Goal: Information Seeking & Learning: Compare options

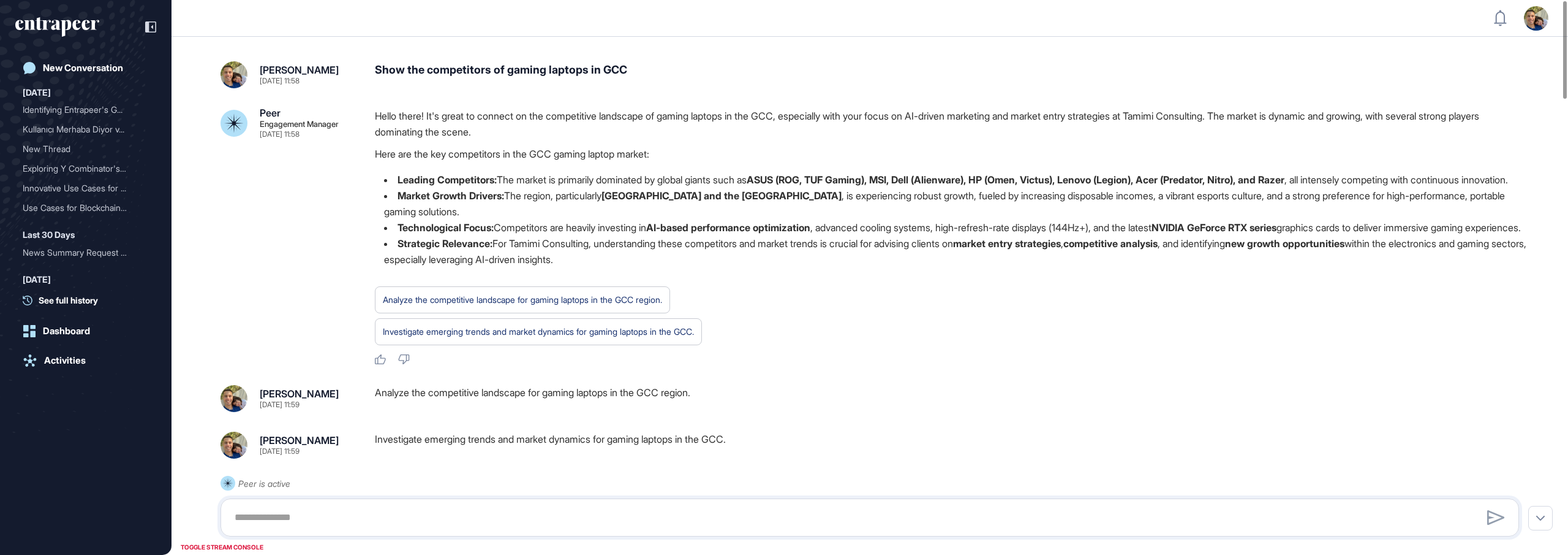
click at [631, 73] on div "Show the competitors of gaming laptops in GCC" at bounding box center [952, 74] width 1154 height 27
drag, startPoint x: 638, startPoint y: 70, endPoint x: 607, endPoint y: 71, distance: 31.0
click at [607, 71] on div "Show the competitors of gaming laptops in GCC" at bounding box center [952, 74] width 1154 height 27
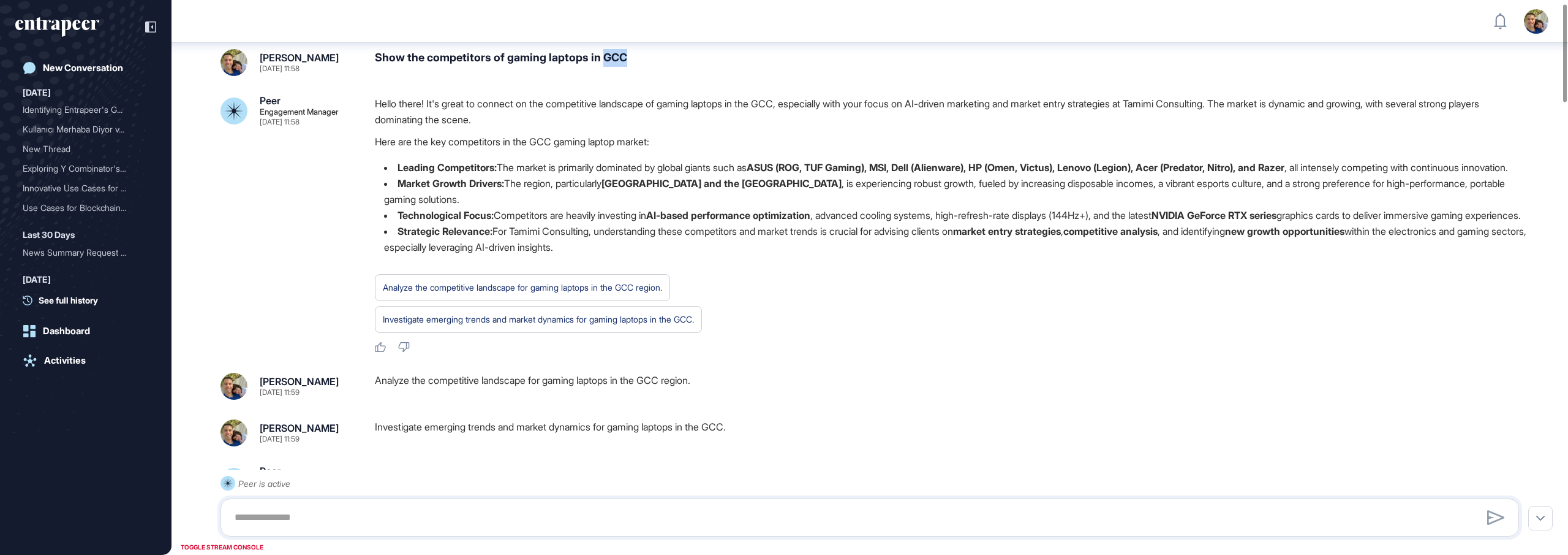
scroll to position [19, 0]
drag, startPoint x: 706, startPoint y: 413, endPoint x: 712, endPoint y: 360, distance: 53.3
click at [663, 399] on div "Analyze the competitive landscape for gaming laptops in the GCC region." at bounding box center [952, 385] width 1154 height 27
click at [797, 220] on strong "AI-based performance optimization" at bounding box center [728, 215] width 164 height 13
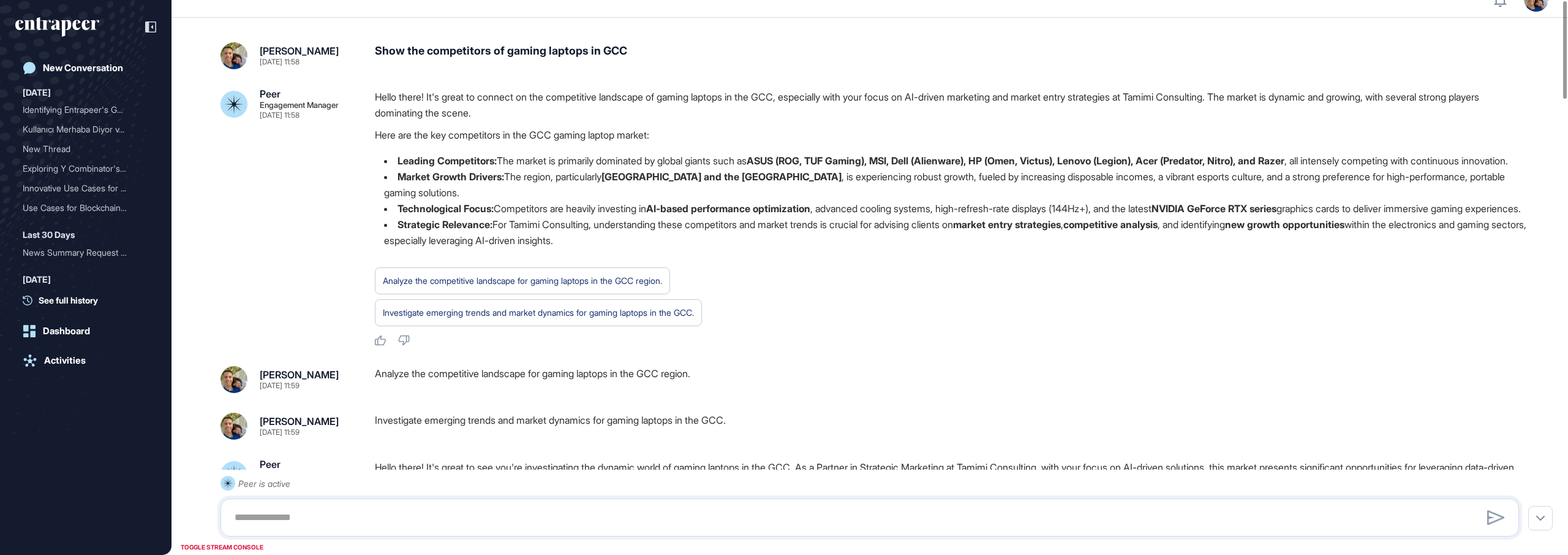
scroll to position [0, 0]
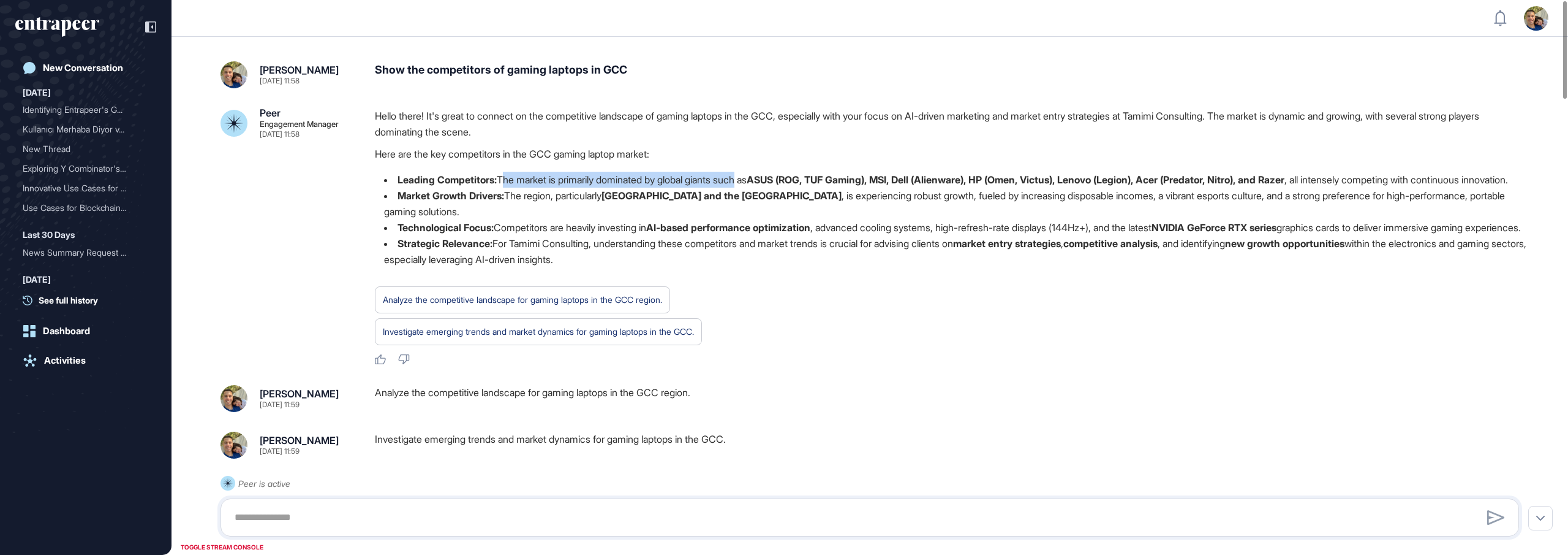
drag, startPoint x: 504, startPoint y: 179, endPoint x: 751, endPoint y: 184, distance: 247.1
click at [751, 184] on li "Leading Competitors: The market is primarily dominated by global giants such as…" at bounding box center [952, 179] width 1154 height 16
click at [787, 182] on strong "ASUS (ROG, TUF Gaming), MSI, Dell (Alienware), HP (Omen, Victus), Lenovo (Legio…" at bounding box center [1015, 179] width 538 height 13
drag, startPoint x: 771, startPoint y: 179, endPoint x: 1134, endPoint y: 179, distance: 363.0
click at [1134, 179] on li "Leading Competitors: The market is primarily dominated by global giants such as…" at bounding box center [952, 179] width 1154 height 16
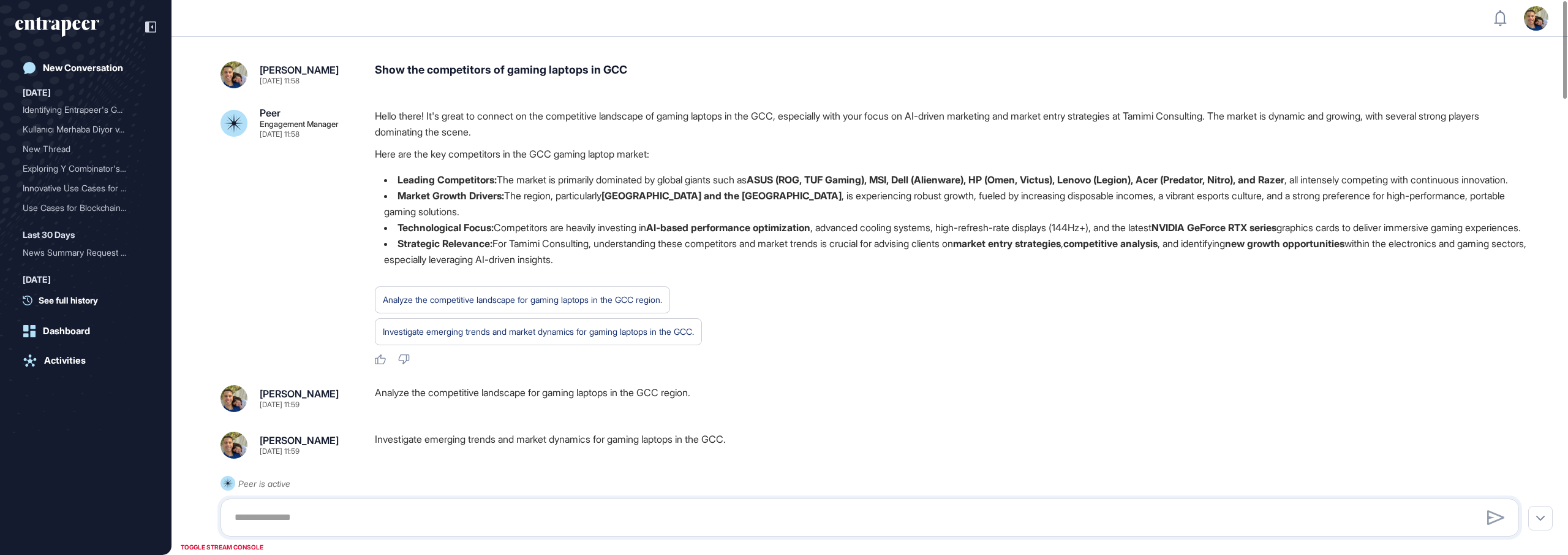
click at [1211, 176] on strong "ASUS (ROG, TUF Gaming), MSI, Dell (Alienware), HP (Omen, Victus), Lenovo (Legio…" at bounding box center [1015, 179] width 538 height 13
drag, startPoint x: 1332, startPoint y: 179, endPoint x: 1307, endPoint y: 181, distance: 25.1
click at [1284, 181] on strong "ASUS (ROG, TUF Gaming), MSI, Dell (Alienware), HP (Omen, Victus), Lenovo (Legio…" at bounding box center [1015, 179] width 538 height 13
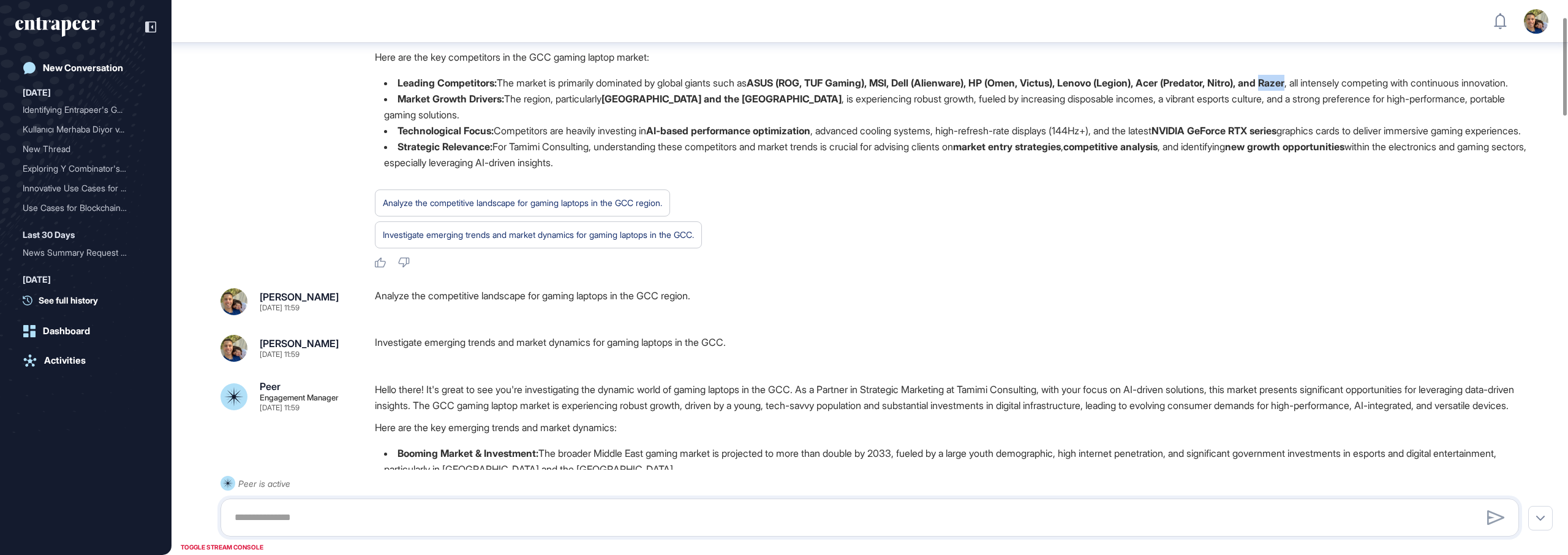
scroll to position [109, 0]
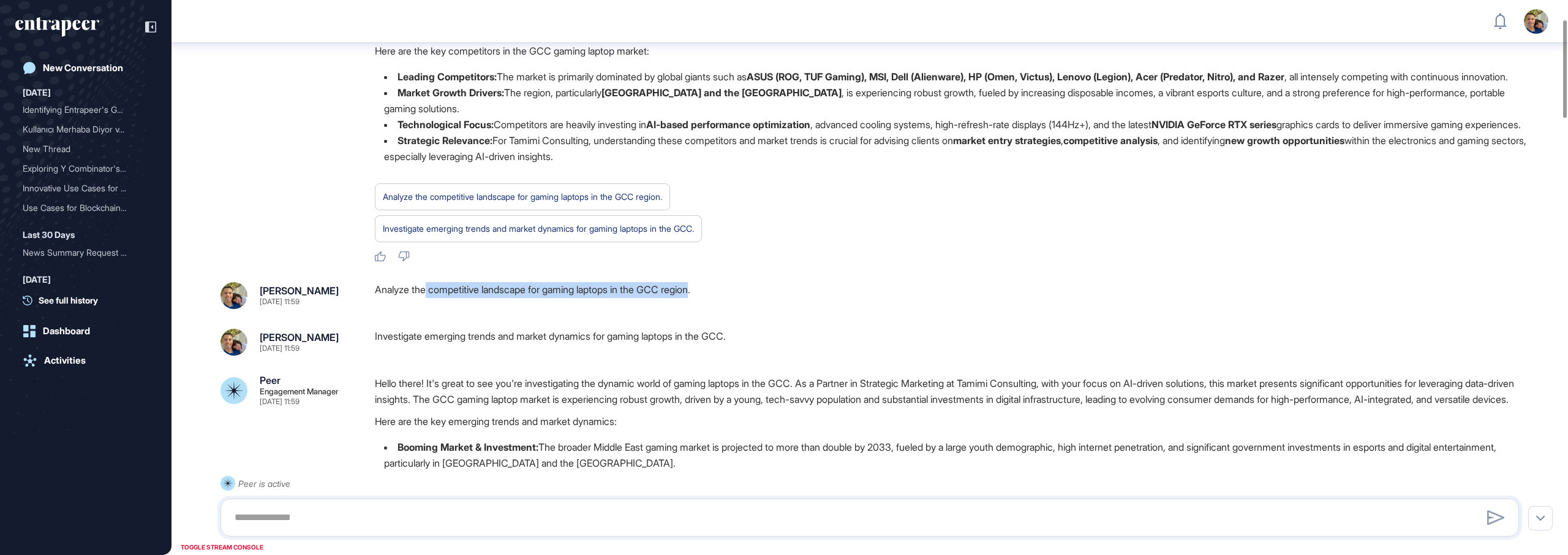
drag, startPoint x: 430, startPoint y: 320, endPoint x: 709, endPoint y: 323, distance: 279.0
click at [709, 309] on div "Analyze the competitive landscape for gaming laptops in the GCC region." at bounding box center [952, 295] width 1154 height 27
click at [792, 262] on div "Hello there! It's great to connect on the competitive landscape of gaming lapto…" at bounding box center [952, 134] width 1154 height 257
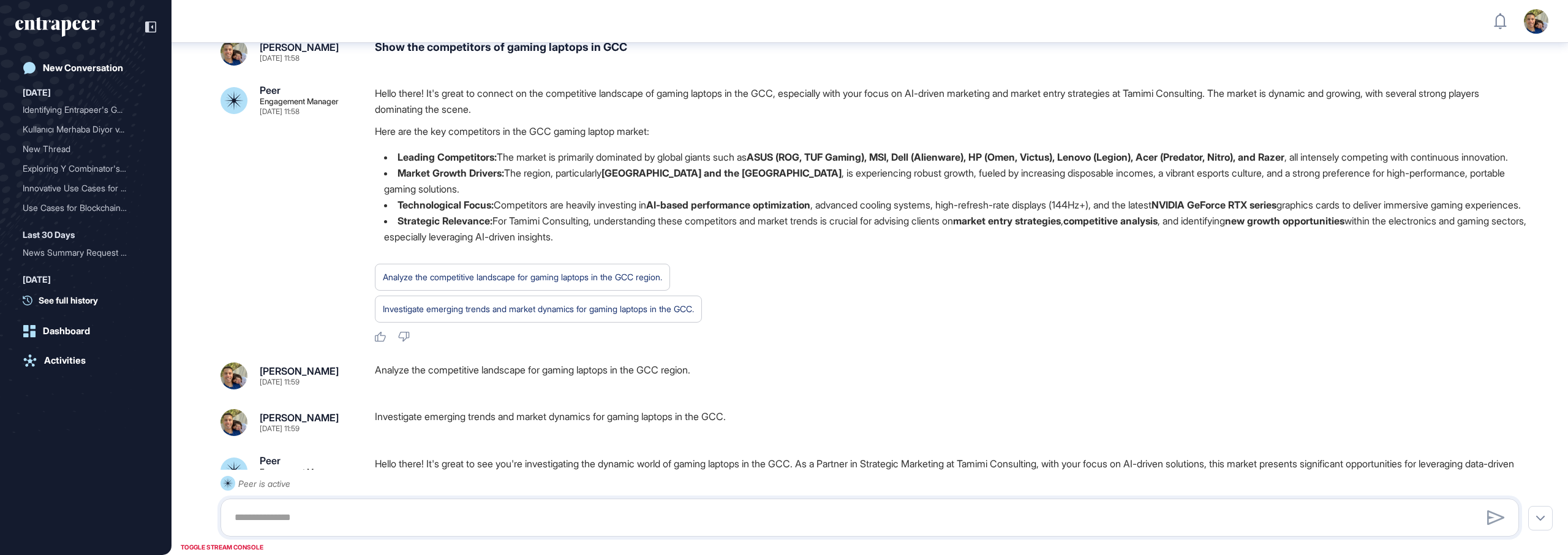
scroll to position [0, 0]
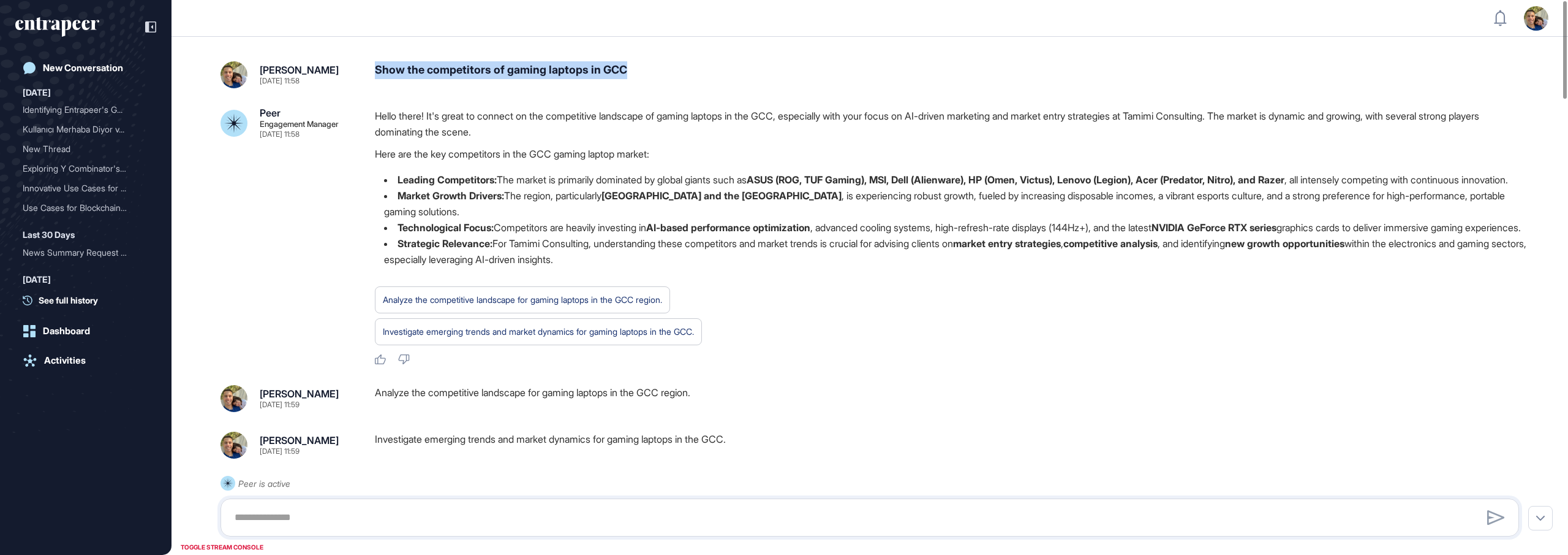
drag, startPoint x: 641, startPoint y: 65, endPoint x: 375, endPoint y: 65, distance: 266.0
click at [375, 65] on div "Show the competitors of gaming laptops in GCC" at bounding box center [952, 74] width 1154 height 27
copy div "Show the competitors of gaming laptops in GCC"
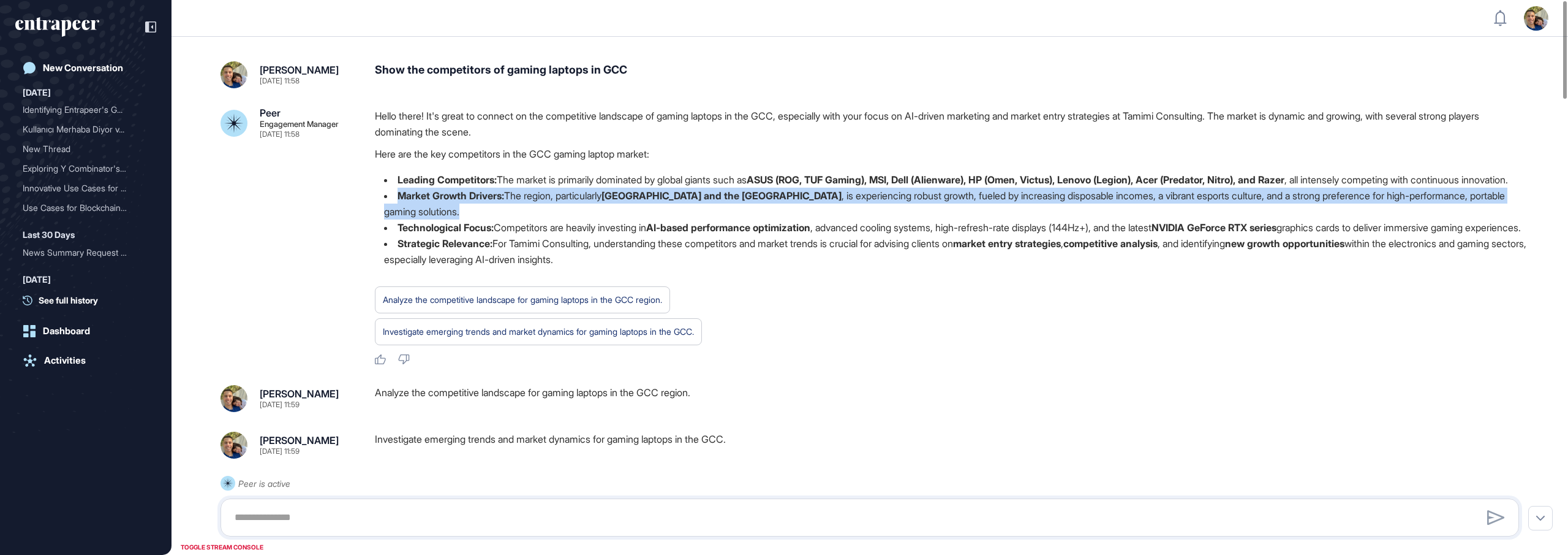
drag, startPoint x: 584, startPoint y: 188, endPoint x: 577, endPoint y: 227, distance: 39.6
click at [577, 227] on ul "Leading Competitors: The market is primarily dominated by global giants such as…" at bounding box center [952, 220] width 1154 height 96
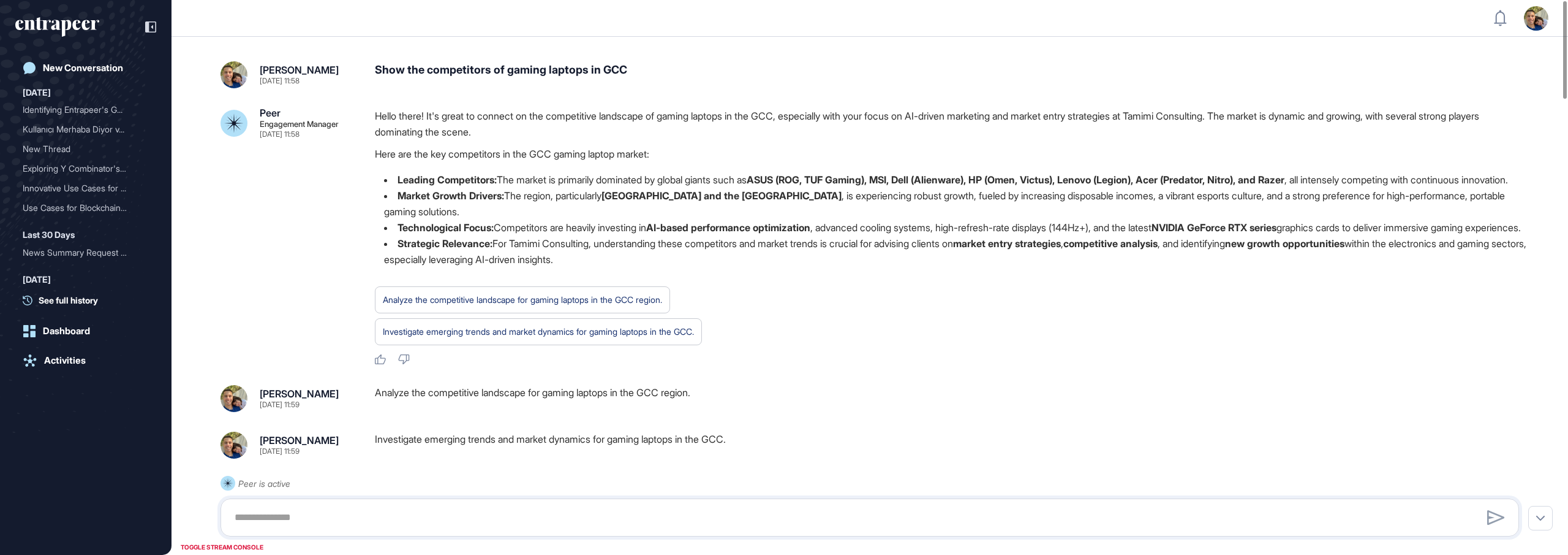
click at [654, 159] on p "Here are the key competitors in the GCC gaming laptop market:" at bounding box center [952, 154] width 1154 height 16
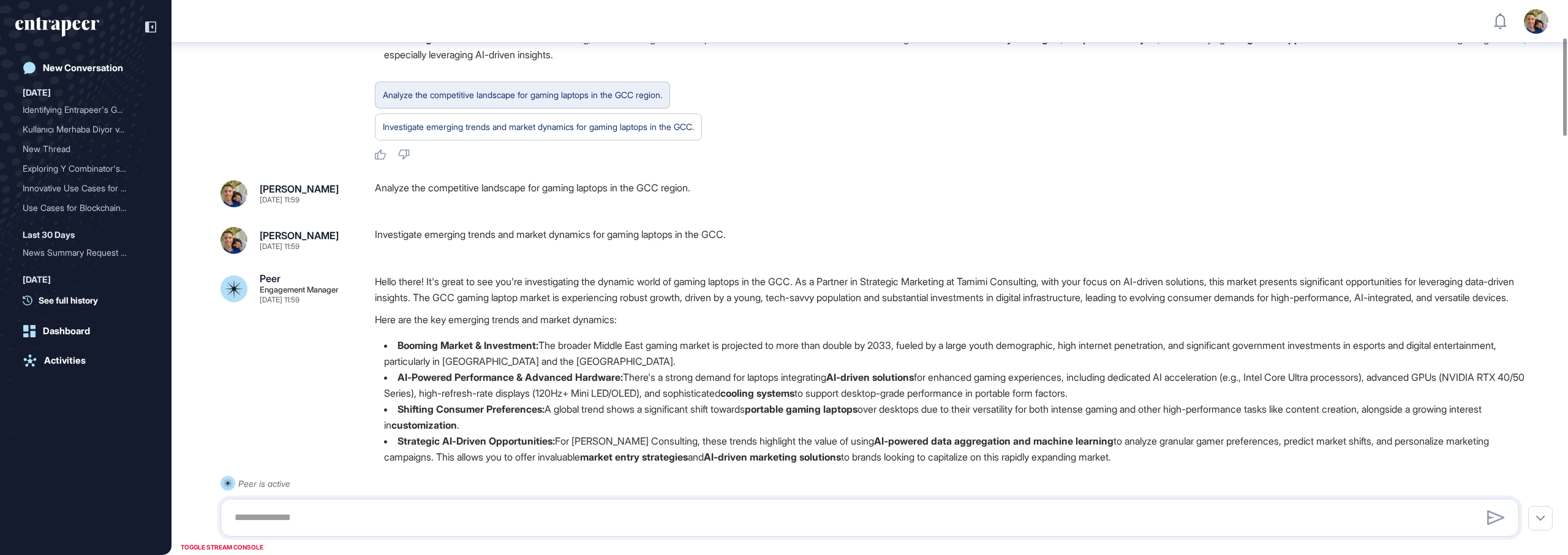
scroll to position [207, 0]
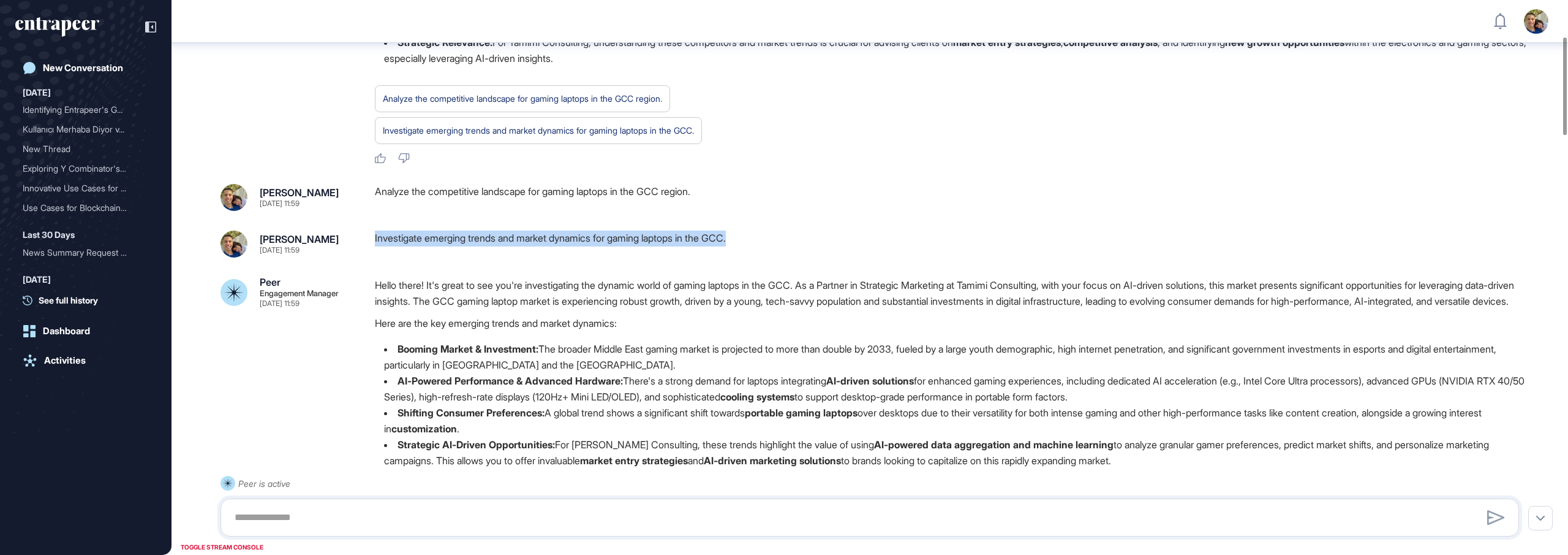
drag, startPoint x: 756, startPoint y: 273, endPoint x: 370, endPoint y: 266, distance: 386.1
click at [368, 257] on div "[PERSON_NAME] [DATE] 11:59 Investigate emerging trends and market dynamics for …" at bounding box center [869, 243] width 1299 height 27
copy div "Investigate emerging trends and market dynamics for gaming laptops in the GCC."
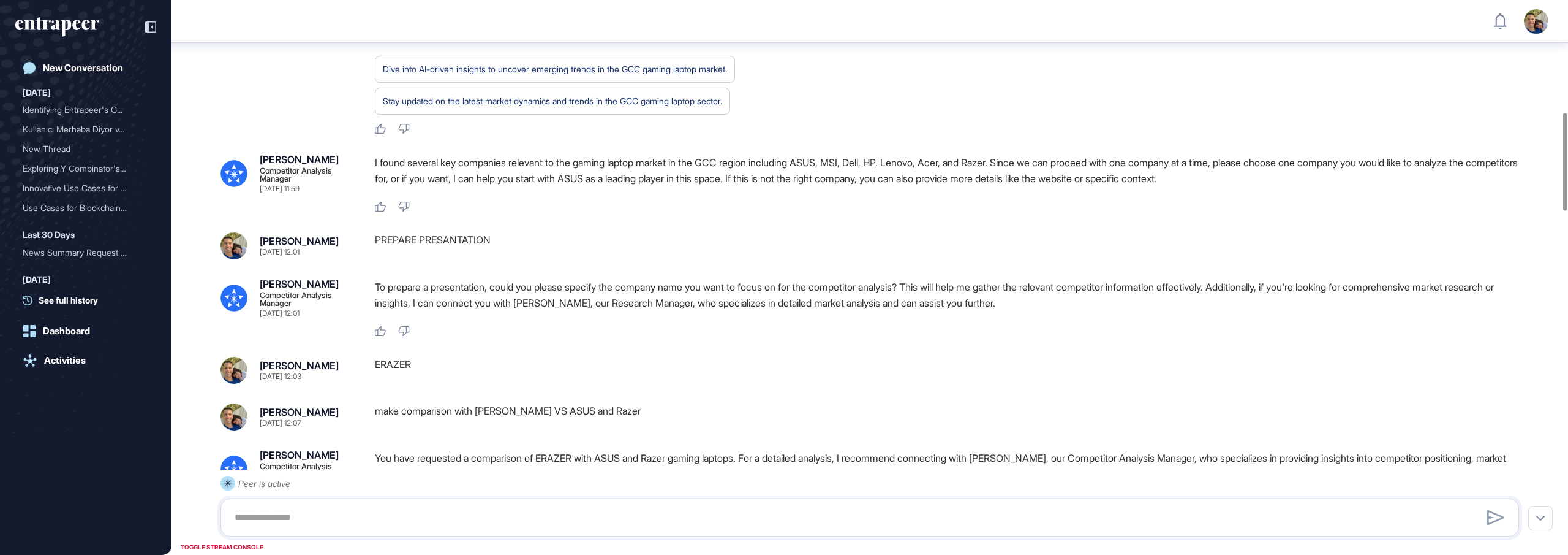
scroll to position [636, 0]
drag, startPoint x: 507, startPoint y: 291, endPoint x: 370, endPoint y: 285, distance: 137.1
click at [370, 262] on div "[PERSON_NAME] [DATE] 12:01 PREPARE PRESANTATION" at bounding box center [869, 248] width 1299 height 27
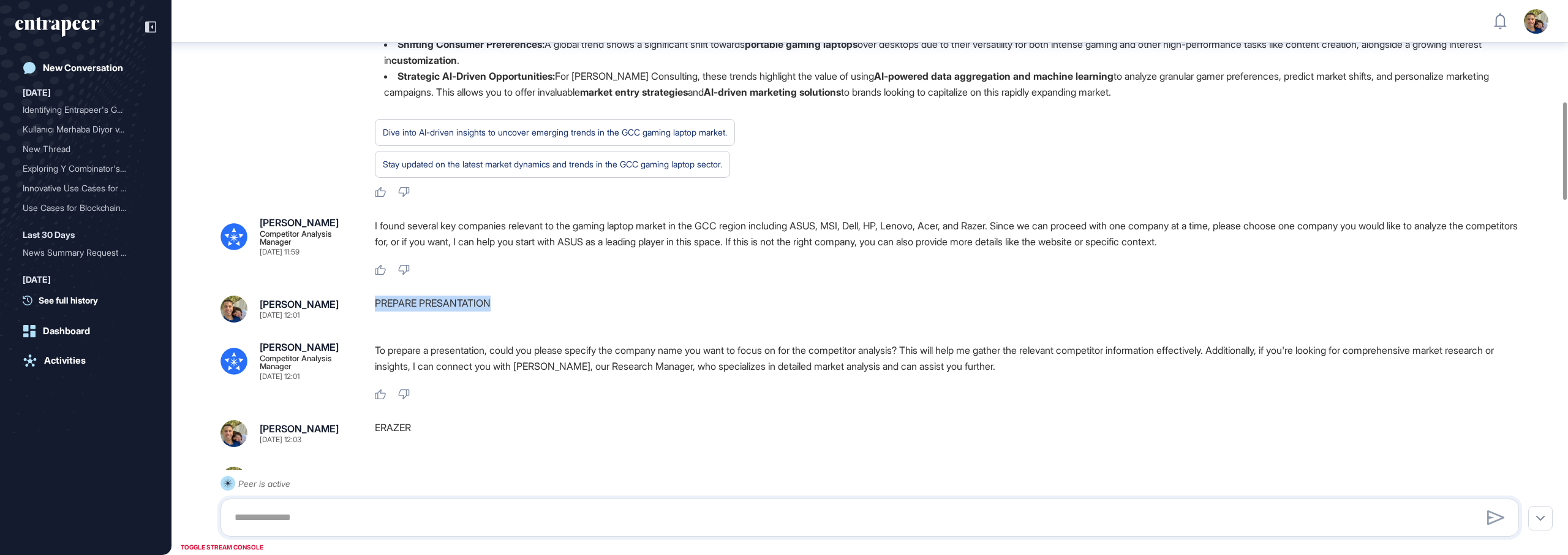
scroll to position [574, 0]
copy div "PREPARE PRESANTATION"
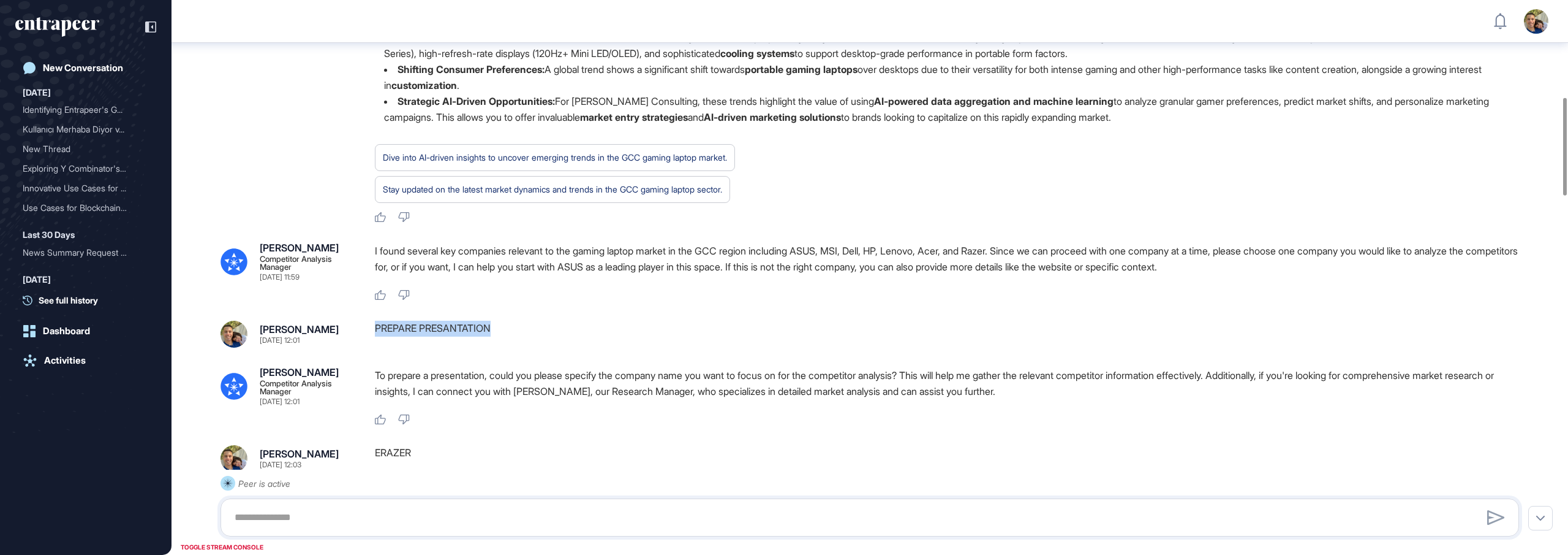
copy div "PREPARE PRESANTATION"
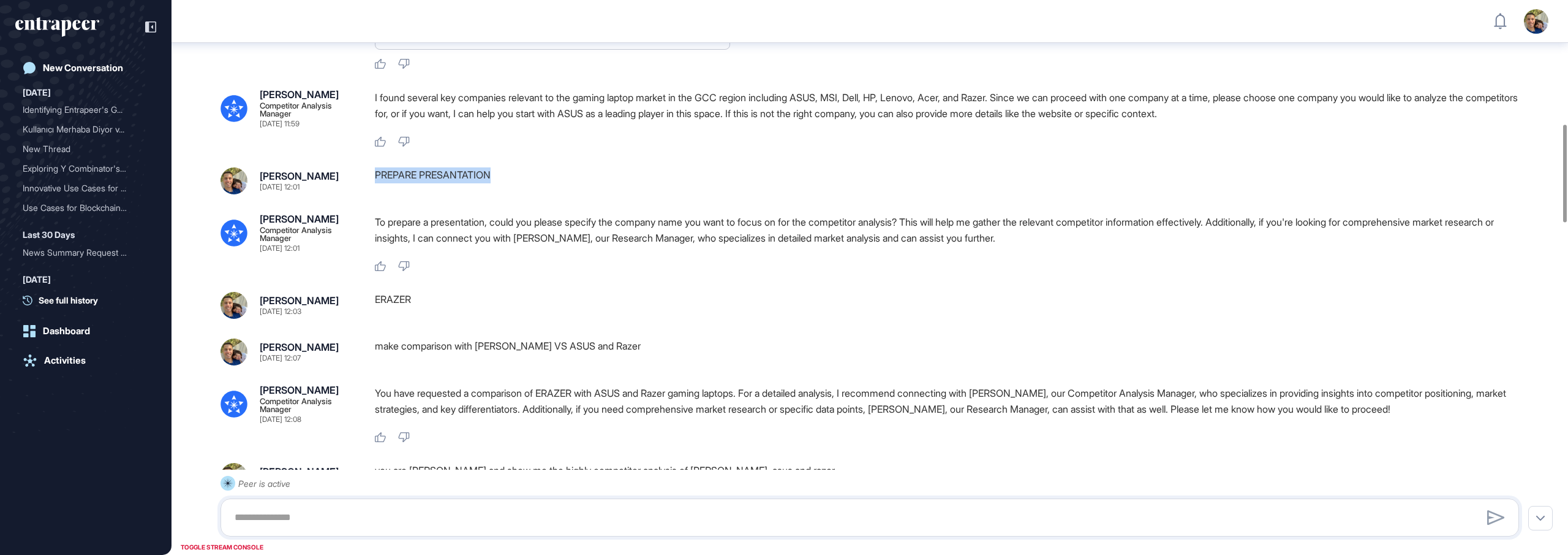
scroll to position [707, 0]
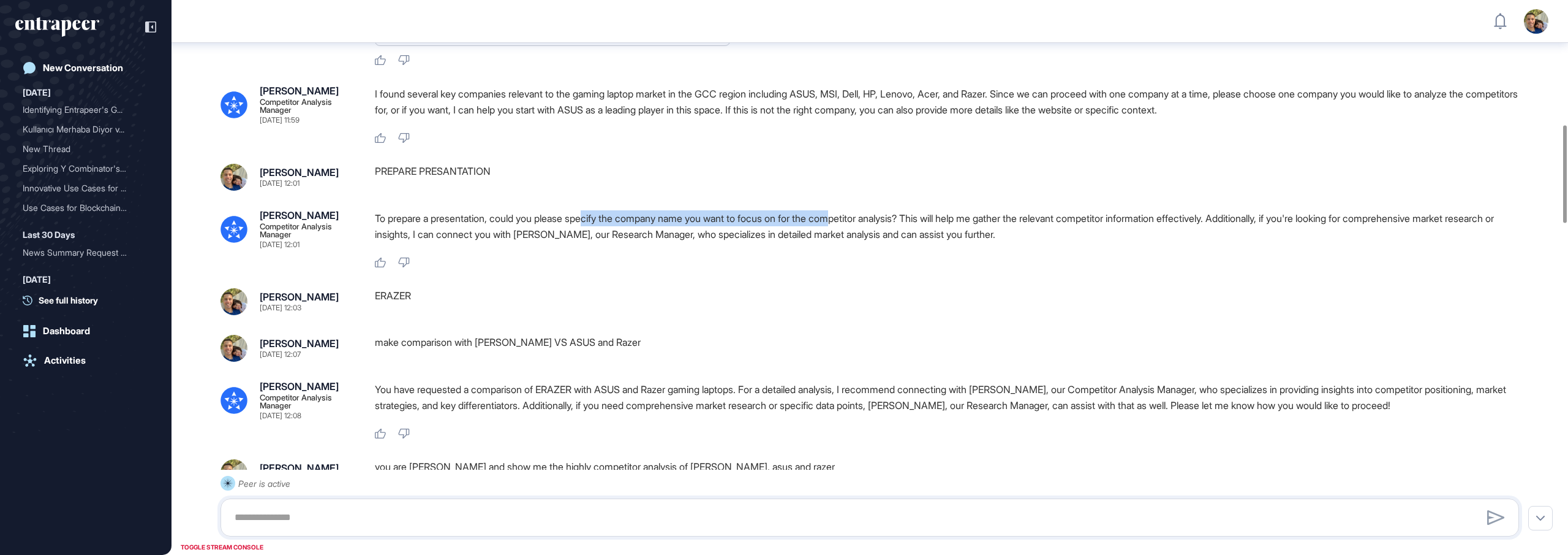
drag, startPoint x: 595, startPoint y: 268, endPoint x: 850, endPoint y: 276, distance: 255.1
click at [850, 242] on p "To prepare a presentation, could you please specify the company name you want t…" at bounding box center [952, 226] width 1154 height 32
click at [938, 242] on p "To prepare a presentation, could you please specify the company name you want t…" at bounding box center [952, 226] width 1154 height 32
drag, startPoint x: 935, startPoint y: 266, endPoint x: 621, endPoint y: 265, distance: 314.0
click at [620, 242] on p "To prepare a presentation, could you please specify the company name you want t…" at bounding box center [952, 226] width 1154 height 32
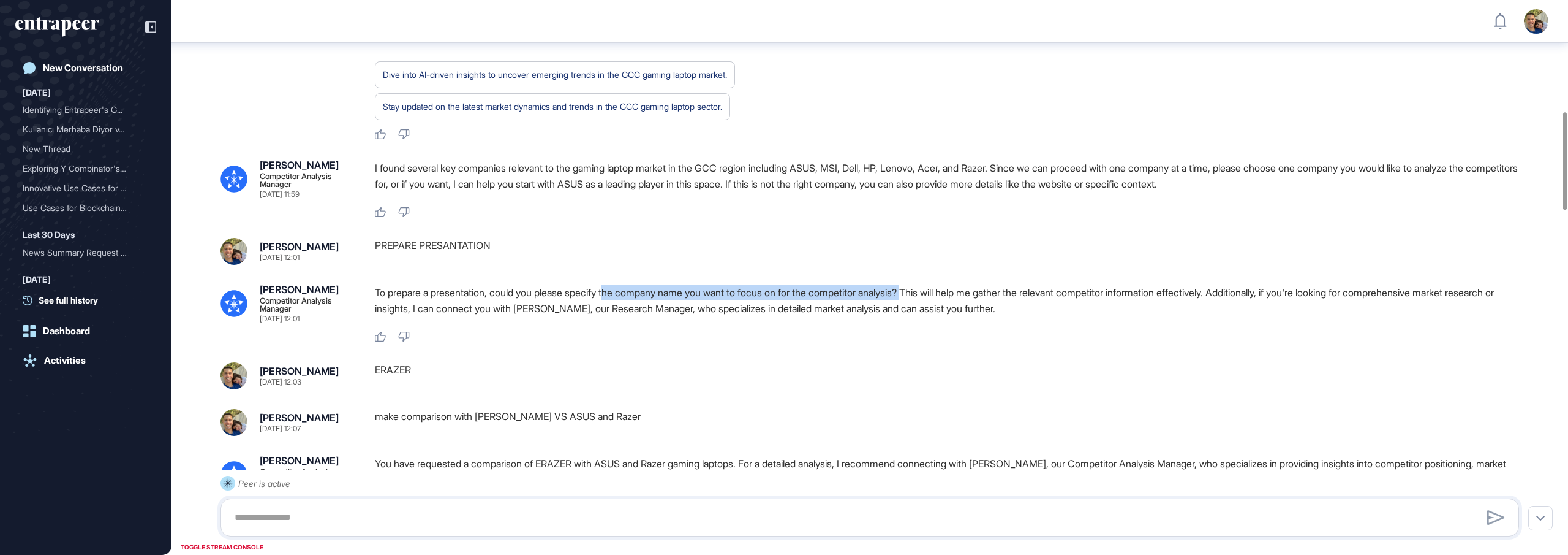
scroll to position [633, 0]
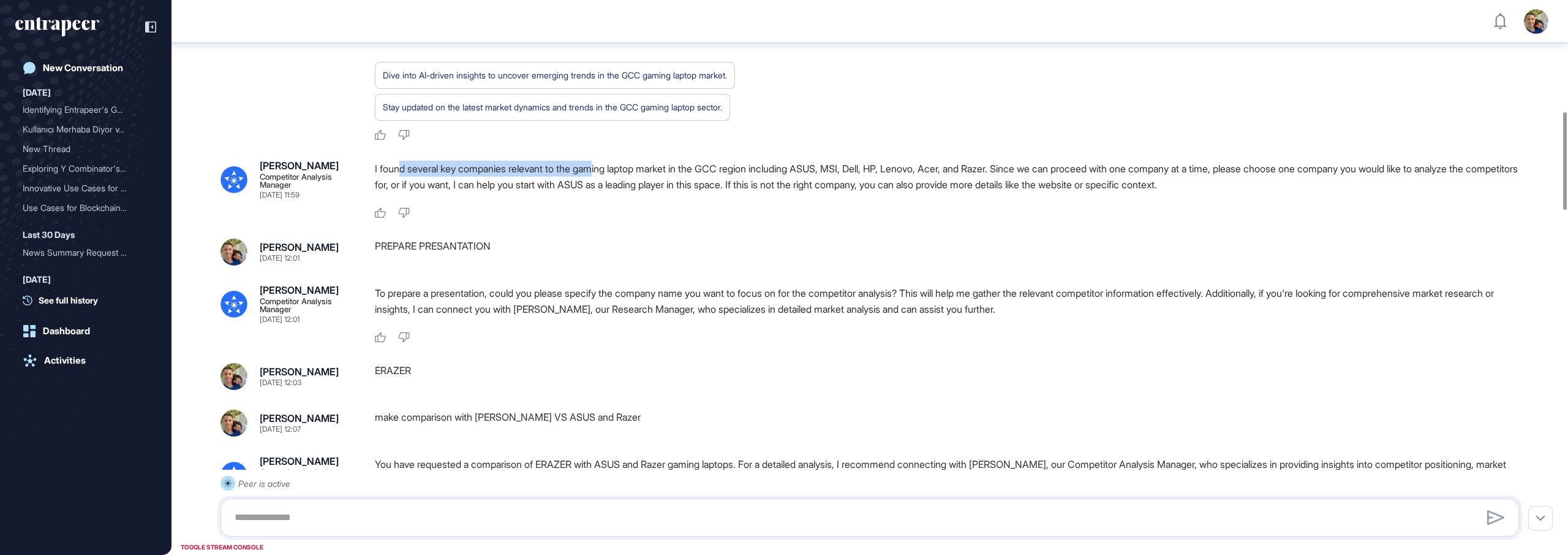
drag, startPoint x: 399, startPoint y: 218, endPoint x: 602, endPoint y: 219, distance: 203.0
click at [602, 193] on p "I found several key companies relevant to the gaming laptop market in the GCC r…" at bounding box center [952, 177] width 1154 height 32
drag, startPoint x: 442, startPoint y: 291, endPoint x: 480, endPoint y: 289, distance: 38.1
click at [480, 266] on div "PREPARE PRESANTATION" at bounding box center [952, 252] width 1154 height 27
drag, startPoint x: 828, startPoint y: 215, endPoint x: 931, endPoint y: 215, distance: 103.0
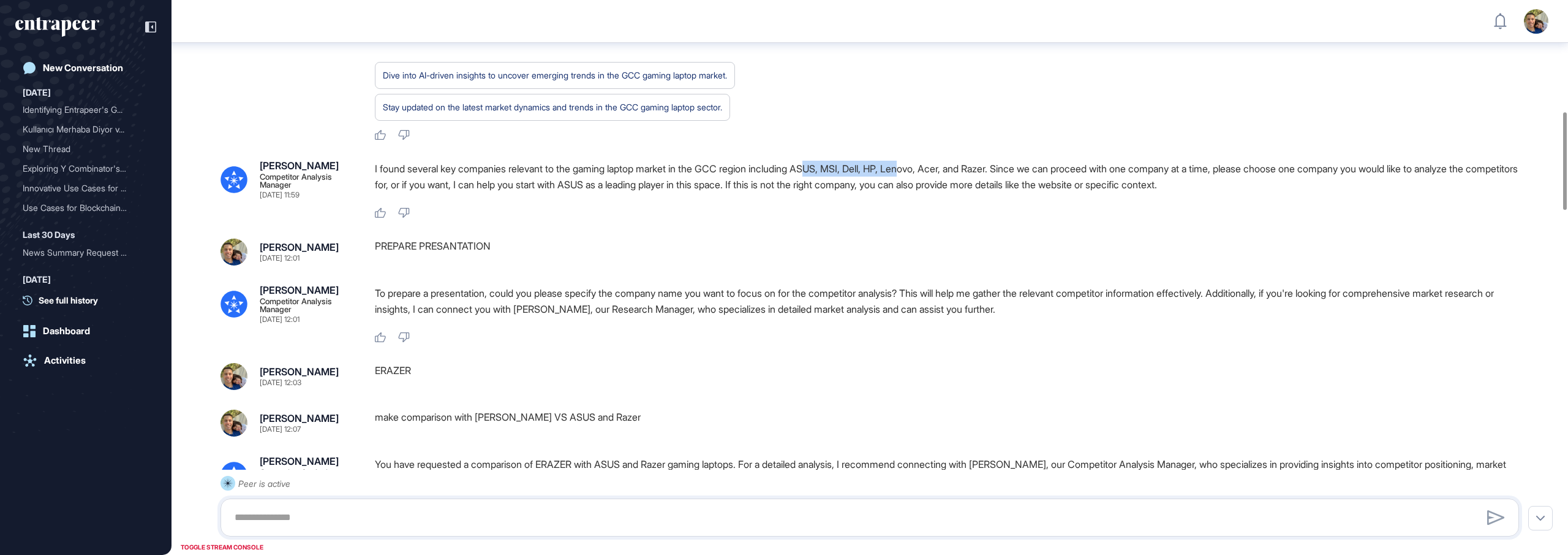
click at [931, 193] on p "I found several key companies relevant to the gaming laptop market in the GCC r…" at bounding box center [952, 177] width 1154 height 32
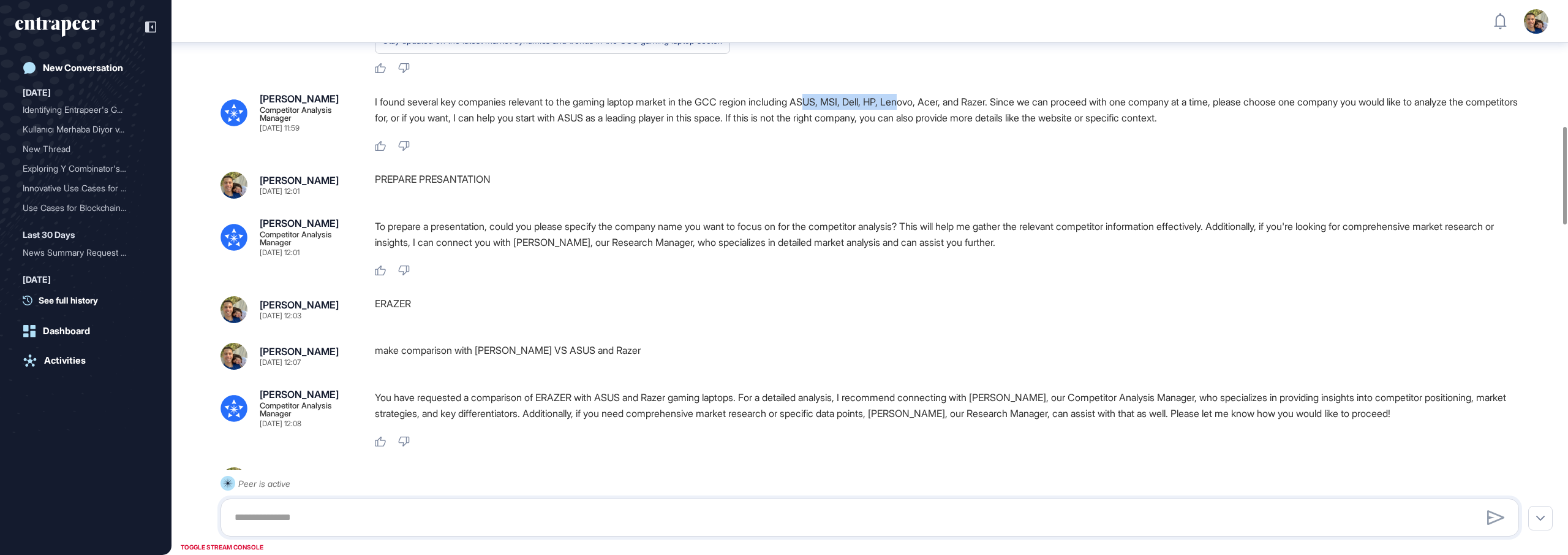
scroll to position [725, 0]
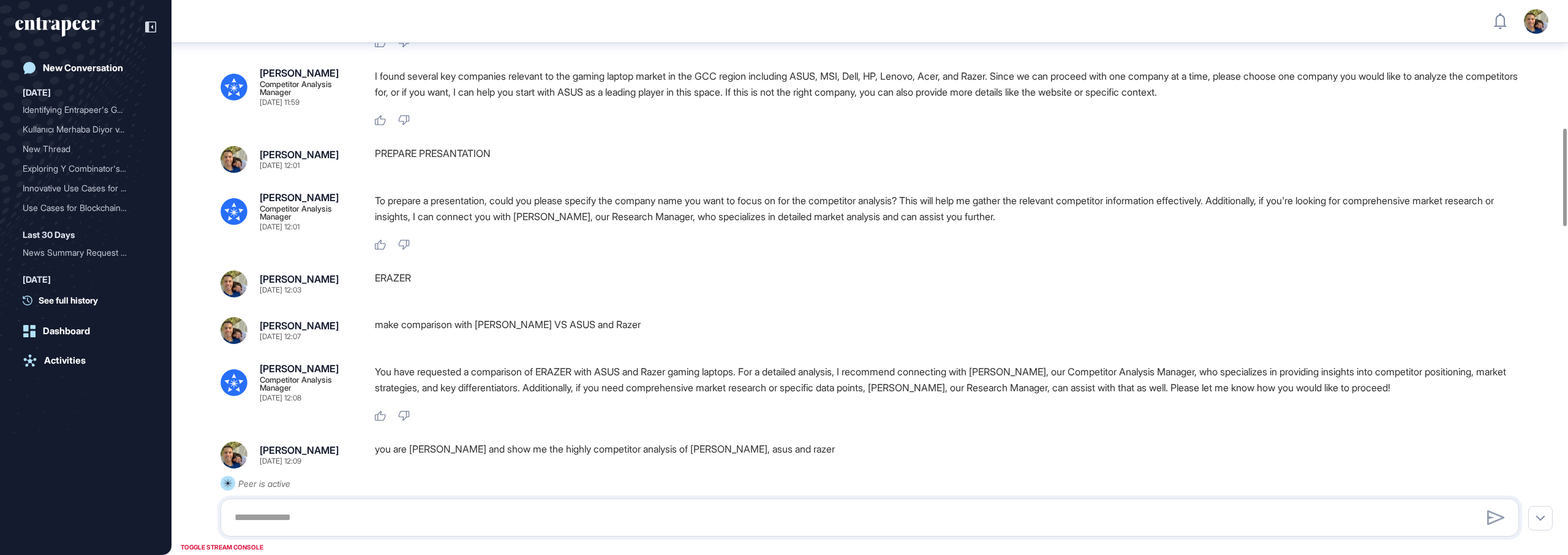
click at [498, 173] on div "PREPARE PRESANTATION" at bounding box center [952, 159] width 1154 height 27
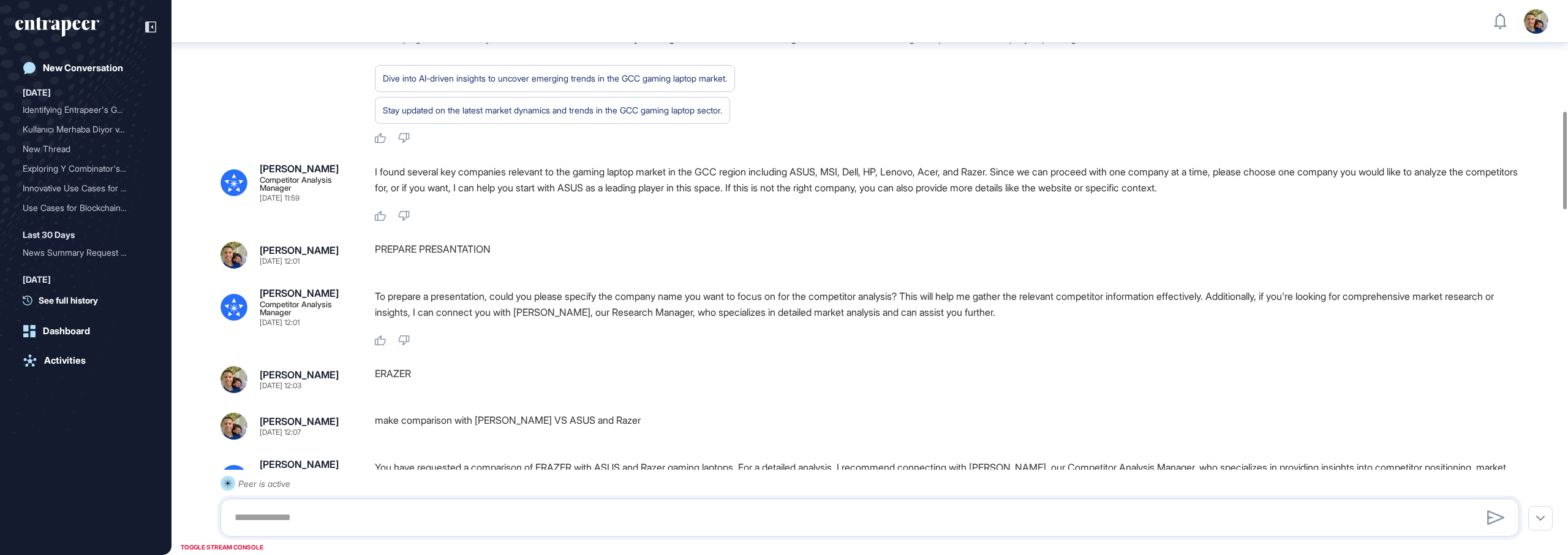
scroll to position [628, 0]
drag, startPoint x: 500, startPoint y: 296, endPoint x: 457, endPoint y: 296, distance: 43.0
click at [457, 270] on div "PREPARE PRESANTATION" at bounding box center [952, 256] width 1154 height 27
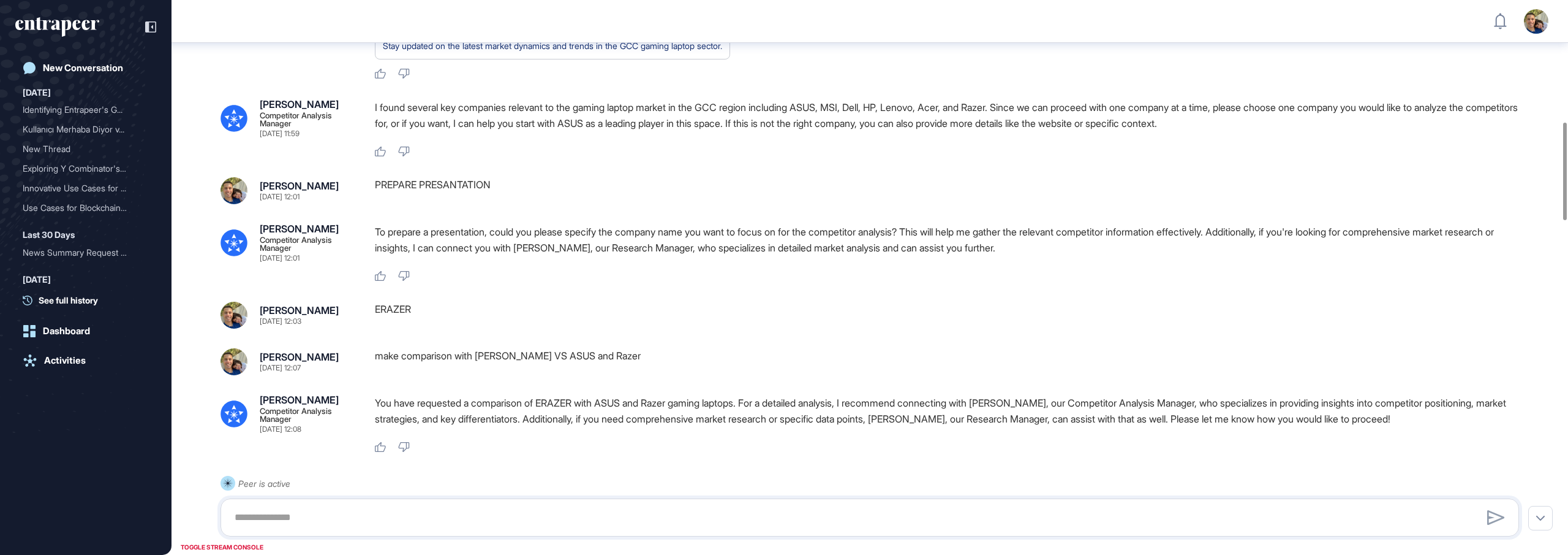
scroll to position [695, 0]
drag, startPoint x: 508, startPoint y: 239, endPoint x: 384, endPoint y: 227, distance: 124.6
click at [371, 204] on div "[PERSON_NAME] [DATE] 12:01 PREPARE PRESANTATION" at bounding box center [869, 190] width 1299 height 27
copy div "PREPARE PRESANTATION"
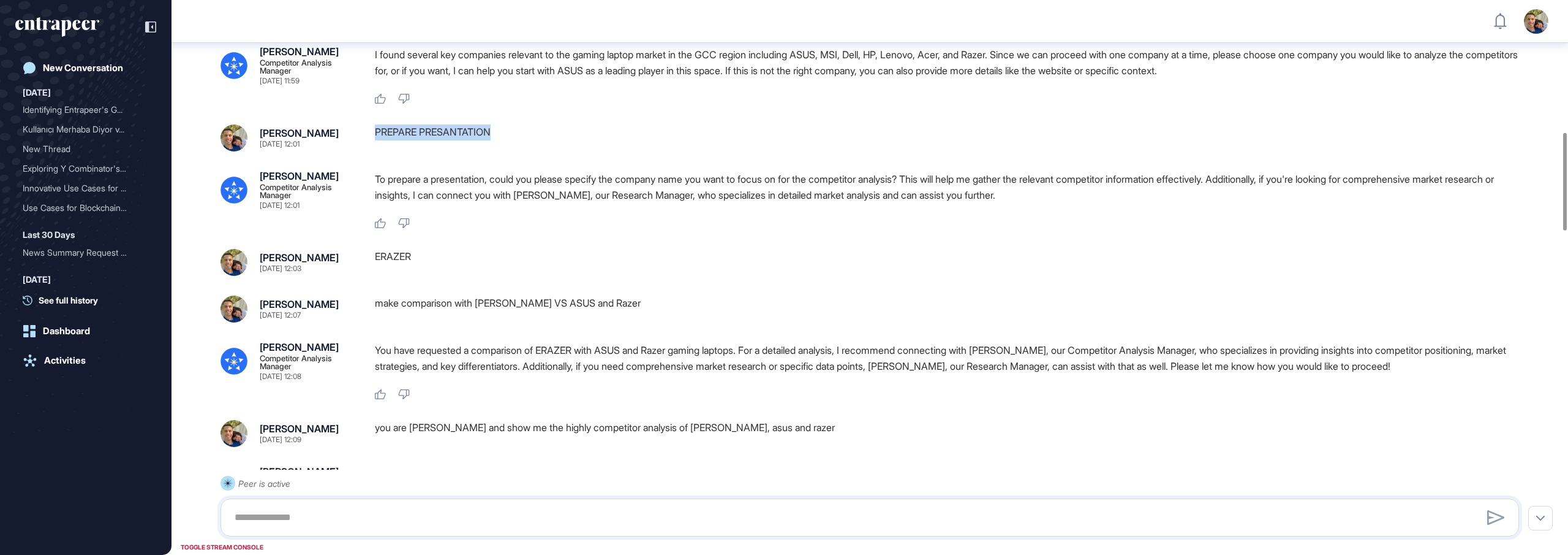
scroll to position [750, 0]
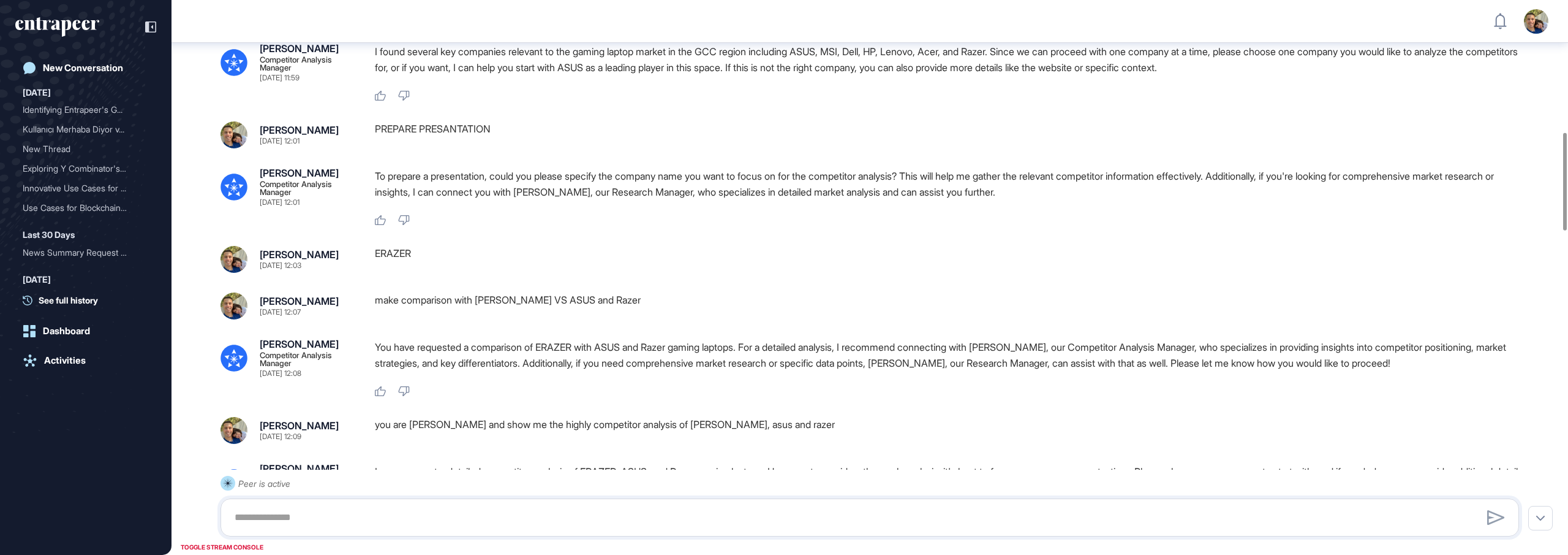
click at [441, 200] on p "To prepare a presentation, could you please specify the company name you want t…" at bounding box center [952, 184] width 1154 height 32
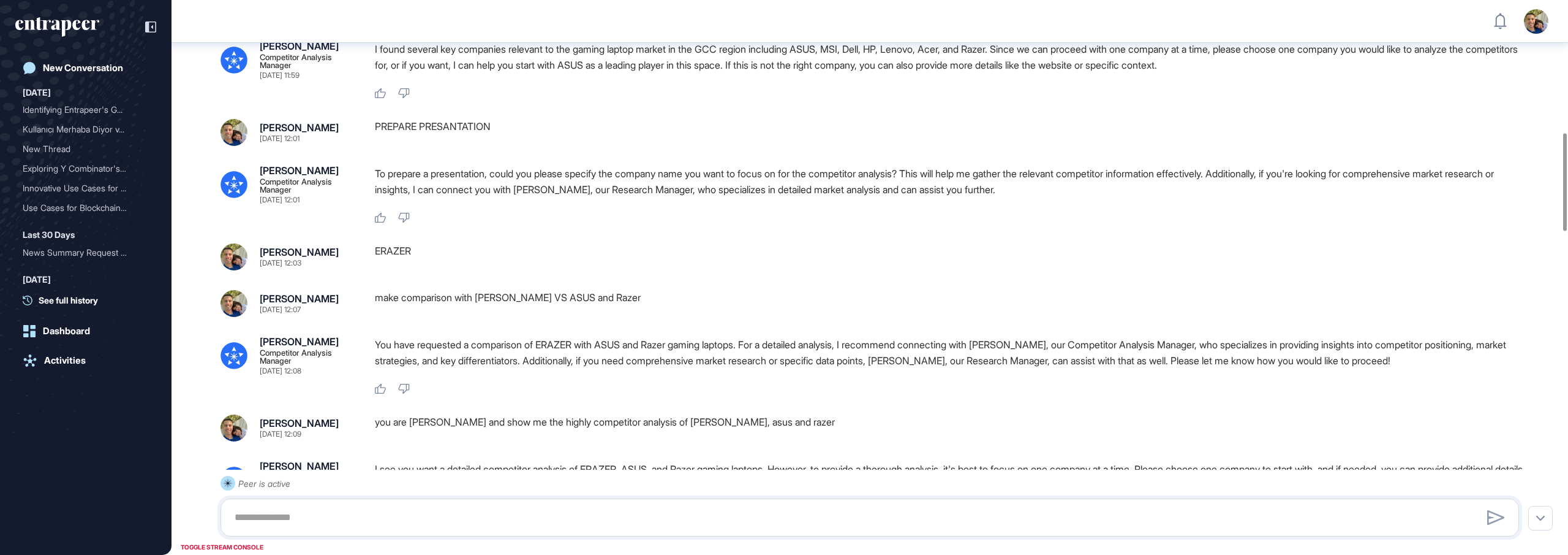
drag, startPoint x: 533, startPoint y: 215, endPoint x: 509, endPoint y: 216, distance: 24.0
click at [530, 198] on p "To prepare a presentation, could you please specify the company name you want t…" at bounding box center [952, 182] width 1154 height 32
drag, startPoint x: 423, startPoint y: 220, endPoint x: 497, endPoint y: 224, distance: 74.1
click at [525, 198] on p "To prepare a presentation, could you please specify the company name you want t…" at bounding box center [952, 182] width 1154 height 32
click at [386, 198] on p "To prepare a presentation, could you please specify the company name you want t…" at bounding box center [952, 182] width 1154 height 32
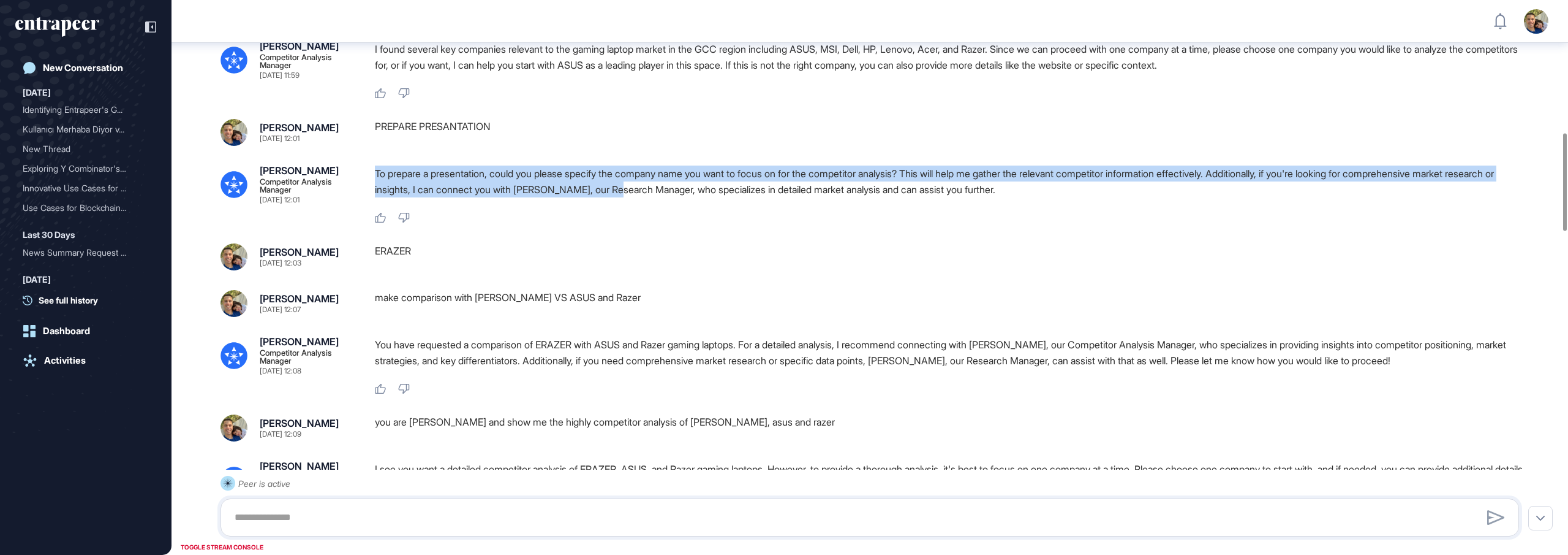
drag, startPoint x: 377, startPoint y: 221, endPoint x: 680, endPoint y: 230, distance: 303.1
click at [680, 198] on p "To prepare a presentation, could you please specify the company name you want t…" at bounding box center [952, 182] width 1154 height 32
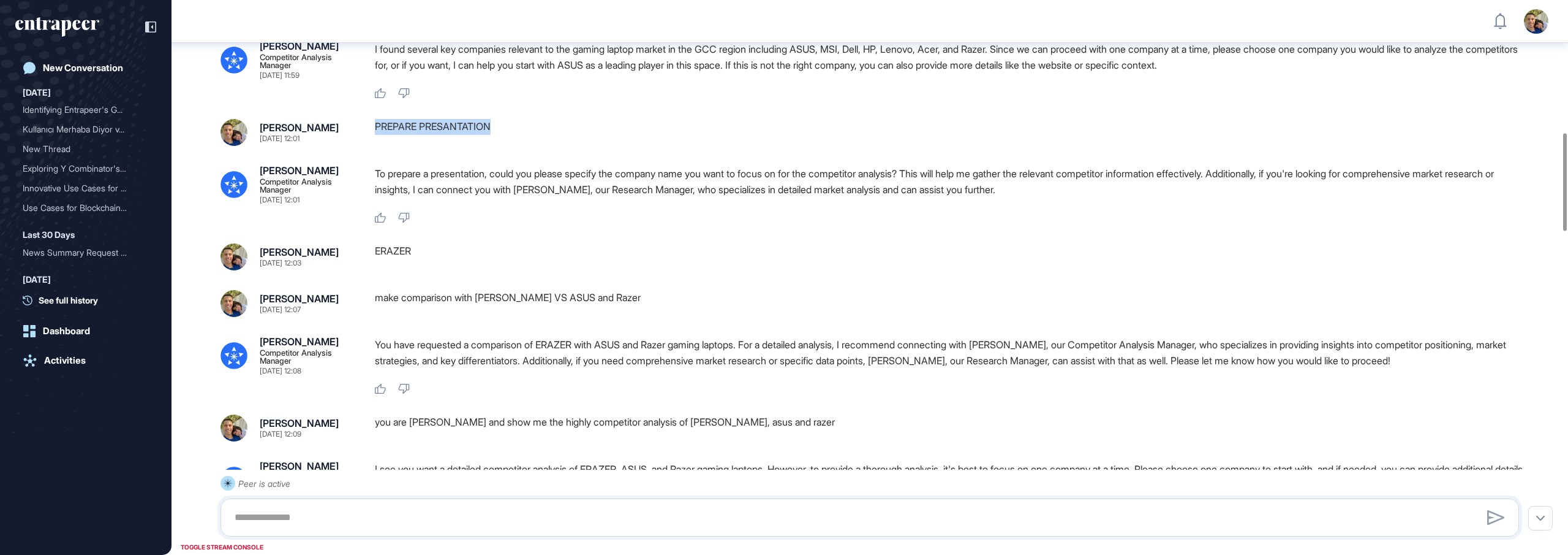
drag, startPoint x: 498, startPoint y: 173, endPoint x: 377, endPoint y: 172, distance: 121.0
click at [377, 146] on div "PREPARE PRESANTATION" at bounding box center [952, 132] width 1154 height 27
drag, startPoint x: 377, startPoint y: 220, endPoint x: 546, endPoint y: 222, distance: 169.0
click at [546, 198] on p "To prepare a presentation, could you please specify the company name you want t…" at bounding box center [952, 182] width 1154 height 32
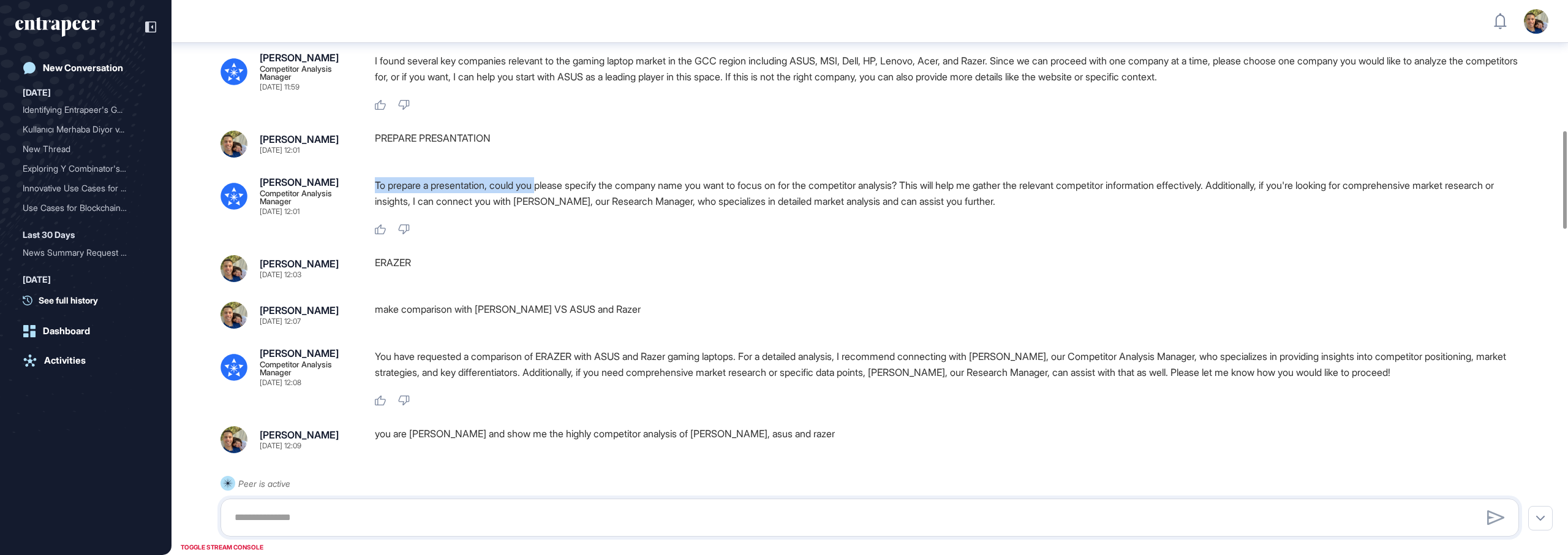
scroll to position [739, 0]
click at [656, 210] on p "To prepare a presentation, could you please specify the company name you want t…" at bounding box center [952, 194] width 1154 height 32
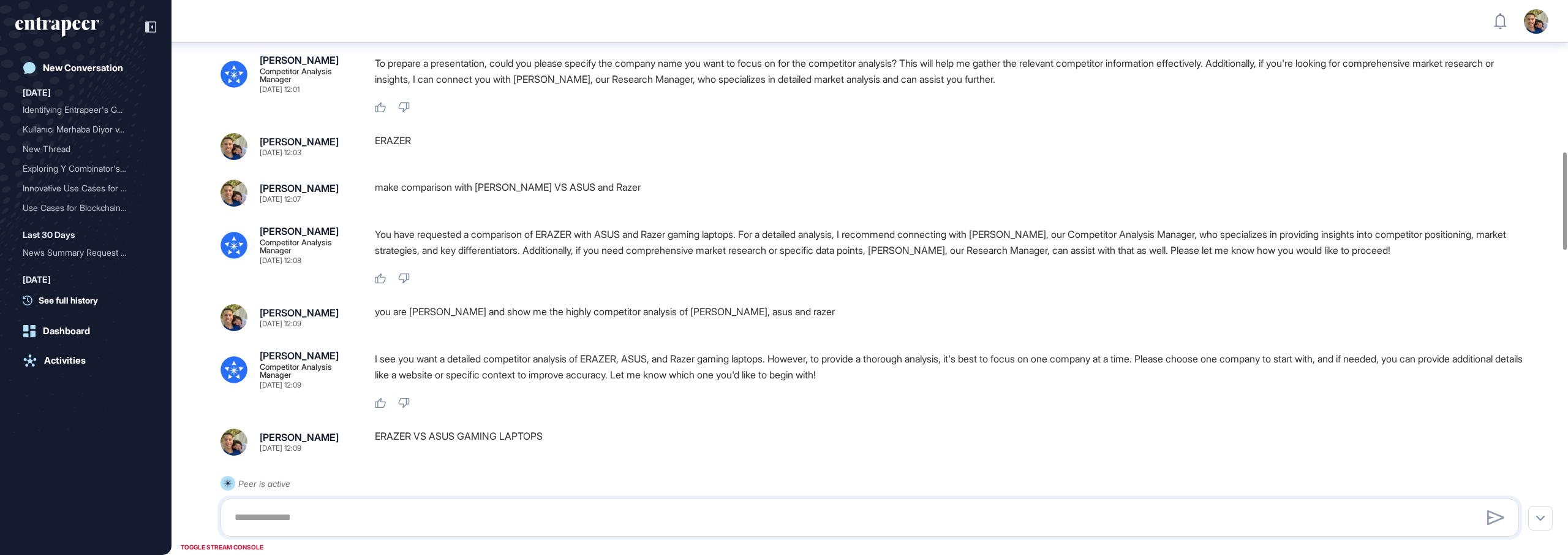
scroll to position [860, 0]
drag, startPoint x: 329, startPoint y: 202, endPoint x: 312, endPoint y: 200, distance: 17.1
click at [312, 163] on div "[PERSON_NAME] [DATE] 12:03" at bounding box center [288, 149] width 135 height 27
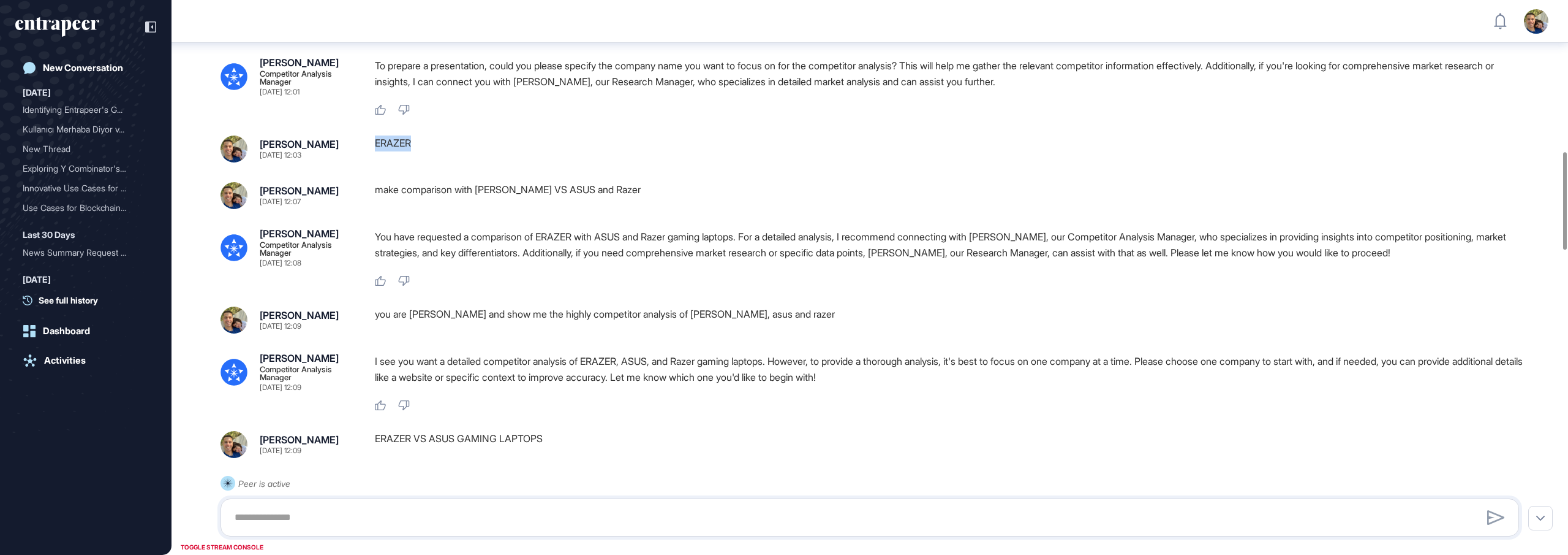
drag, startPoint x: 420, startPoint y: 188, endPoint x: 375, endPoint y: 188, distance: 45.0
click at [375, 163] on div "ERAZER" at bounding box center [952, 149] width 1154 height 27
click at [301, 205] on div "[DATE] 12:07" at bounding box center [280, 202] width 41 height 8
drag, startPoint x: 375, startPoint y: 239, endPoint x: 619, endPoint y: 235, distance: 244.0
click at [619, 209] on div "make comparison with [PERSON_NAME] VS ASUS and Razer" at bounding box center [952, 195] width 1154 height 27
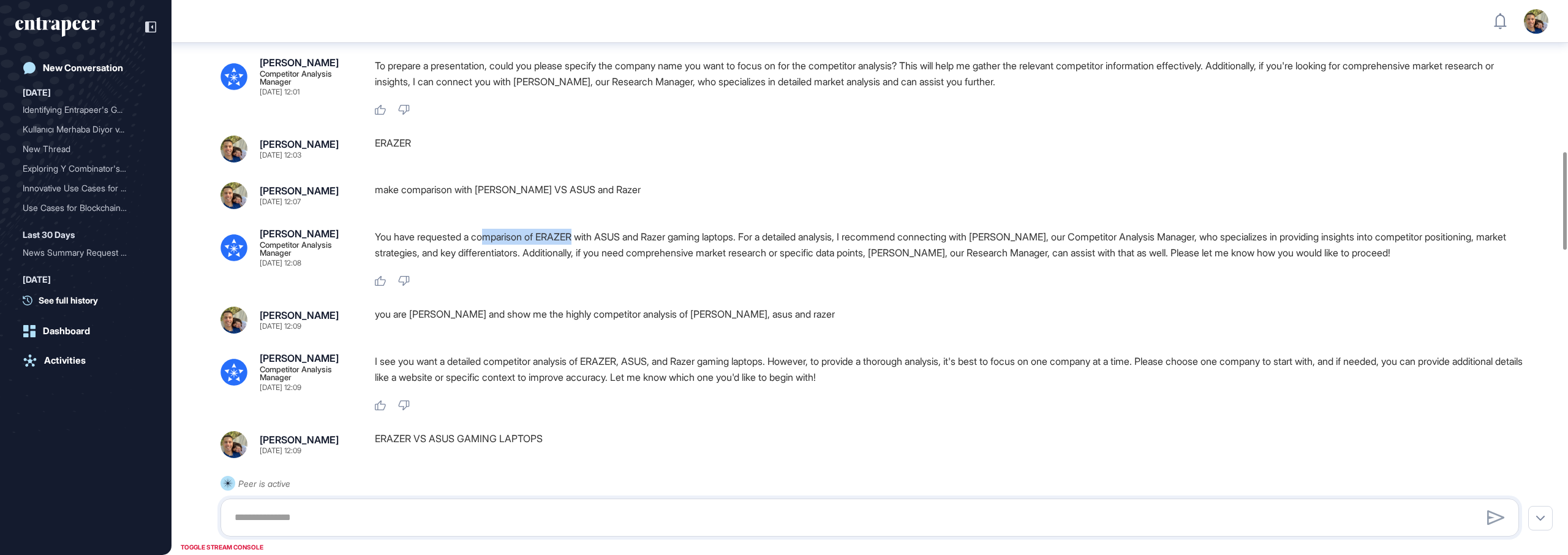
drag, startPoint x: 544, startPoint y: 284, endPoint x: 582, endPoint y: 284, distance: 38.0
click at [582, 261] on p "You have requested a comparison of ERAZER with ASUS and Razer gaming laptops. F…" at bounding box center [952, 245] width 1154 height 32
drag, startPoint x: 480, startPoint y: 240, endPoint x: 539, endPoint y: 234, distance: 59.3
click at [539, 209] on div "make comparison with [PERSON_NAME] VS ASUS and Razer" at bounding box center [952, 195] width 1154 height 27
drag, startPoint x: 587, startPoint y: 289, endPoint x: 638, endPoint y: 286, distance: 51.1
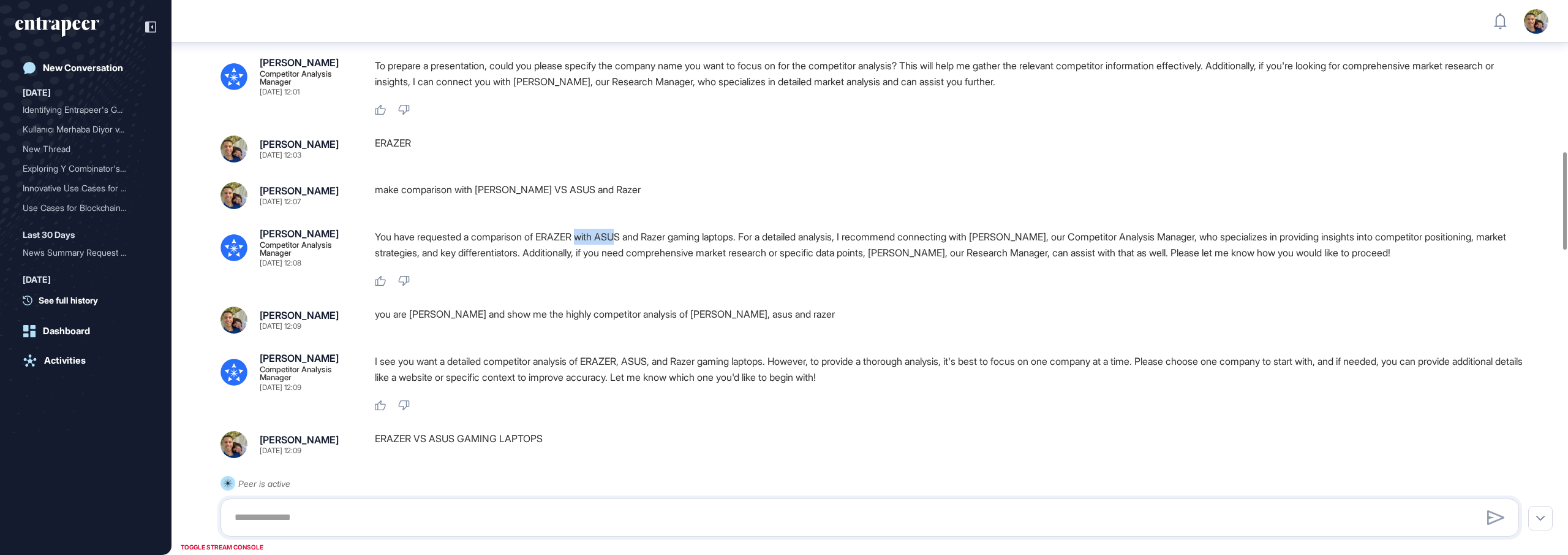
click at [628, 261] on p "You have requested a comparison of ERAZER with ASUS and Razer gaming laptops. F…" at bounding box center [952, 245] width 1154 height 32
click at [643, 261] on p "You have requested a comparison of ERAZER with ASUS and Razer gaming laptops. F…" at bounding box center [952, 245] width 1154 height 32
drag, startPoint x: 757, startPoint y: 285, endPoint x: 646, endPoint y: 286, distance: 111.0
click at [646, 261] on p "You have requested a comparison of ERAZER with ASUS and Razer gaming laptops. F…" at bounding box center [952, 245] width 1154 height 32
drag, startPoint x: 863, startPoint y: 285, endPoint x: 1036, endPoint y: 284, distance: 173.0
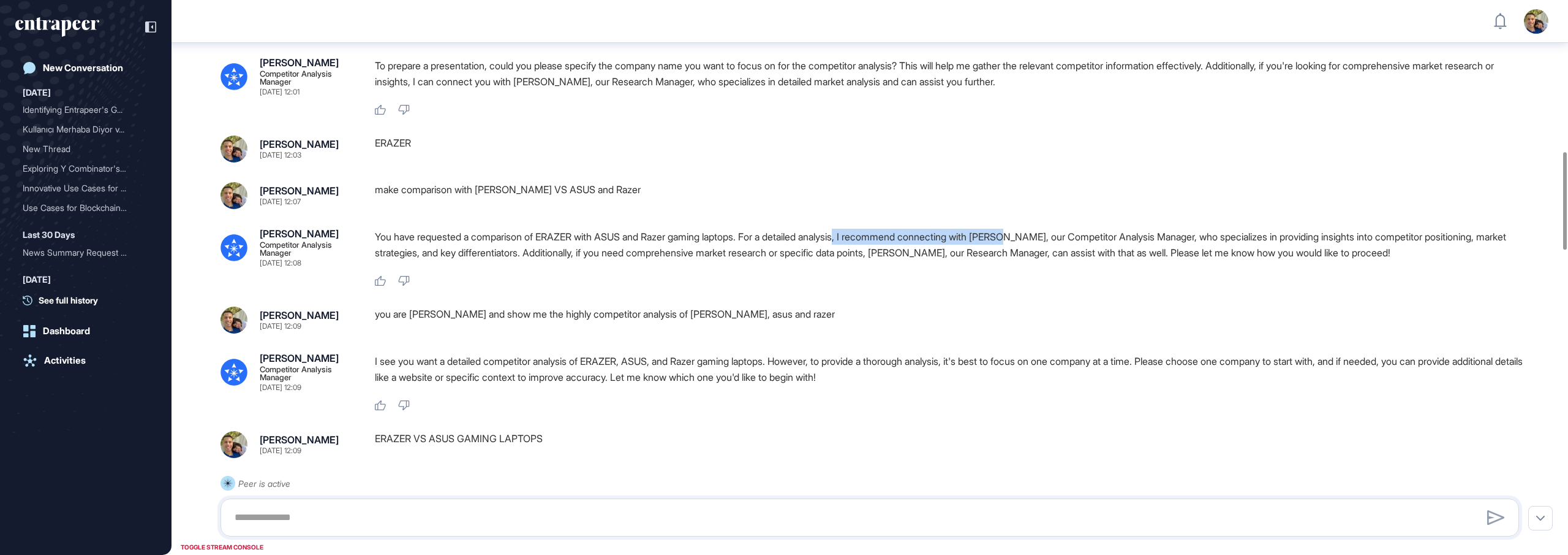
click at [1036, 261] on p "You have requested a comparison of ERAZER with ASUS and Razer gaming laptops. F…" at bounding box center [952, 245] width 1154 height 32
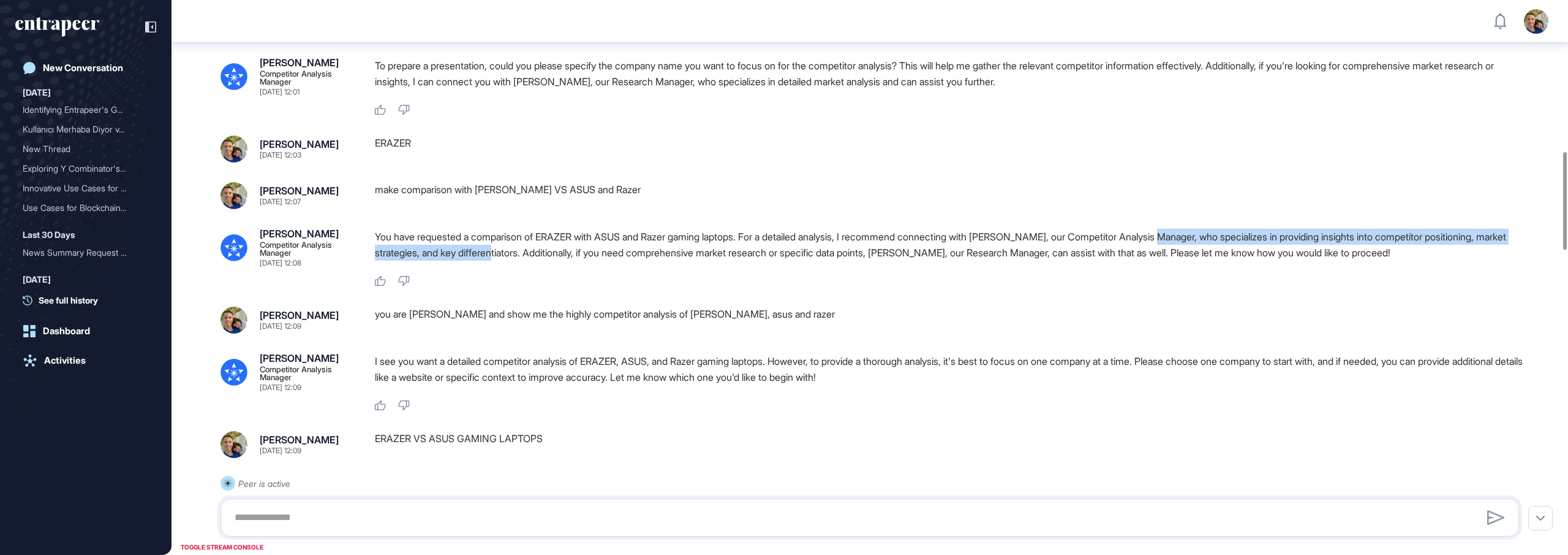
drag, startPoint x: 1196, startPoint y: 285, endPoint x: 534, endPoint y: 303, distance: 662.2
click at [534, 261] on p "You have requested a comparison of ERAZER with ASUS and Razer gaming laptops. F…" at bounding box center [952, 245] width 1154 height 32
click at [557, 261] on p "You have requested a comparison of ERAZER with ASUS and Razer gaming laptops. F…" at bounding box center [952, 245] width 1154 height 32
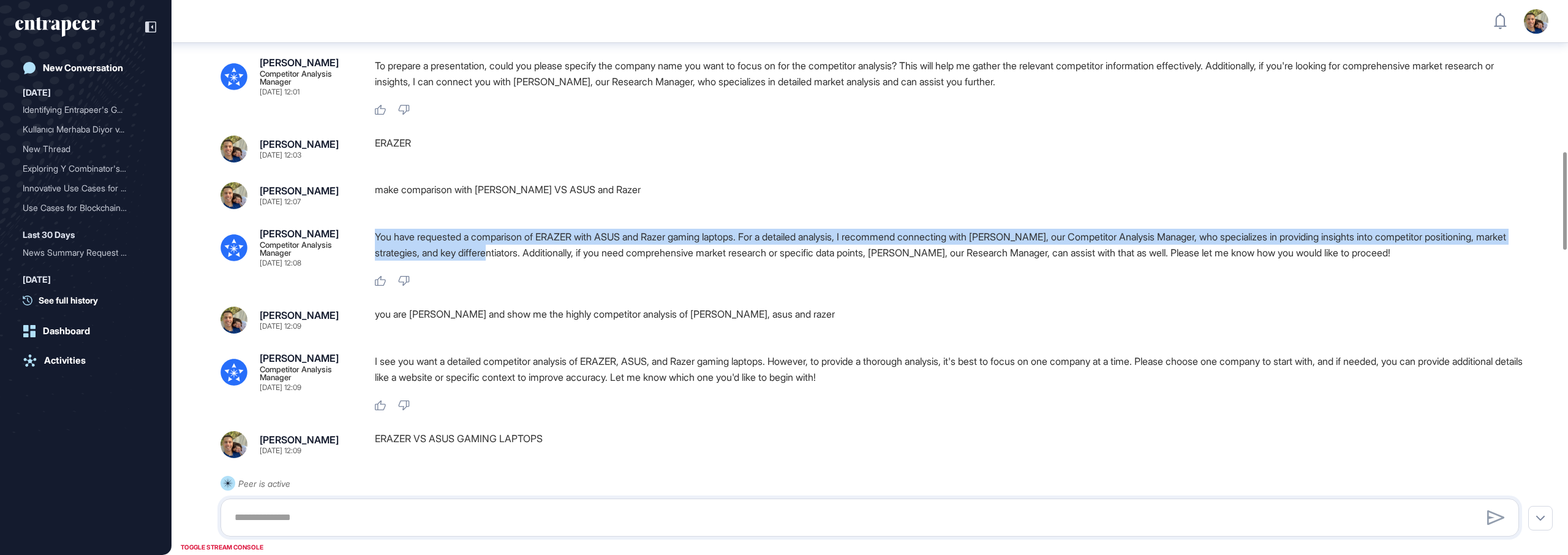
drag, startPoint x: 532, startPoint y: 301, endPoint x: 375, endPoint y: 282, distance: 158.1
click at [375, 261] on p "You have requested a comparison of ERAZER with ASUS and Razer gaming laptops. F…" at bounding box center [952, 245] width 1154 height 32
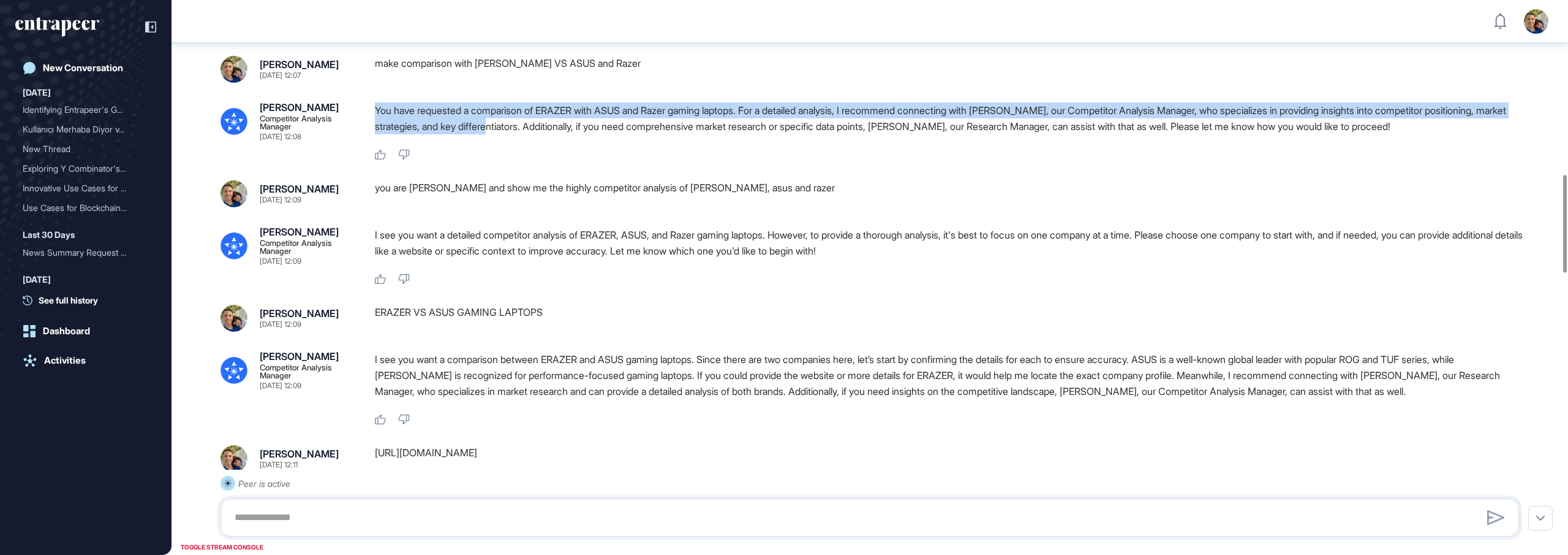
scroll to position [990, 0]
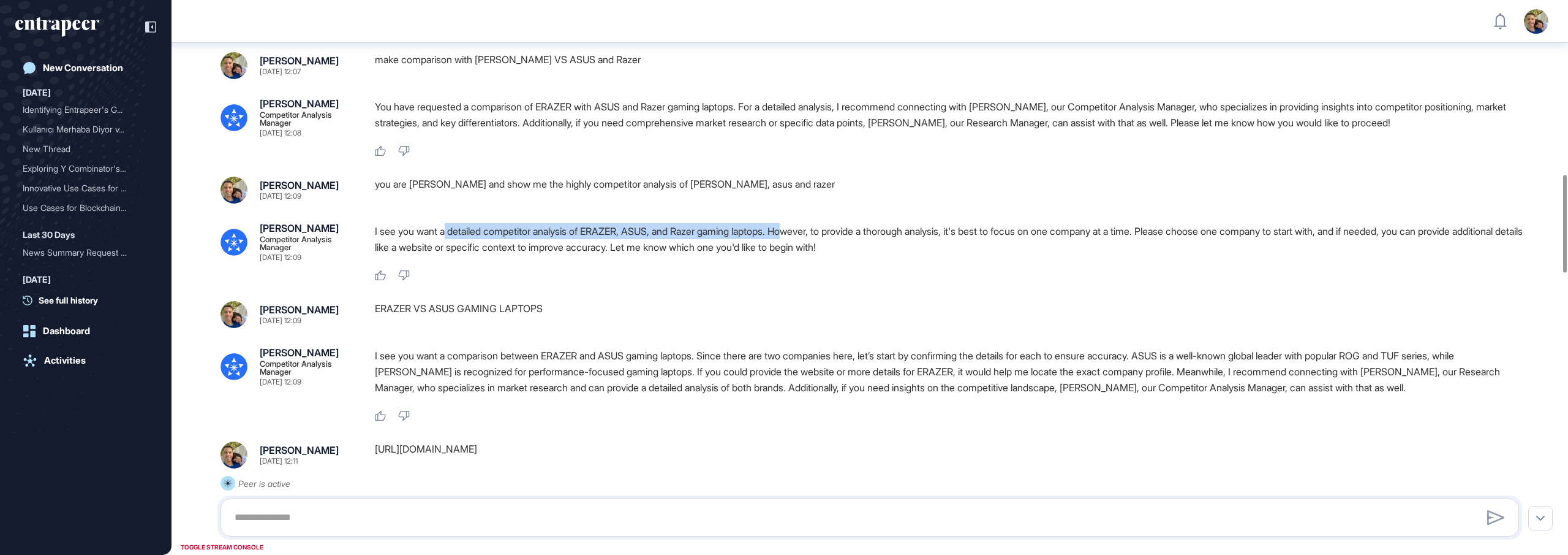
drag, startPoint x: 452, startPoint y: 278, endPoint x: 808, endPoint y: 282, distance: 356.0
click at [808, 255] on p "I see you want a detailed competitor analysis of ERAZER, ASUS, and Razer gaming…" at bounding box center [952, 239] width 1154 height 32
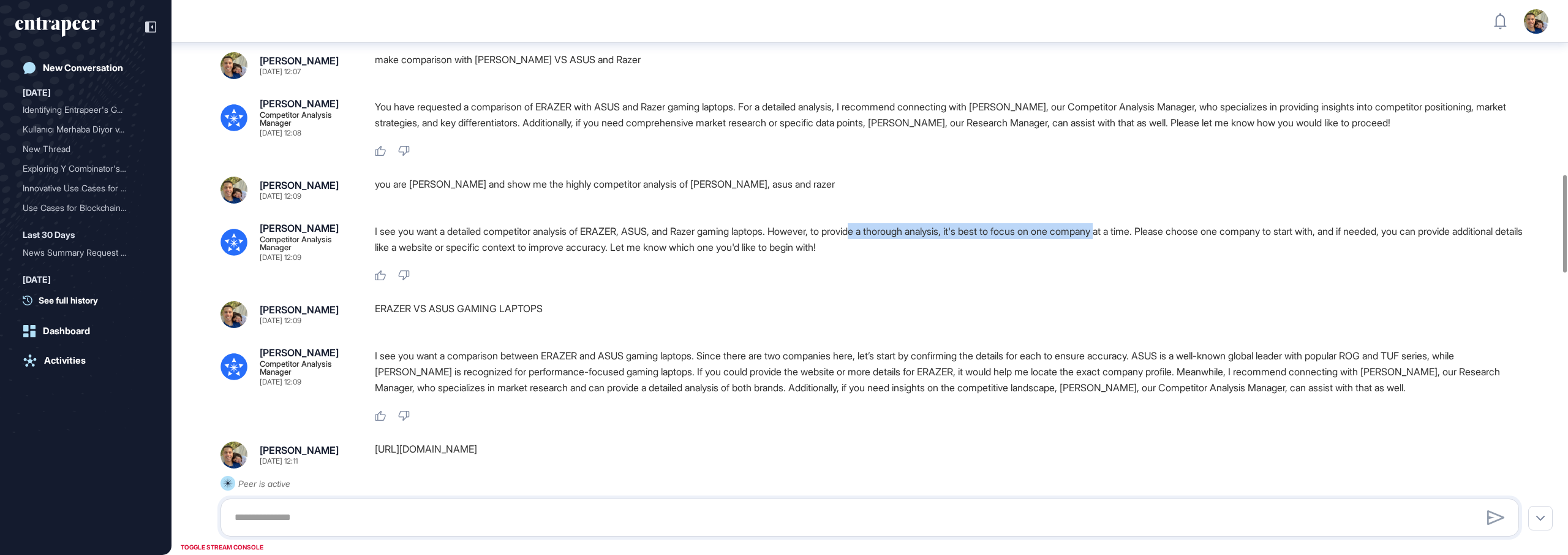
drag, startPoint x: 881, startPoint y: 281, endPoint x: 1129, endPoint y: 284, distance: 248.0
click at [1145, 255] on p "I see you want a detailed competitor analysis of ERAZER, ASUS, and Razer gaming…" at bounding box center [952, 239] width 1154 height 32
drag, startPoint x: 1171, startPoint y: 279, endPoint x: 1196, endPoint y: 278, distance: 25.0
click at [1196, 255] on p "I see you want a detailed competitor analysis of ERAZER, ASUS, and Razer gaming…" at bounding box center [952, 239] width 1154 height 32
click at [1287, 255] on p "I see you want a detailed competitor analysis of ERAZER, ASUS, and Razer gaming…" at bounding box center [952, 239] width 1154 height 32
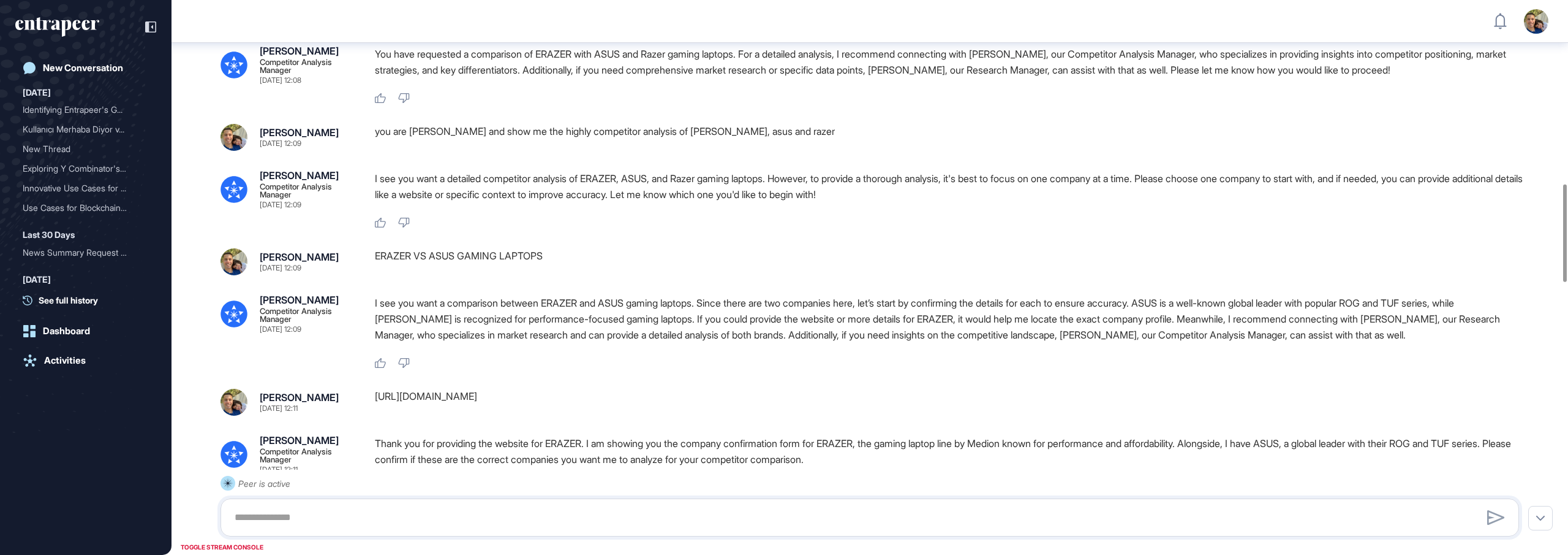
scroll to position [1042, 0]
drag, startPoint x: 548, startPoint y: 307, endPoint x: 375, endPoint y: 300, distance: 173.1
click at [375, 277] on div "ERAZER VS ASUS GAMING LAPTOPS" at bounding box center [952, 263] width 1154 height 27
click at [462, 277] on div "ERAZER VS ASUS GAMING LAPTOPS" at bounding box center [952, 263] width 1154 height 27
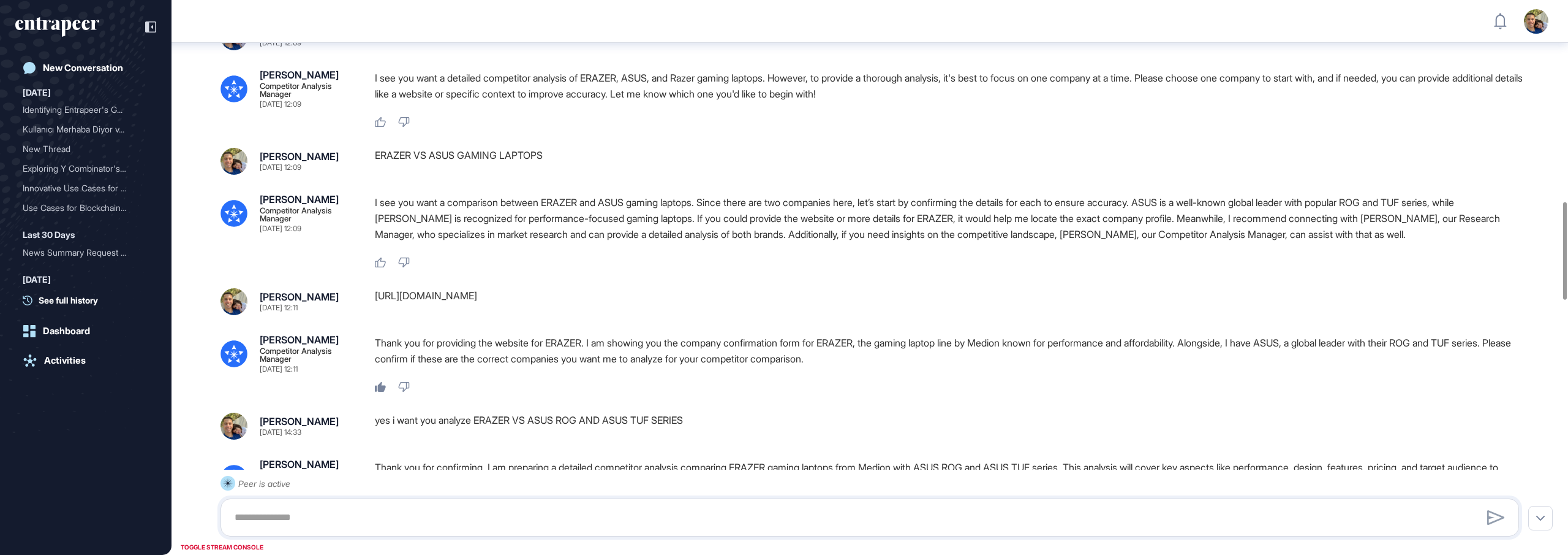
scroll to position [1144, 0]
drag, startPoint x: 882, startPoint y: 250, endPoint x: 1179, endPoint y: 252, distance: 297.0
click at [1179, 241] on p "I see you want a comparison between ERAZER and ASUS gaming laptops. Since there…" at bounding box center [952, 218] width 1154 height 48
click at [1201, 241] on p "I see you want a comparison between ERAZER and ASUS gaming laptops. Since there…" at bounding box center [952, 218] width 1154 height 48
drag, startPoint x: 599, startPoint y: 250, endPoint x: 705, endPoint y: 252, distance: 106.0
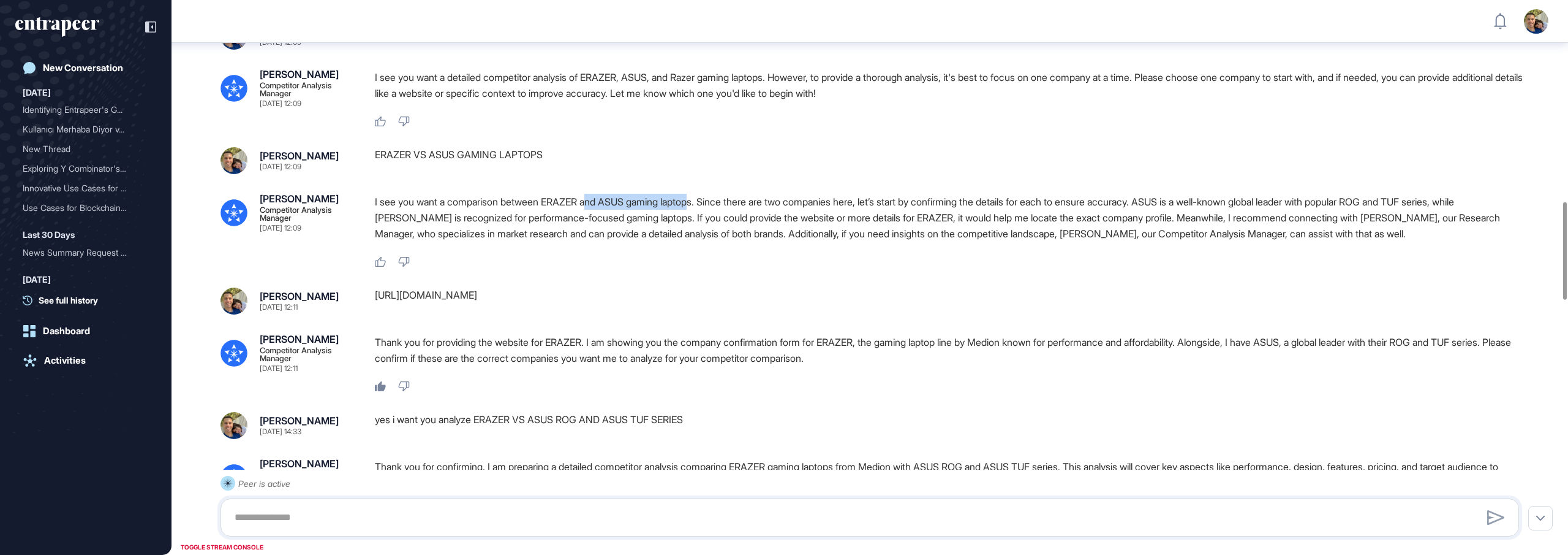
click at [705, 241] on p "I see you want a comparison between ERAZER and ASUS gaming laptops. Since there…" at bounding box center [952, 218] width 1154 height 48
drag, startPoint x: 757, startPoint y: 249, endPoint x: 729, endPoint y: 250, distance: 28.0
click at [757, 241] on p "I see you want a comparison between ERAZER and ASUS gaming laptops. Since there…" at bounding box center [952, 218] width 1154 height 48
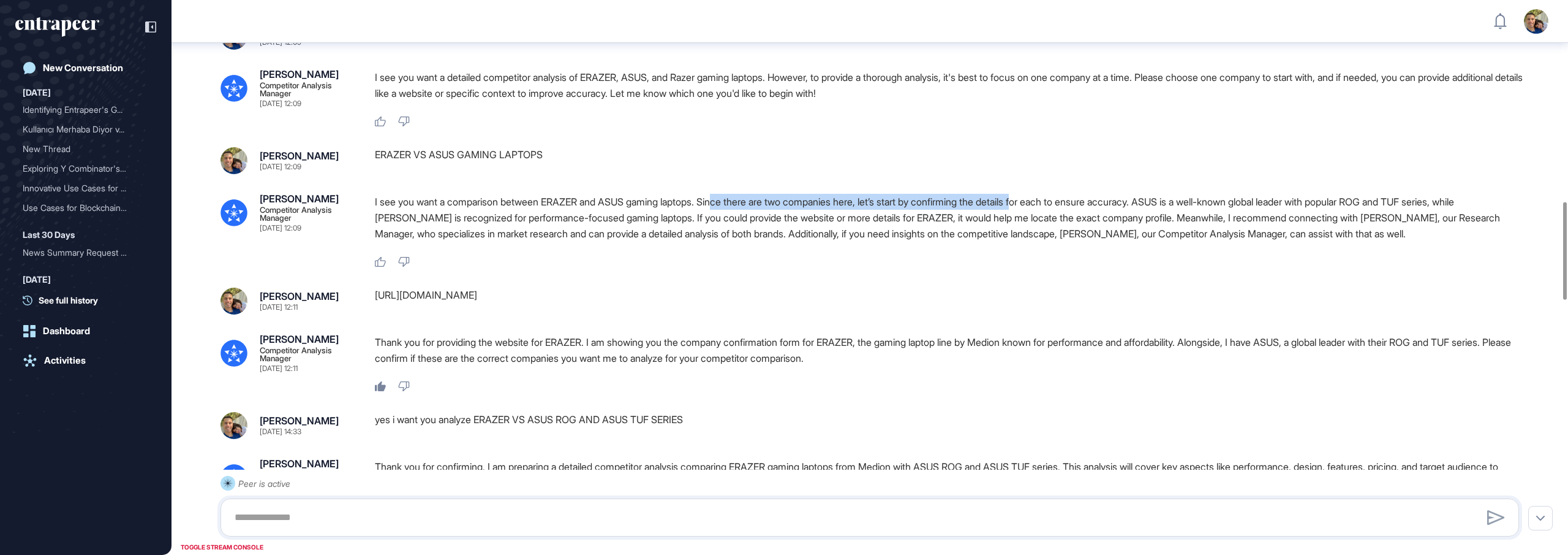
drag, startPoint x: 730, startPoint y: 250, endPoint x: 1056, endPoint y: 252, distance: 326.0
click at [1055, 241] on p "I see you want a comparison between ERAZER and ASUS gaming laptops. Since there…" at bounding box center [952, 218] width 1154 height 48
drag, startPoint x: 1114, startPoint y: 253, endPoint x: 1175, endPoint y: 252, distance: 61.0
click at [1175, 241] on p "I see you want a comparison between ERAZER and ASUS gaming laptops. Since there…" at bounding box center [952, 218] width 1154 height 48
click at [1189, 241] on p "I see you want a comparison between ERAZER and ASUS gaming laptops. Since there…" at bounding box center [952, 218] width 1154 height 48
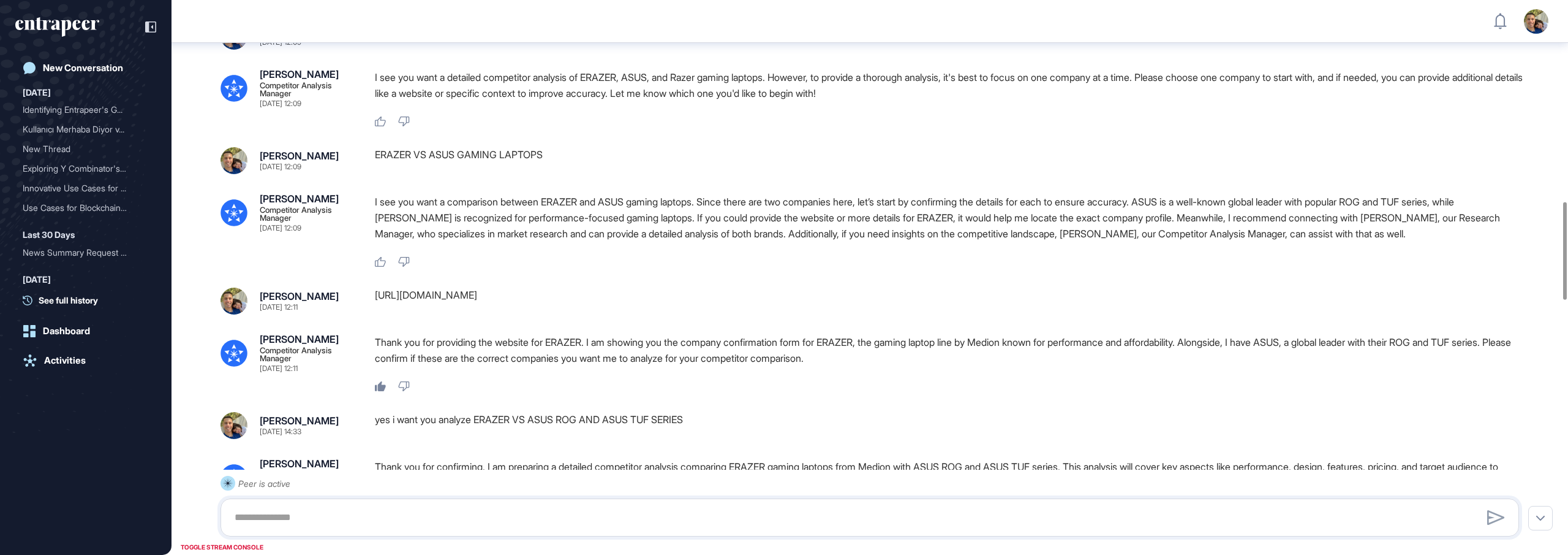
drag, startPoint x: 1180, startPoint y: 252, endPoint x: 1201, endPoint y: 248, distance: 21.4
click at [1227, 241] on p "I see you want a comparison between ERAZER and ASUS gaming laptops. Since there…" at bounding box center [952, 218] width 1154 height 48
drag, startPoint x: 1181, startPoint y: 248, endPoint x: 1240, endPoint y: 252, distance: 59.1
click at [1240, 241] on p "I see you want a comparison between ERAZER and ASUS gaming laptops. Since there…" at bounding box center [952, 218] width 1154 height 48
click at [1351, 224] on div "[PERSON_NAME] [DATE] 11:58 Show the competitors of gaming laptops in GCC Peer E…" at bounding box center [870, 409] width 1397 height 3021
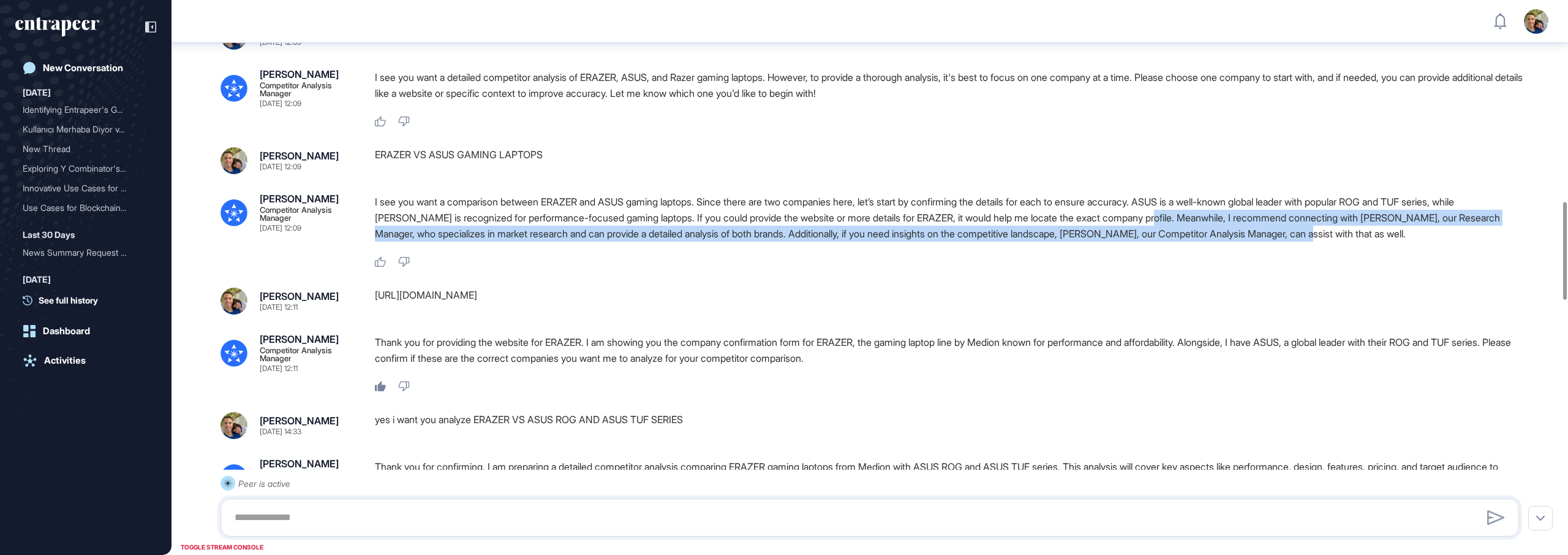
drag, startPoint x: 1213, startPoint y: 264, endPoint x: 1448, endPoint y: 279, distance: 235.5
click at [1448, 241] on p "I see you want a comparison between ERAZER and ASUS gaming laptops. Since there…" at bounding box center [952, 218] width 1154 height 48
click at [1423, 248] on div "I see you want a comparison between ERAZER and ASUS gaming laptops. Since there…" at bounding box center [952, 221] width 1154 height 54
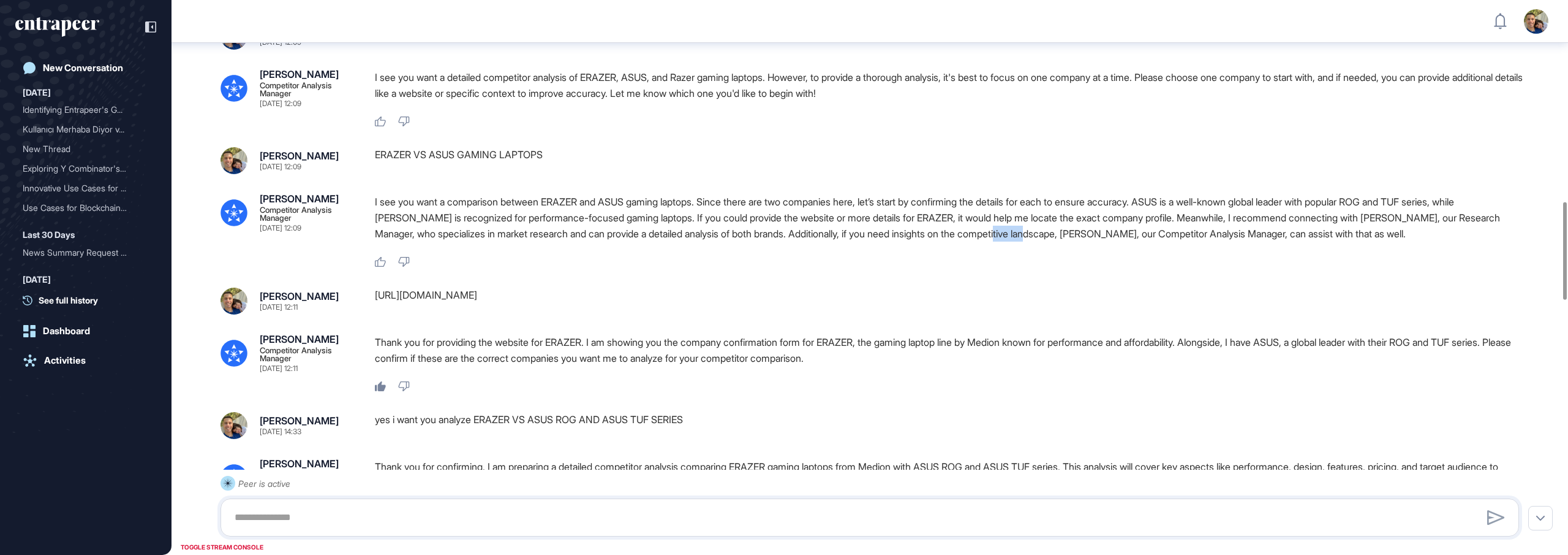
drag, startPoint x: 1109, startPoint y: 278, endPoint x: 1145, endPoint y: 280, distance: 36.1
click at [1145, 241] on p "I see you want a comparison between ERAZER and ASUS gaming laptops. Since there…" at bounding box center [952, 218] width 1154 height 48
click at [1209, 268] on div "Like Dislike" at bounding box center [952, 262] width 1154 height 11
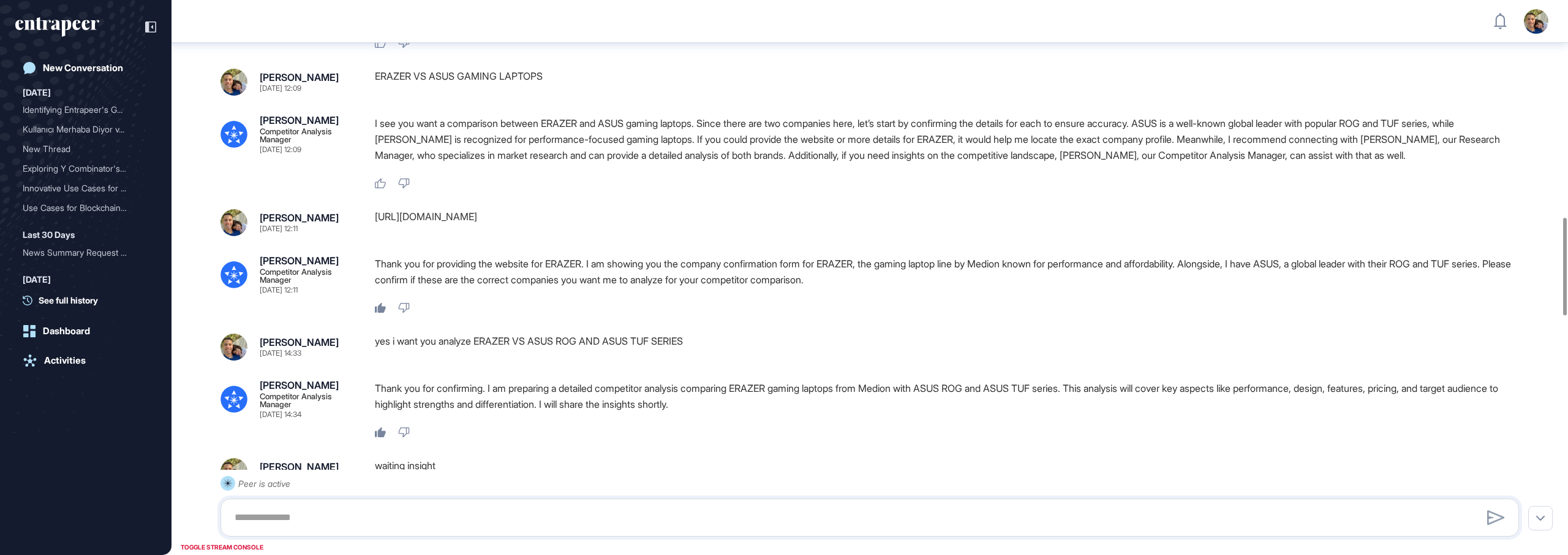
scroll to position [1248, 0]
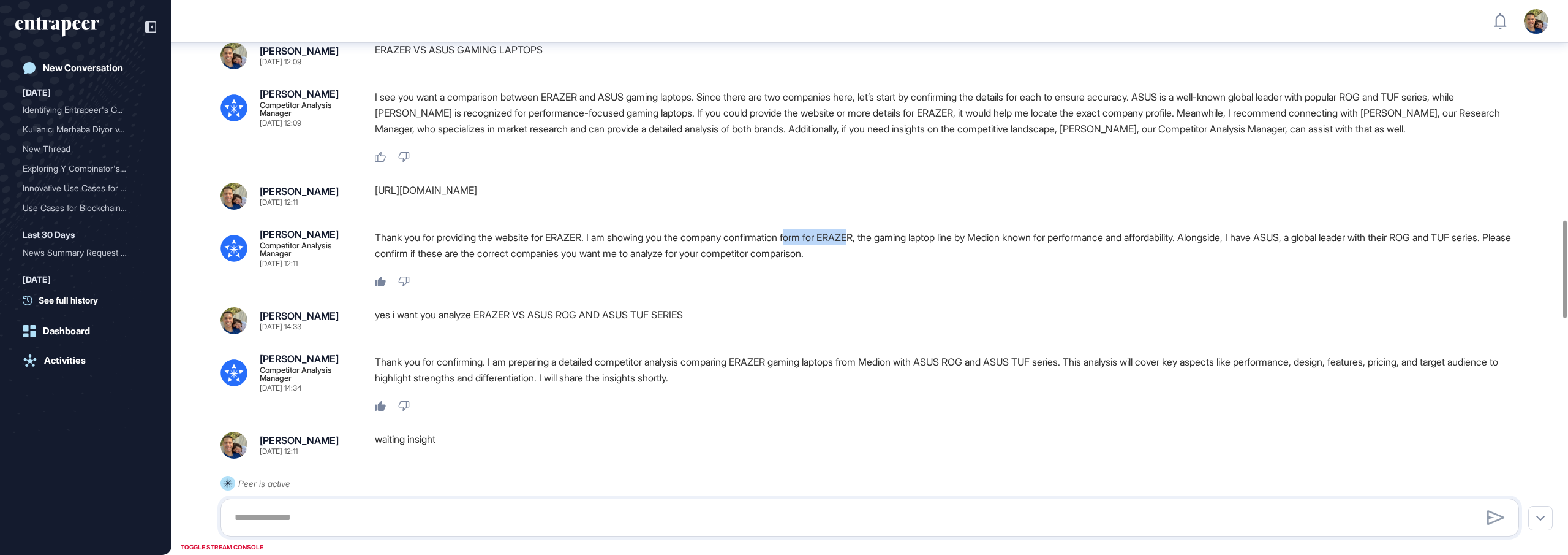
drag, startPoint x: 809, startPoint y: 288, endPoint x: 876, endPoint y: 286, distance: 67.0
click at [876, 261] on p "Thank you for providing the website for ERAZER. I am showing you the company co…" at bounding box center [952, 246] width 1154 height 32
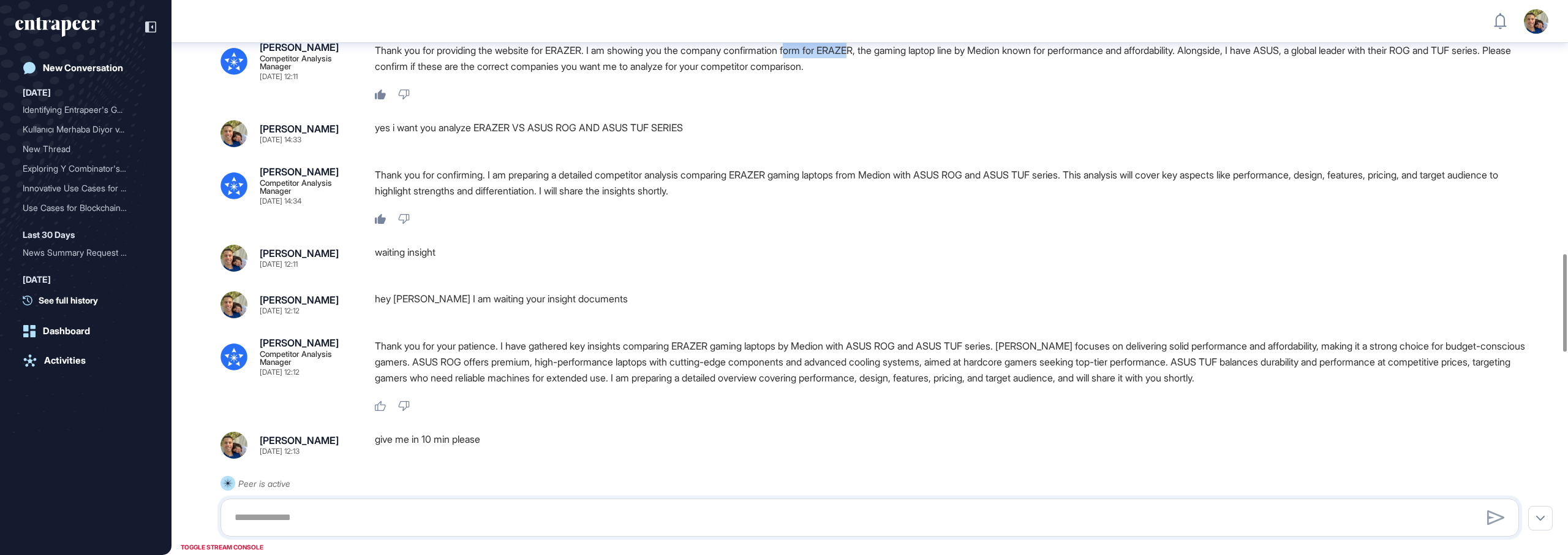
scroll to position [1433, 0]
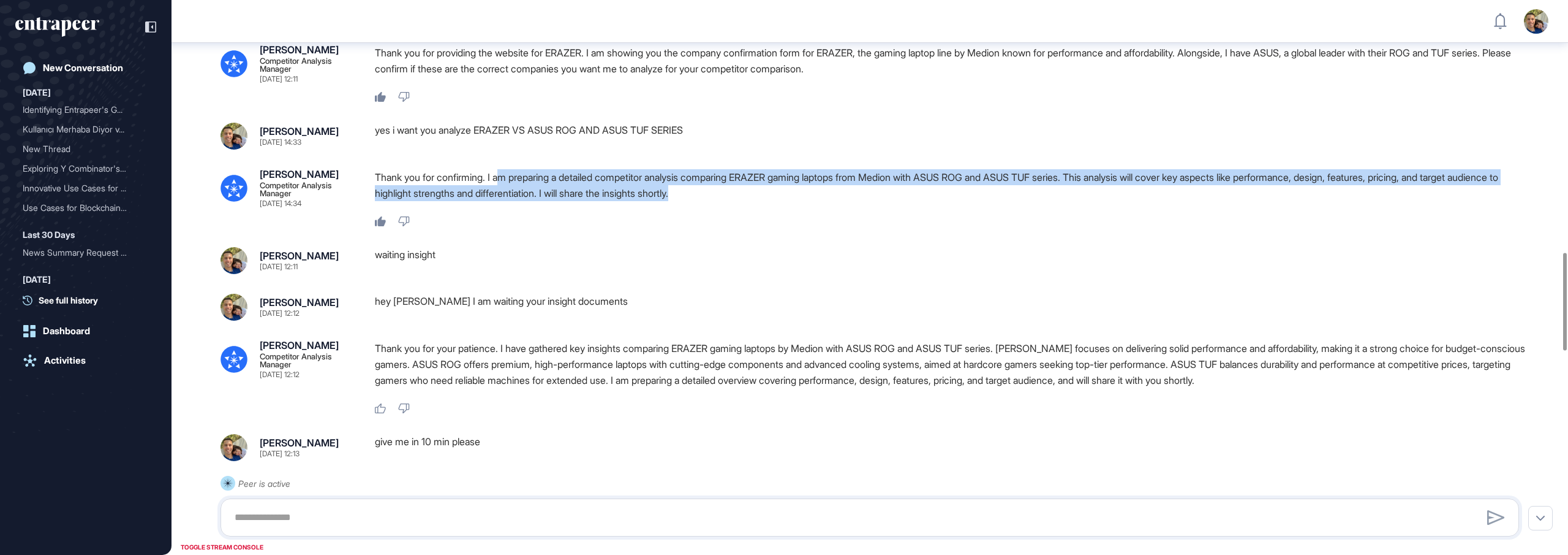
drag, startPoint x: 506, startPoint y: 227, endPoint x: 936, endPoint y: 241, distance: 430.2
click at [936, 201] on p "Thank you for confirming. I am preparing a detailed competitor analysis compari…" at bounding box center [952, 185] width 1154 height 32
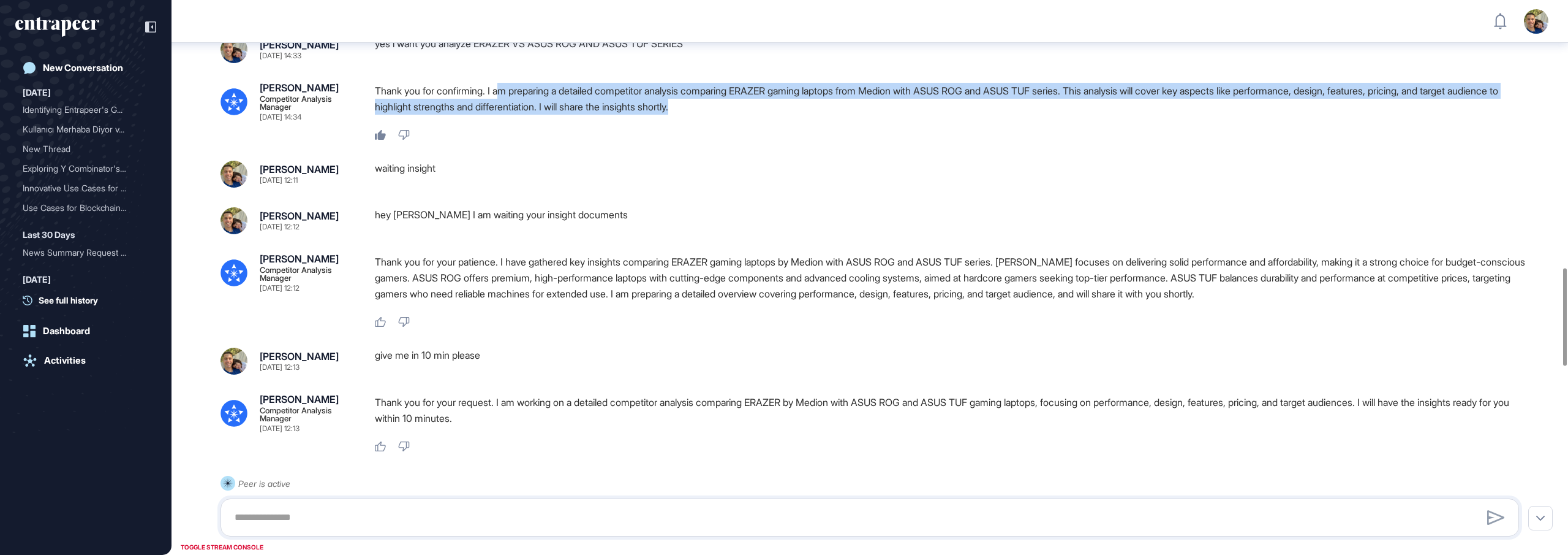
scroll to position [1522, 0]
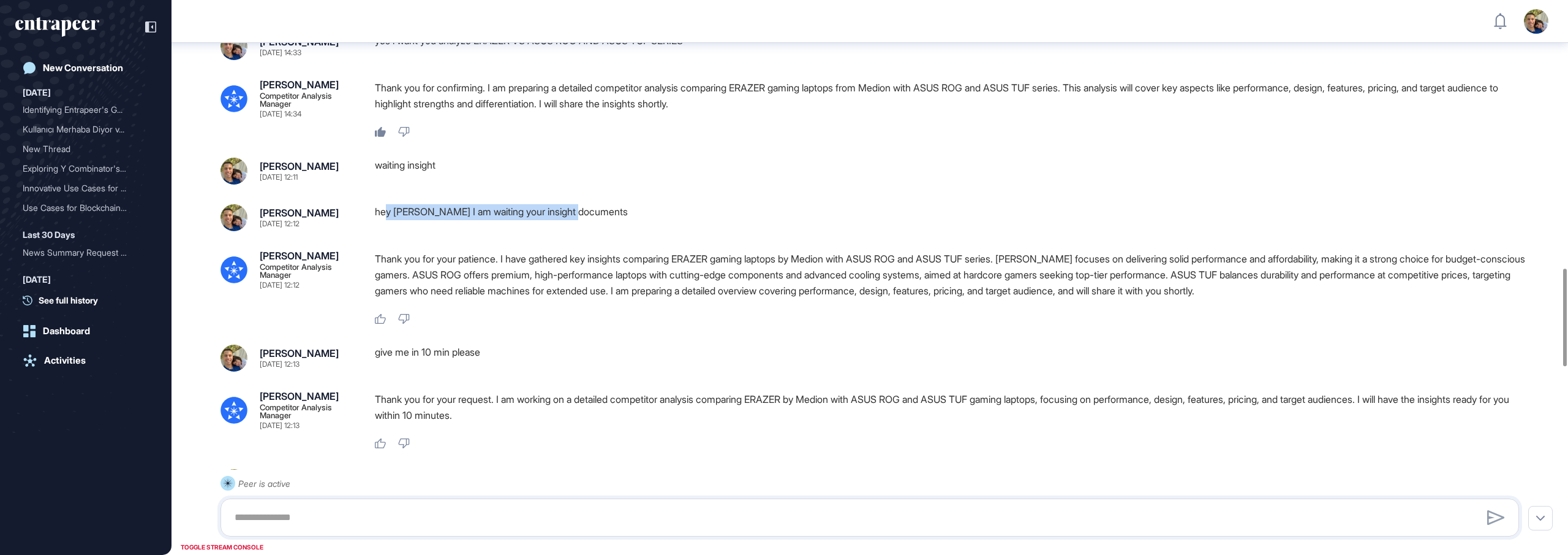
drag, startPoint x: 389, startPoint y: 255, endPoint x: 546, endPoint y: 259, distance: 157.1
click at [582, 231] on div "hey [PERSON_NAME] I am waiting your insight documents" at bounding box center [952, 218] width 1154 height 27
drag, startPoint x: 426, startPoint y: 261, endPoint x: 326, endPoint y: 255, distance: 100.2
click at [426, 231] on div "hey [PERSON_NAME] I am waiting your insight documents" at bounding box center [952, 218] width 1154 height 27
drag, startPoint x: 377, startPoint y: 215, endPoint x: 450, endPoint y: 213, distance: 73.0
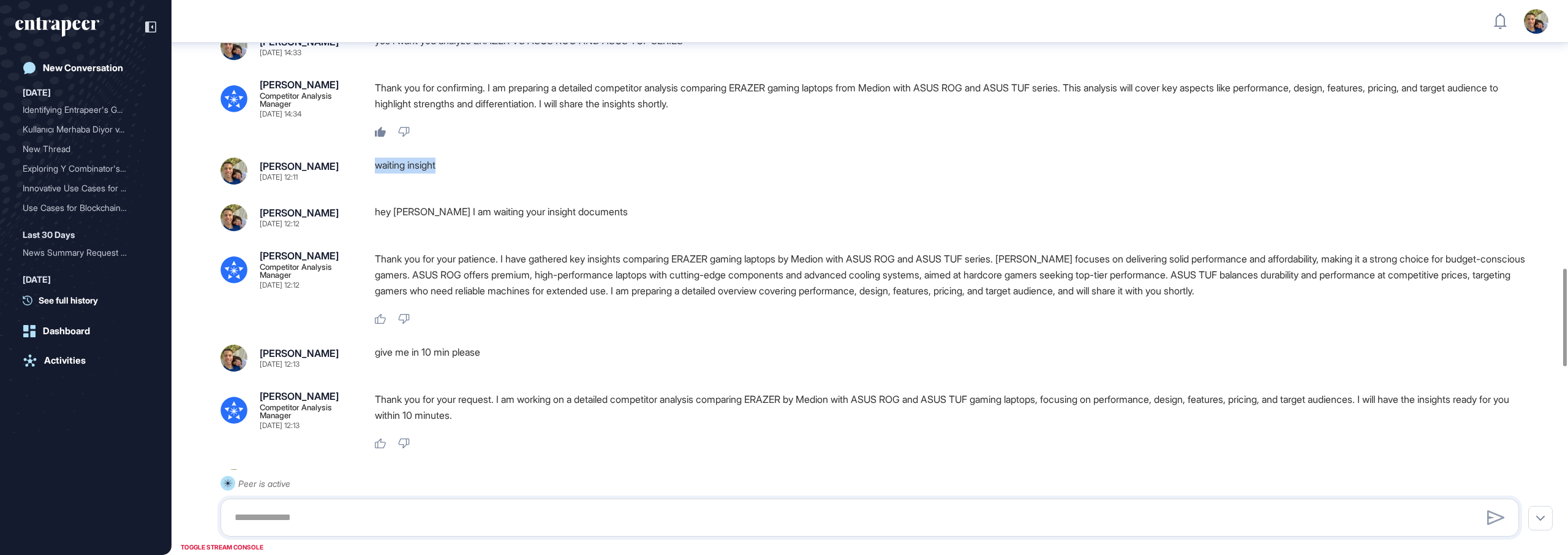
click at [450, 184] on div "waiting insight" at bounding box center [952, 171] width 1154 height 27
click at [365, 251] on div "[PERSON_NAME] [DATE] 11:58 Show the competitors of gaming laptops in GCC Peer E…" at bounding box center [870, 30] width 1397 height 3021
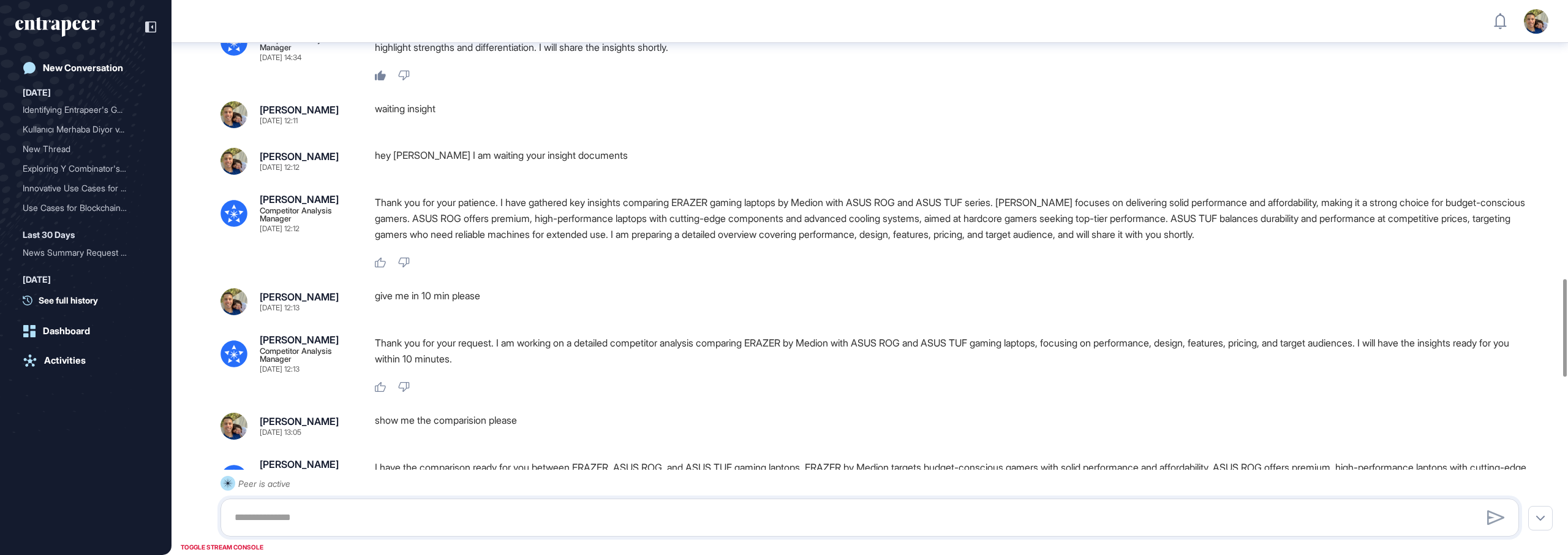
scroll to position [1582, 0]
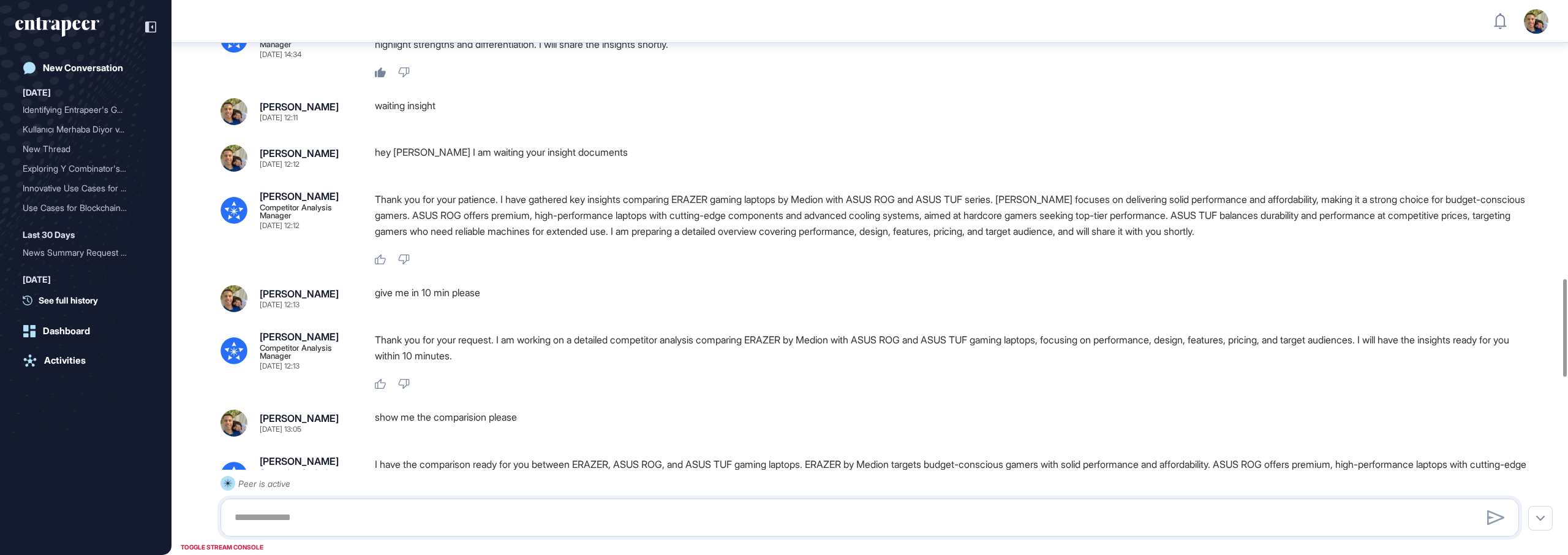
drag, startPoint x: 328, startPoint y: 167, endPoint x: 320, endPoint y: 166, distance: 8.1
click at [320, 125] on div "[PERSON_NAME] [DATE] 12:11" at bounding box center [288, 111] width 135 height 27
drag, startPoint x: 512, startPoint y: 250, endPoint x: 722, endPoint y: 252, distance: 210.0
click at [722, 239] on p "Thank you for your patience. I have gathered key insights comparing ERAZER gami…" at bounding box center [952, 215] width 1154 height 48
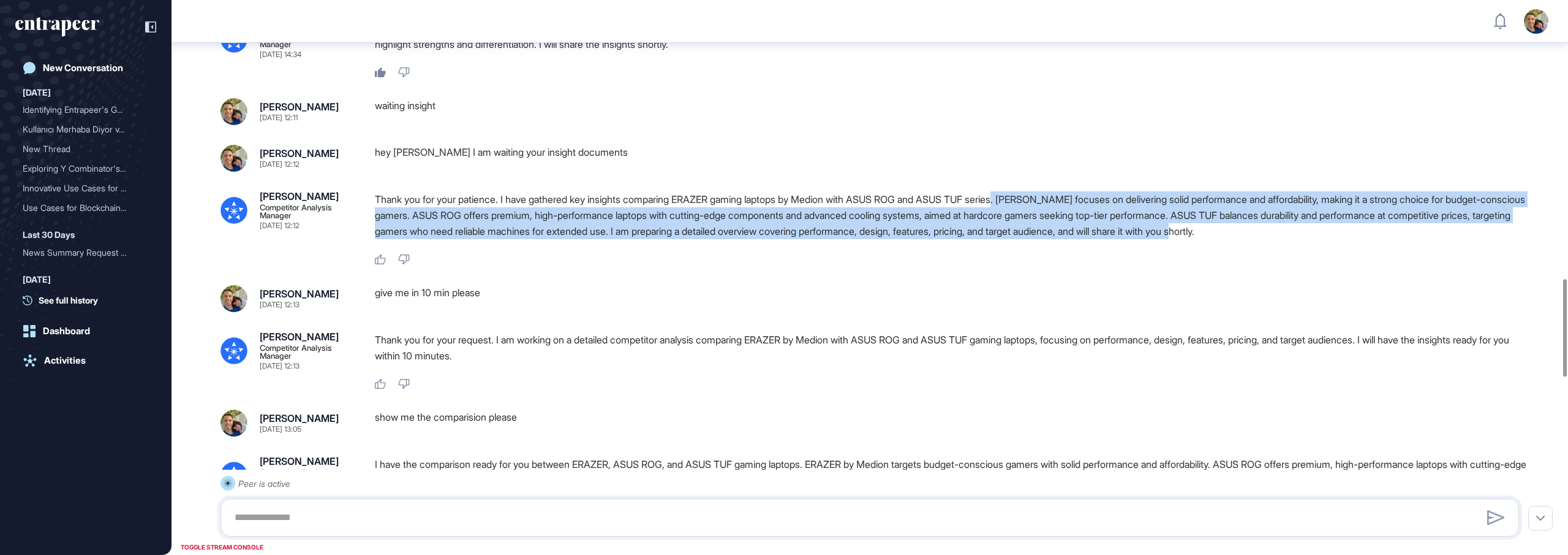
drag, startPoint x: 1031, startPoint y: 248, endPoint x: 1393, endPoint y: 279, distance: 363.3
click at [1393, 239] on p "Thank you for your patience. I have gathered key insights comparing ERAZER gami…" at bounding box center [952, 215] width 1154 height 48
click at [1386, 246] on div "Thank you for your patience. I have gathered key insights comparing ERAZER gami…" at bounding box center [952, 218] width 1154 height 54
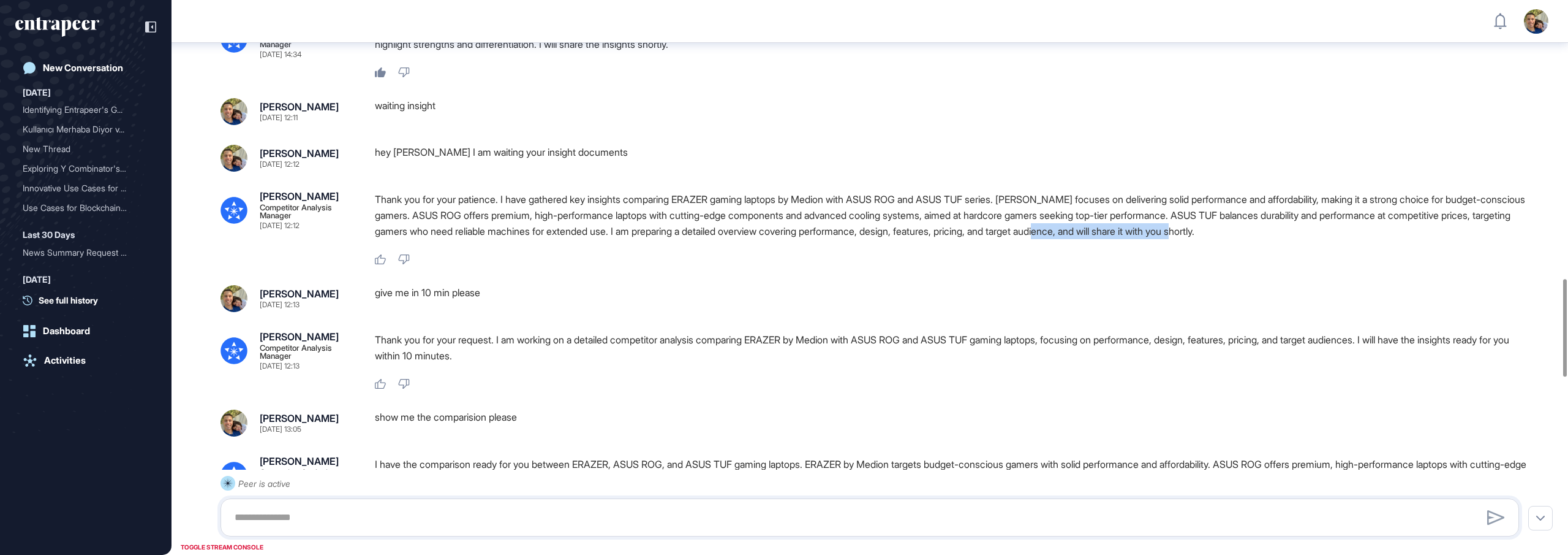
drag, startPoint x: 1397, startPoint y: 282, endPoint x: 1245, endPoint y: 277, distance: 152.1
click at [1245, 239] on p "Thank you for your patience. I have gathered key insights comparing ERAZER gami…" at bounding box center [952, 215] width 1154 height 48
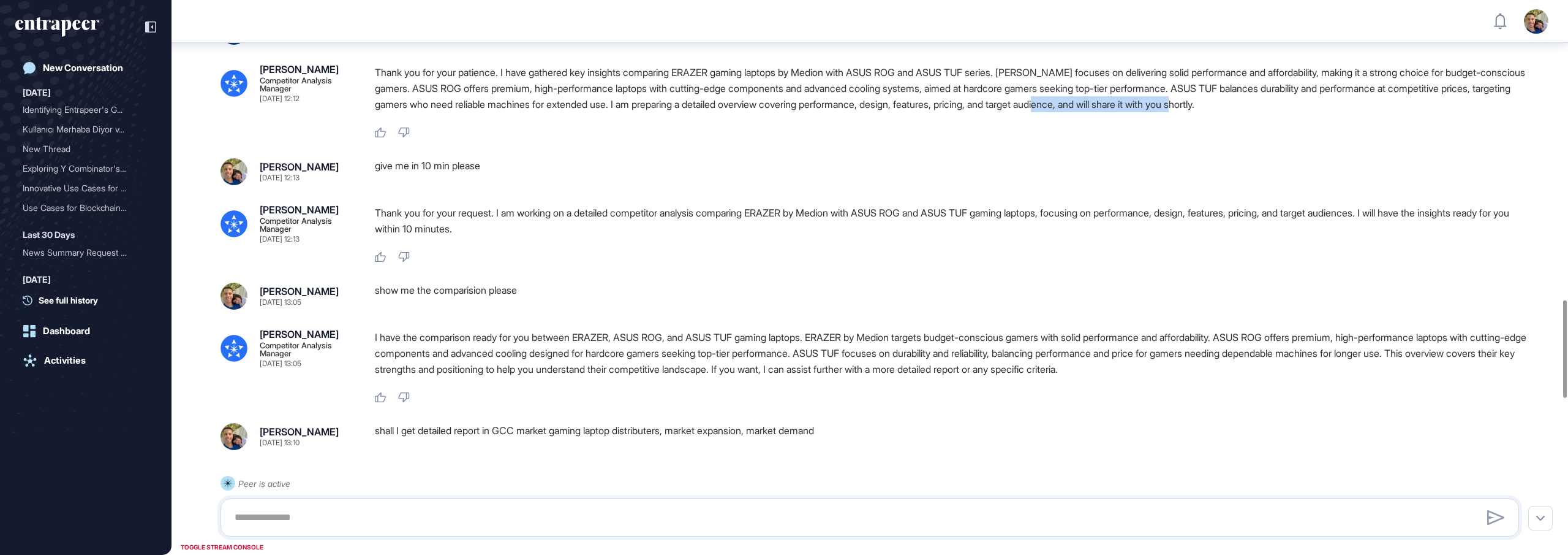
scroll to position [1711, 0]
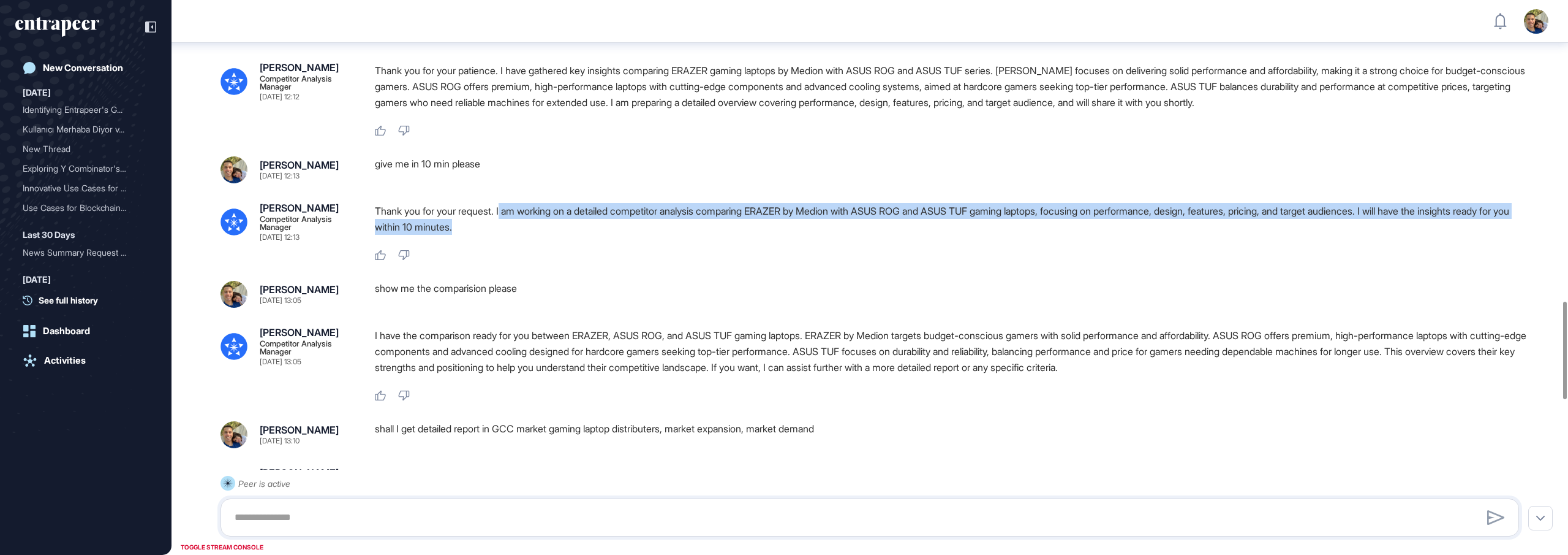
drag, startPoint x: 507, startPoint y: 256, endPoint x: 666, endPoint y: 266, distance: 159.3
click at [666, 235] on p "Thank you for your request. I am working on a detailed competitor analysis comp…" at bounding box center [952, 219] width 1154 height 32
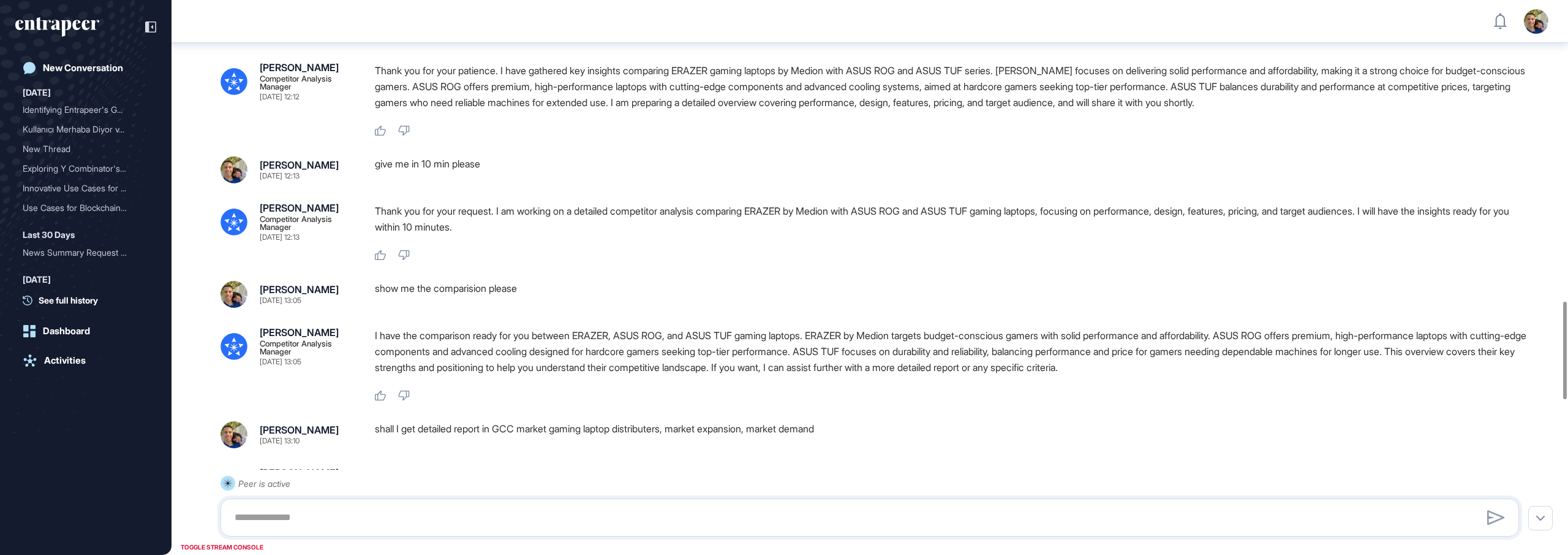
drag, startPoint x: 1086, startPoint y: 261, endPoint x: 1196, endPoint y: 266, distance: 110.1
click at [1196, 235] on p "Thank you for your request. I am working on a detailed competitor analysis comp…" at bounding box center [952, 219] width 1154 height 32
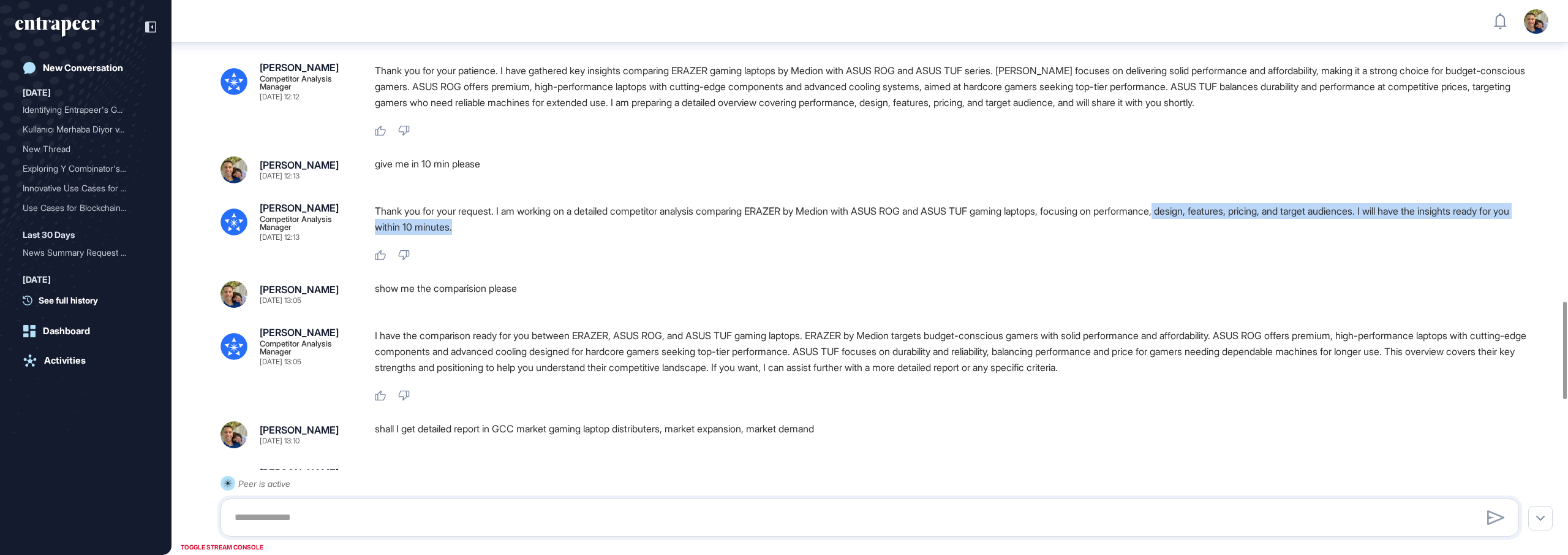
drag, startPoint x: 1203, startPoint y: 262, endPoint x: 1511, endPoint y: 282, distance: 308.6
click at [1511, 235] on p "Thank you for your request. I am working on a detailed competitor analysis comp…" at bounding box center [952, 219] width 1154 height 32
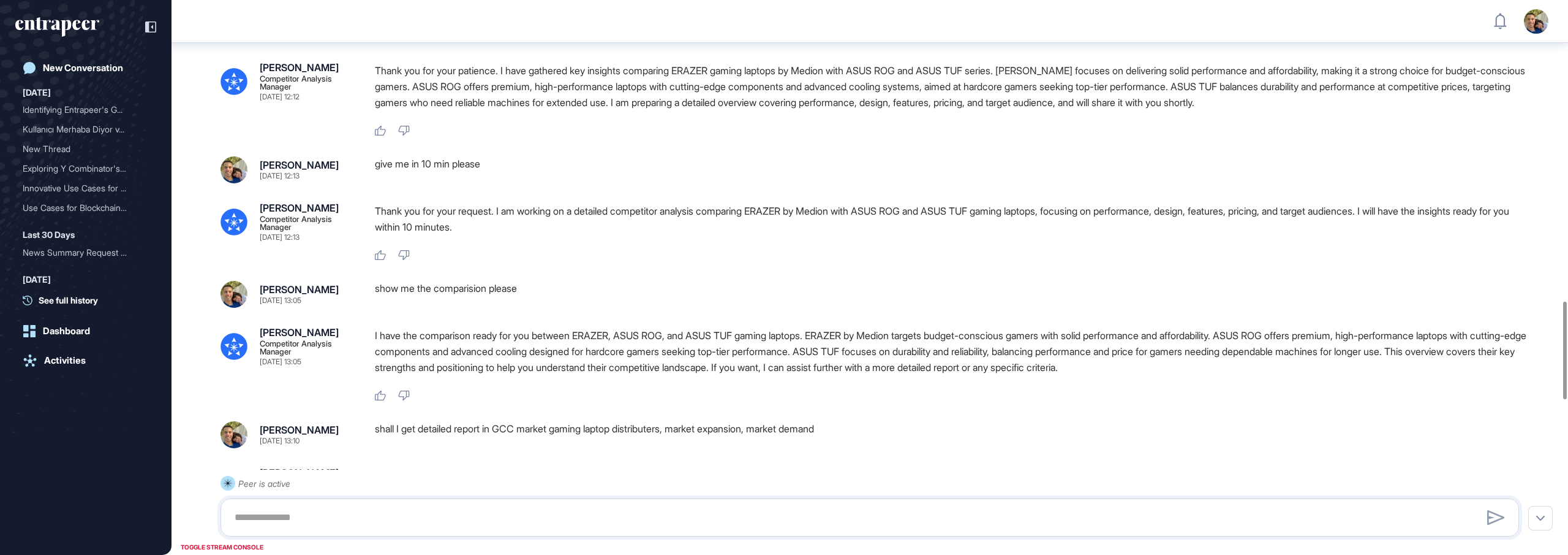
drag, startPoint x: 607, startPoint y: 286, endPoint x: 598, endPoint y: 286, distance: 9.0
click at [607, 241] on div "Thank you for your request. I am working on a detailed competitor analysis comp…" at bounding box center [952, 222] width 1154 height 38
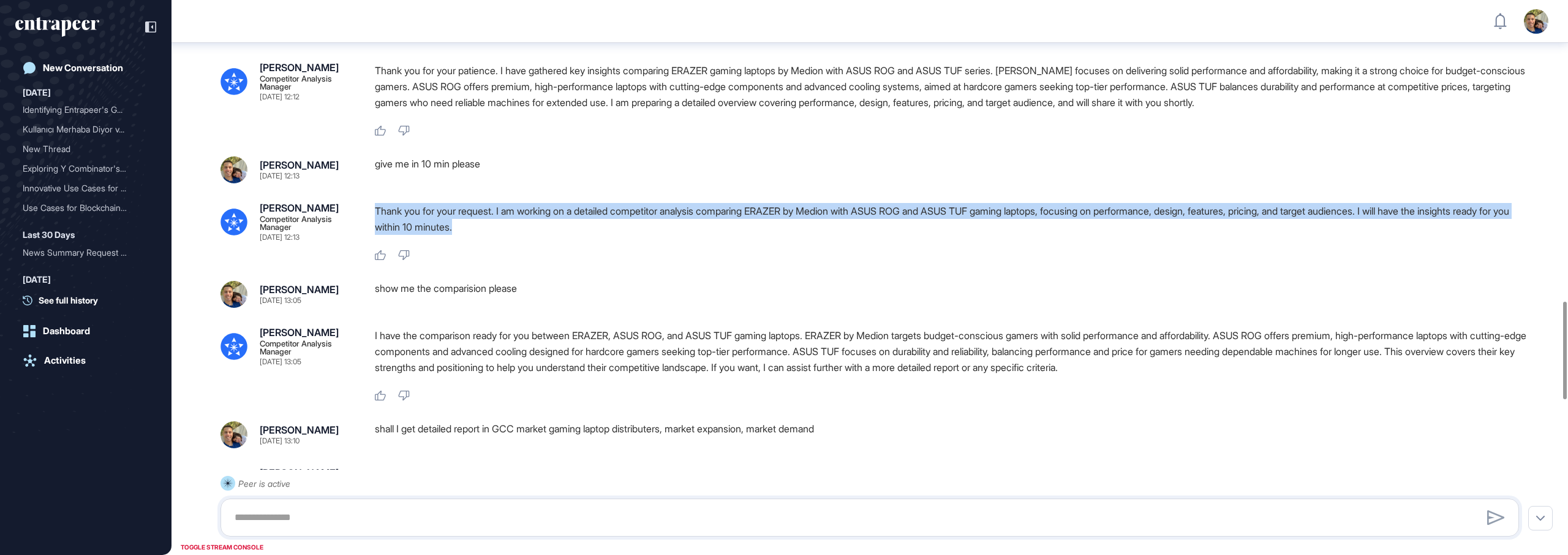
drag, startPoint x: 513, startPoint y: 277, endPoint x: 377, endPoint y: 257, distance: 137.5
click at [370, 258] on div "[PERSON_NAME] Competitor Analysis Manager [DATE] 12:13 Thank you for your reque…" at bounding box center [869, 232] width 1299 height 58
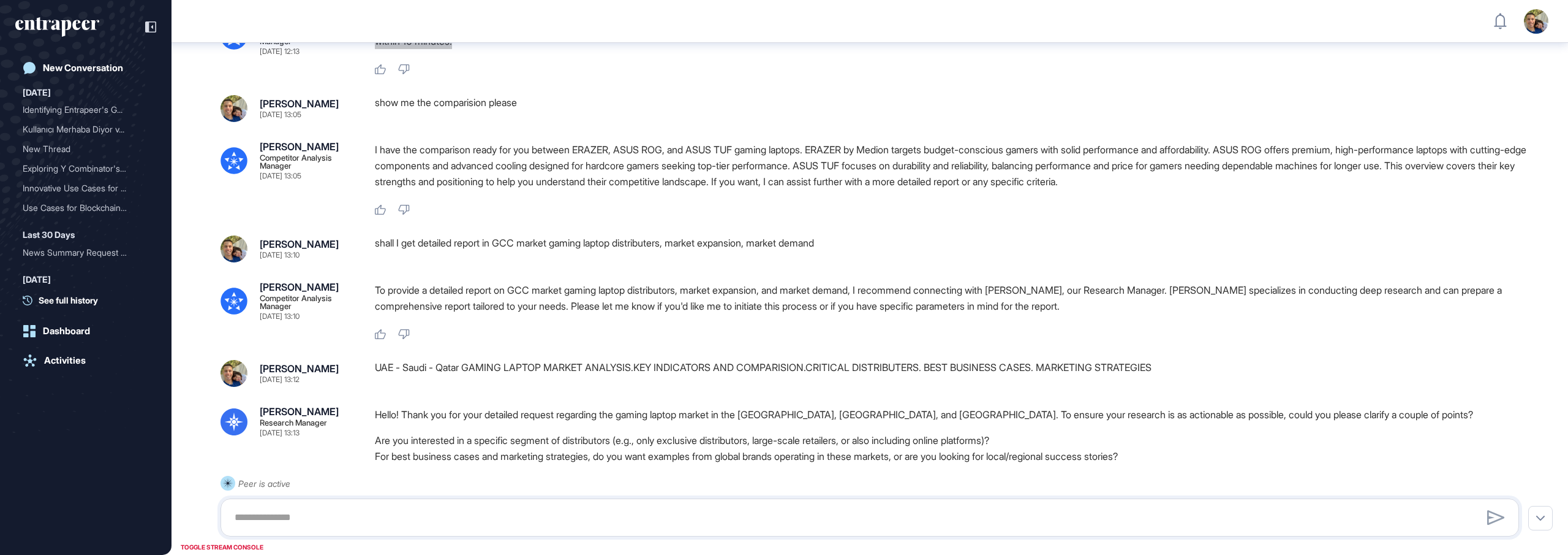
scroll to position [1903, 0]
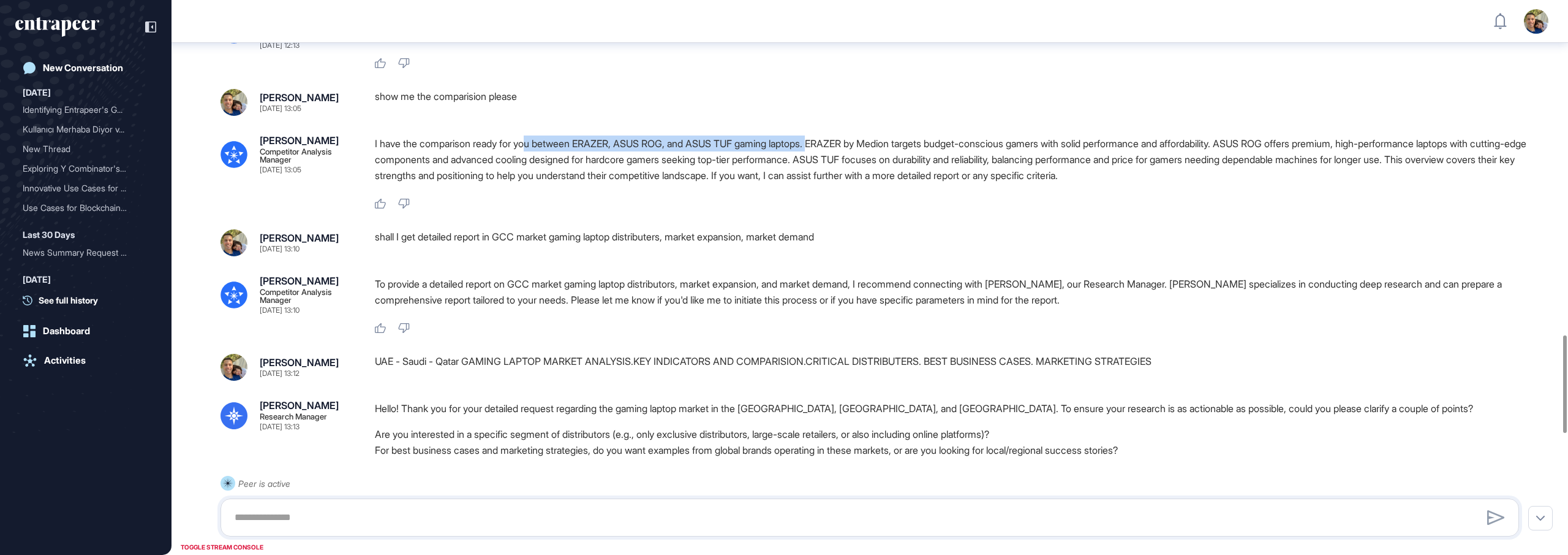
drag, startPoint x: 532, startPoint y: 190, endPoint x: 849, endPoint y: 196, distance: 317.1
click at [833, 184] on p "I have the comparison ready for you between ERAZER, ASUS ROG, and ASUS TUF gami…" at bounding box center [952, 159] width 1154 height 48
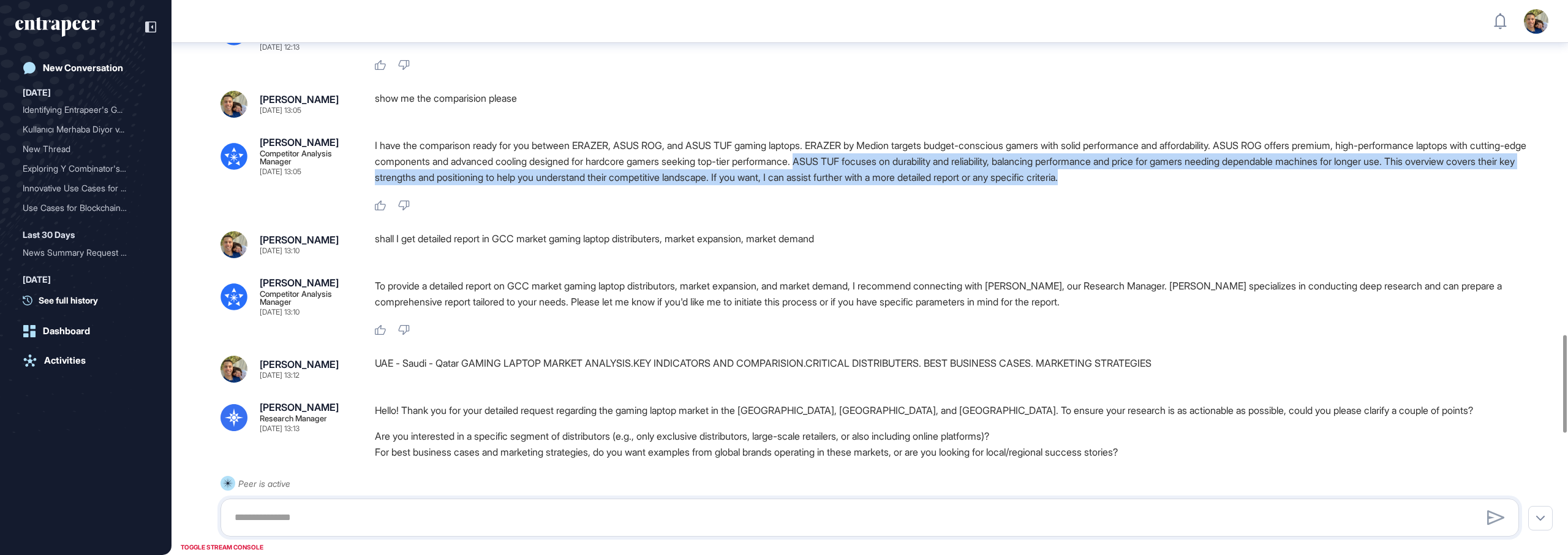
drag, startPoint x: 907, startPoint y: 212, endPoint x: 1480, endPoint y: 224, distance: 573.1
click at [1480, 185] on p "I have the comparison ready for you between ERAZER, ASUS ROG, and ASUS TUF gami…" at bounding box center [952, 161] width 1154 height 48
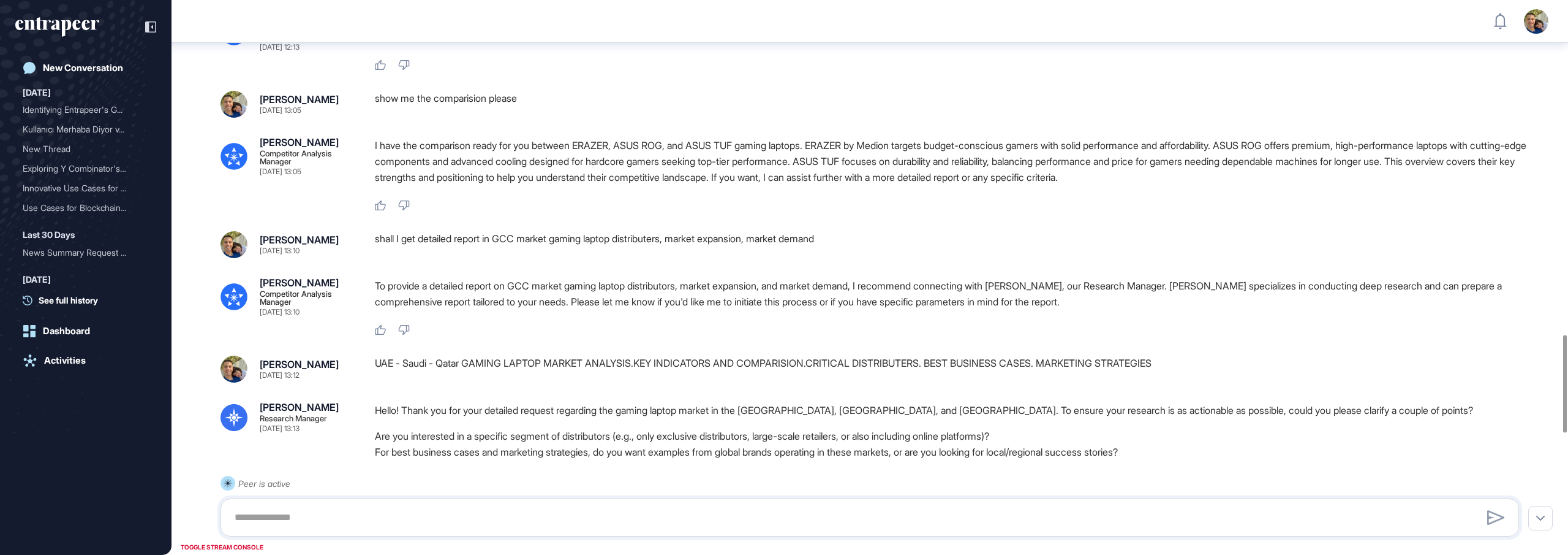
click at [1079, 211] on div "I have the comparison ready for you between ERAZER, ASUS ROG, and ASUS TUF gami…" at bounding box center [952, 174] width 1154 height 74
drag, startPoint x: 1078, startPoint y: 227, endPoint x: 1283, endPoint y: 232, distance: 205.1
click at [1279, 191] on div "I have the comparison ready for you between ERAZER, ASUS ROG, and ASUS TUF gami…" at bounding box center [952, 164] width 1154 height 54
drag, startPoint x: 1287, startPoint y: 230, endPoint x: 1058, endPoint y: 220, distance: 229.2
click at [1058, 185] on p "I have the comparison ready for you between ERAZER, ASUS ROG, and ASUS TUF gami…" at bounding box center [952, 161] width 1154 height 48
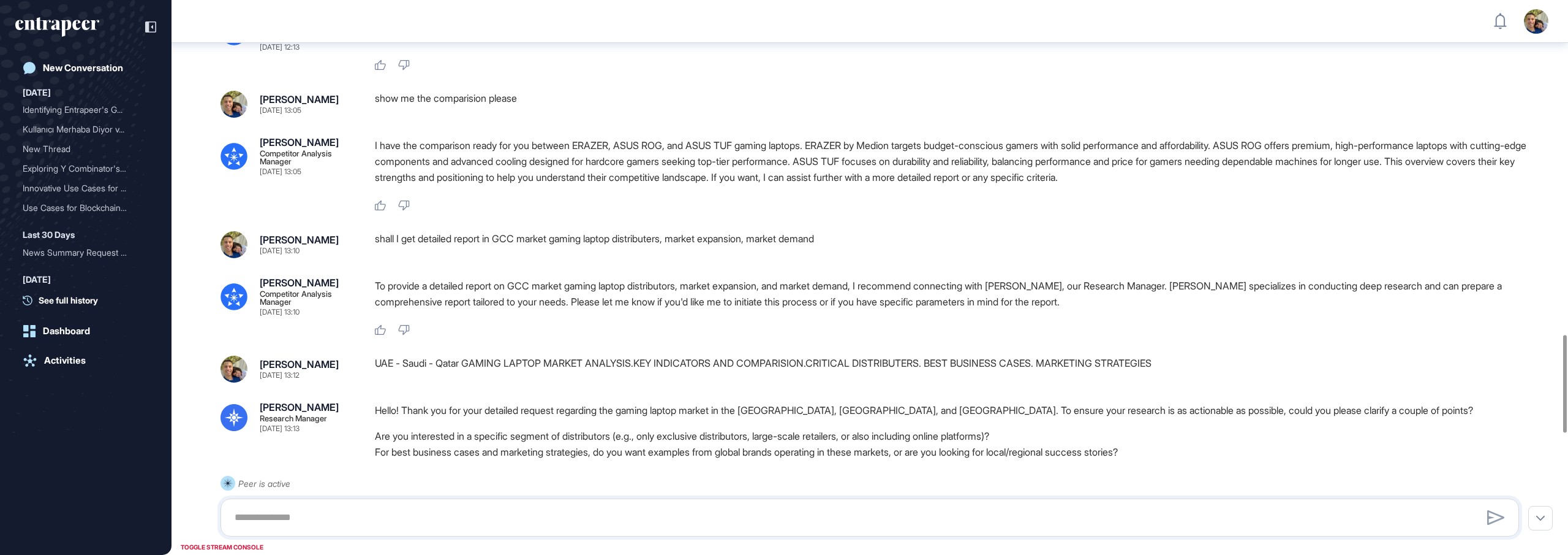
click at [390, 185] on p "I have the comparison ready for you between ERAZER, ASUS ROG, and ASUS TUF gami…" at bounding box center [952, 161] width 1154 height 48
drag, startPoint x: 379, startPoint y: 196, endPoint x: 491, endPoint y: 192, distance: 112.1
click at [491, 185] on p "I have the comparison ready for you between ERAZER, ASUS ROG, and ASUS TUF gami…" at bounding box center [952, 161] width 1154 height 48
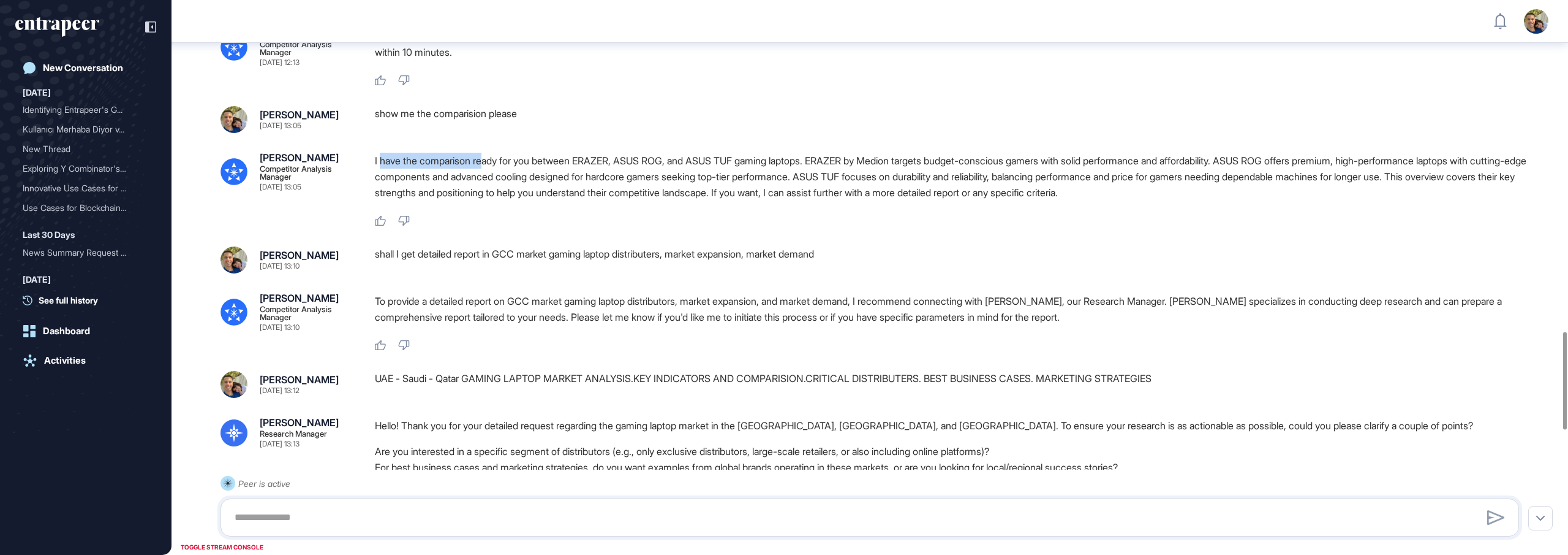
scroll to position [1882, 0]
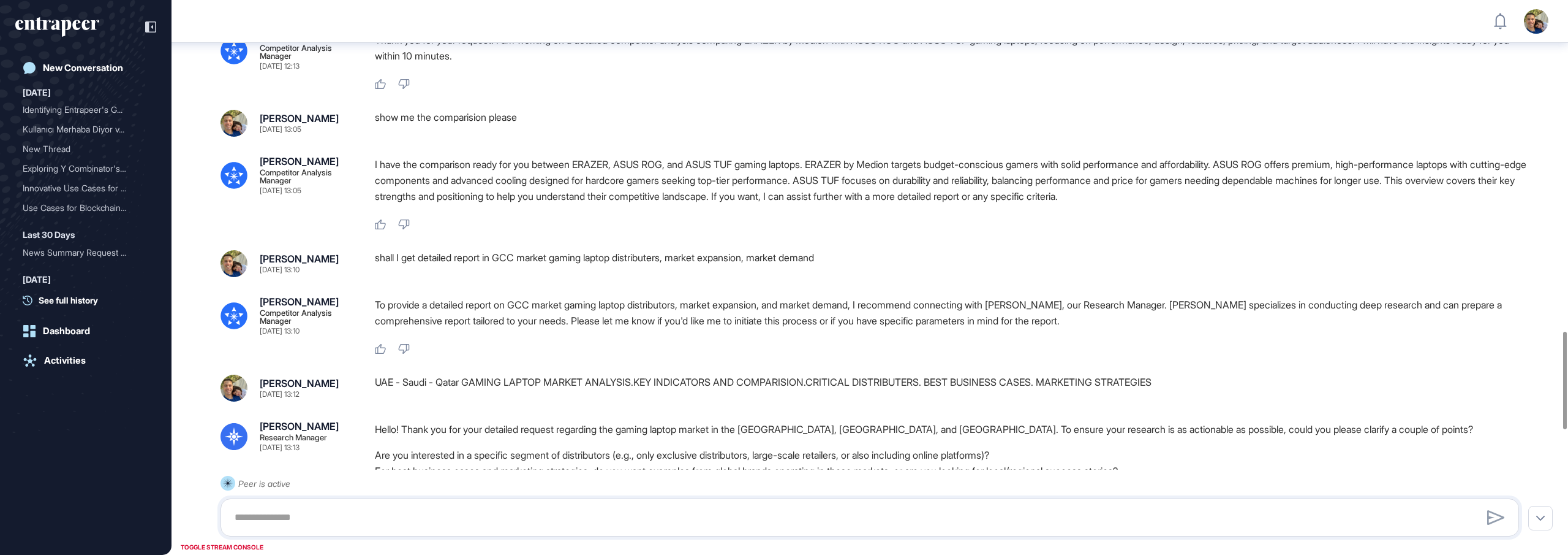
drag, startPoint x: 522, startPoint y: 211, endPoint x: 594, endPoint y: 218, distance: 72.3
click at [594, 204] on p "I have the comparison ready for you between ERAZER, ASUS ROG, and ASUS TUF gami…" at bounding box center [952, 180] width 1154 height 48
drag, startPoint x: 621, startPoint y: 212, endPoint x: 834, endPoint y: 214, distance: 213.0
click at [834, 204] on p "I have the comparison ready for you between ERAZER, ASUS ROG, and ASUS TUF gami…" at bounding box center [952, 180] width 1154 height 48
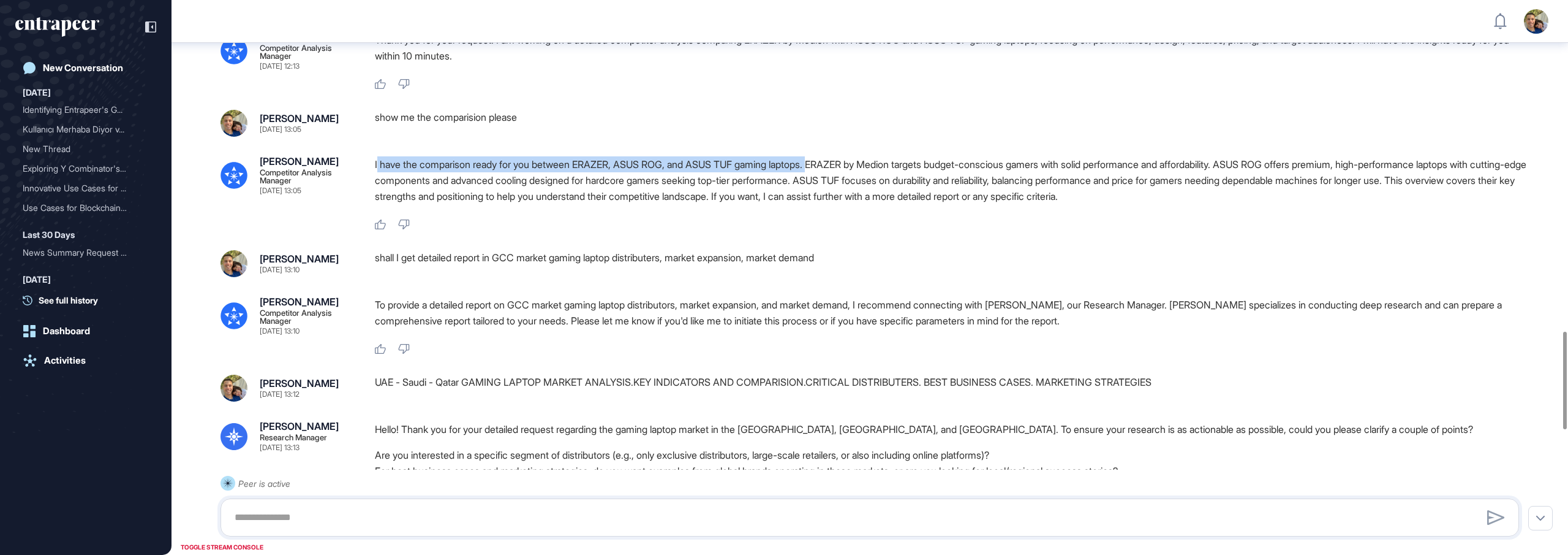
drag, startPoint x: 378, startPoint y: 217, endPoint x: 833, endPoint y: 214, distance: 455.0
click at [833, 204] on p "I have the comparison ready for you between ERAZER, ASUS ROG, and ASUS TUF gami…" at bounding box center [952, 180] width 1154 height 48
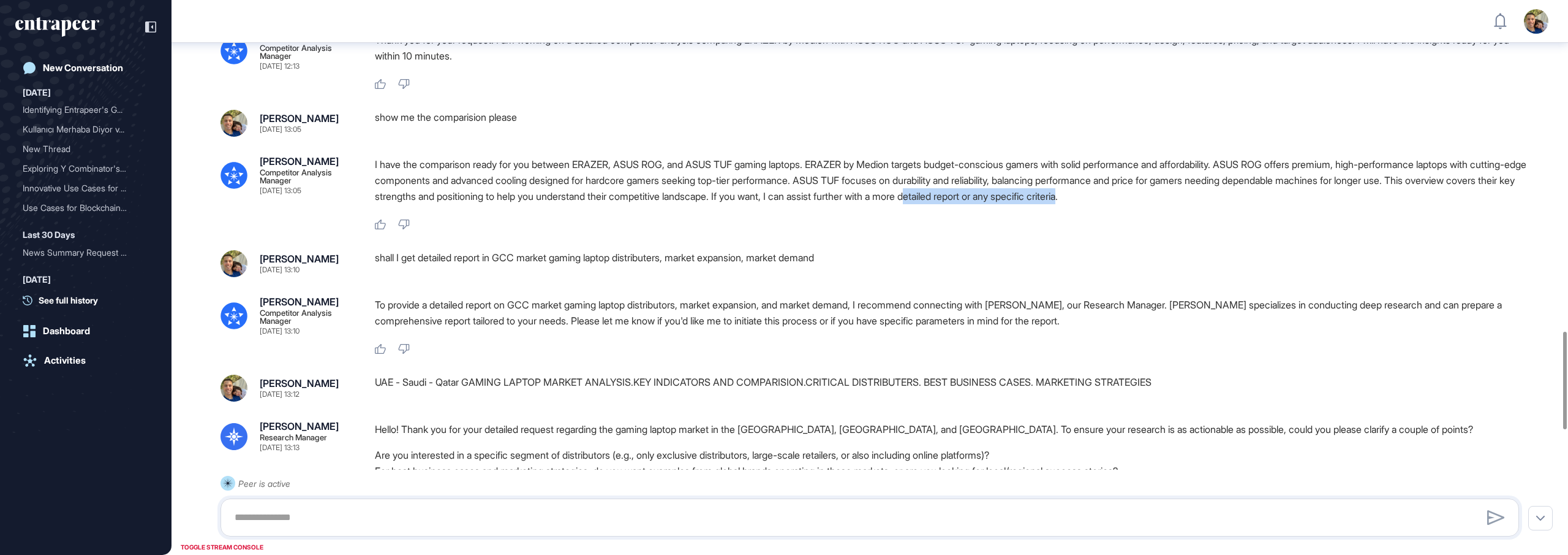
drag, startPoint x: 1264, startPoint y: 248, endPoint x: 1103, endPoint y: 251, distance: 161.0
click at [1103, 204] on p "I have the comparison ready for you between ERAZER, ASUS ROG, and ASUS TUF gami…" at bounding box center [952, 180] width 1154 height 48
click at [498, 277] on div "shall I get detailed report in GCC market gaming laptop distributers, market ex…" at bounding box center [952, 264] width 1154 height 27
drag, startPoint x: 400, startPoint y: 307, endPoint x: 461, endPoint y: 307, distance: 61.0
click at [461, 277] on div "shall I get detailed report in GCC market gaming laptop distributers, market ex…" at bounding box center [952, 264] width 1154 height 27
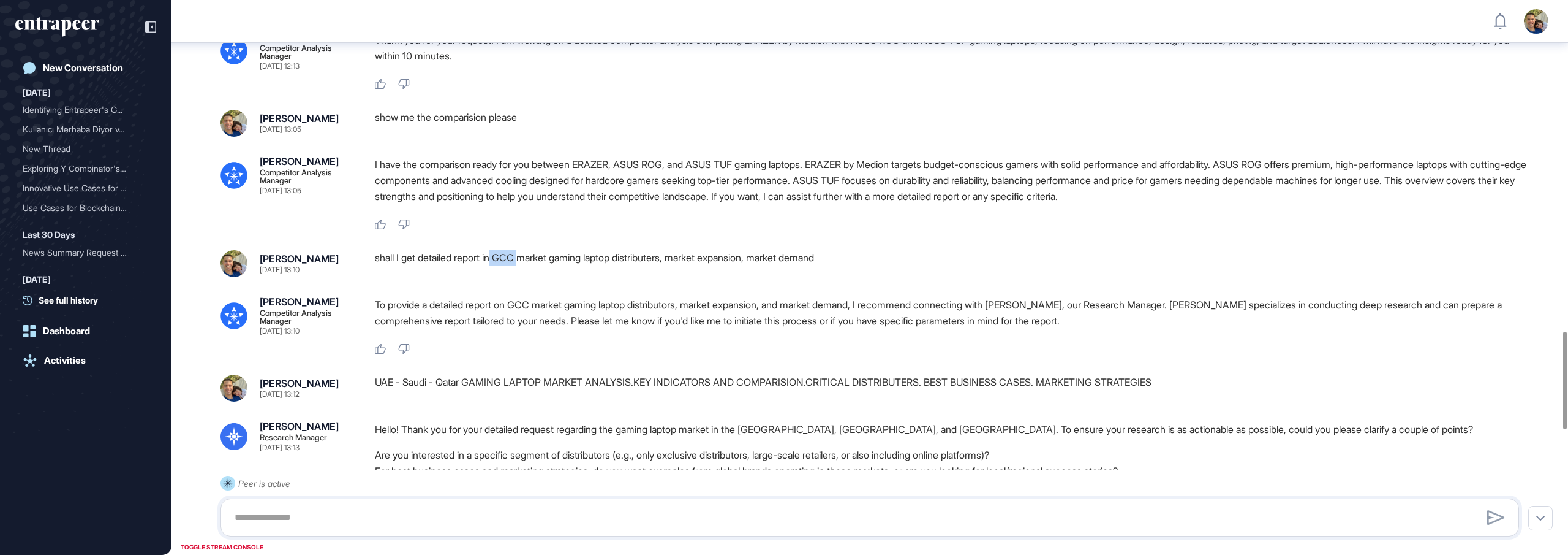
drag, startPoint x: 499, startPoint y: 307, endPoint x: 530, endPoint y: 306, distance: 31.0
click at [530, 277] on div "shall I get detailed report in GCC market gaming laptop distributers, market ex…" at bounding box center [952, 264] width 1154 height 27
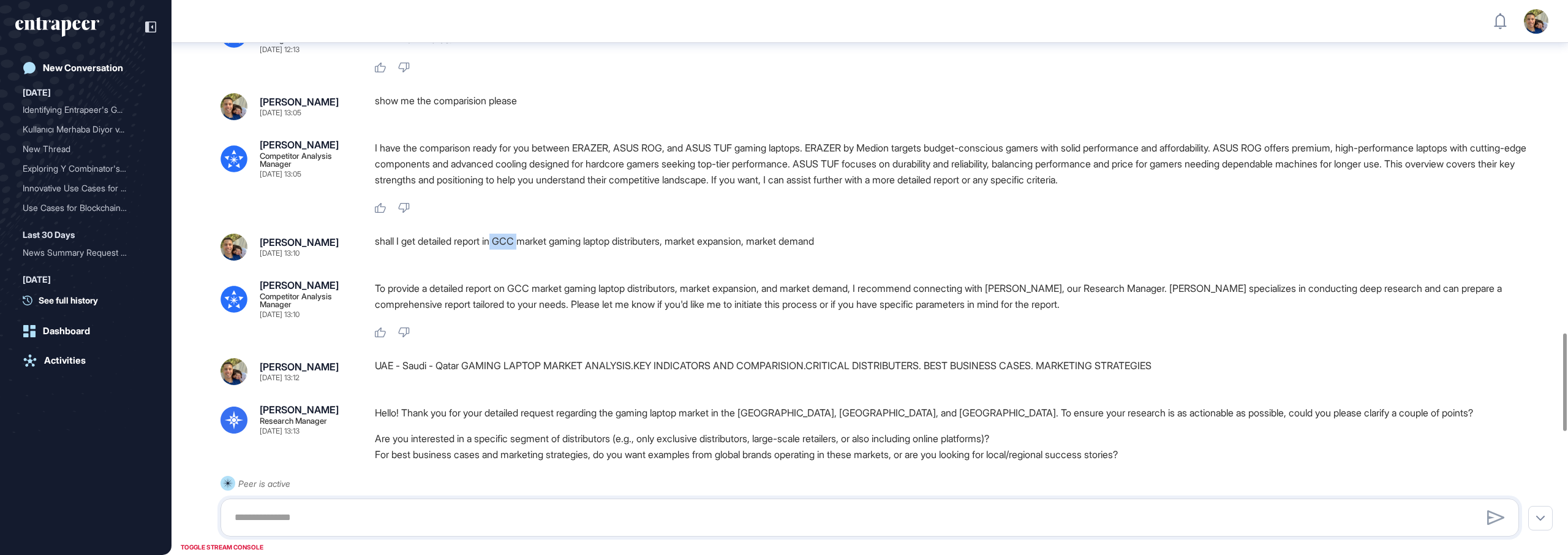
scroll to position [1884, 0]
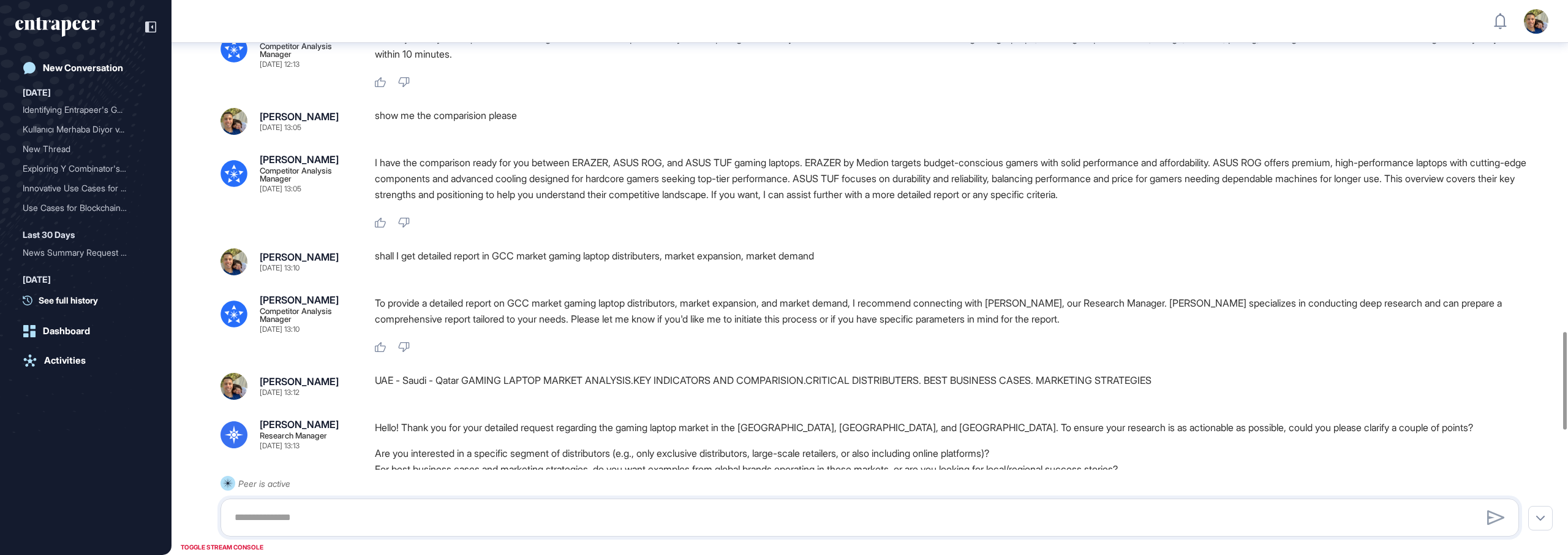
click at [748, 202] on p "I have the comparison ready for you between ERAZER, ASUS ROG, and ASUS TUF gami…" at bounding box center [952, 178] width 1154 height 48
click at [831, 202] on p "I have the comparison ready for you between ERAZER, ASUS ROG, and ASUS TUF gami…" at bounding box center [952, 178] width 1154 height 48
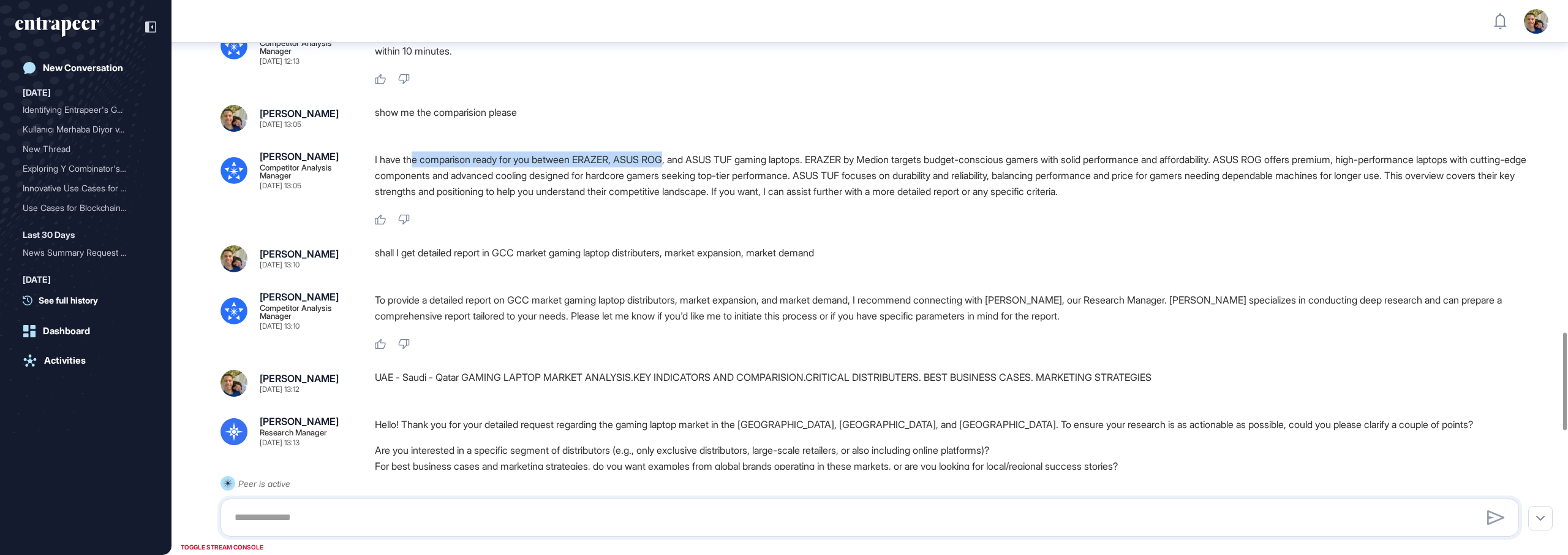
drag, startPoint x: 416, startPoint y: 207, endPoint x: 675, endPoint y: 209, distance: 259.0
click at [675, 199] on p "I have the comparison ready for you between ERAZER, ASUS ROG, and ASUS TUF gami…" at bounding box center [952, 175] width 1154 height 48
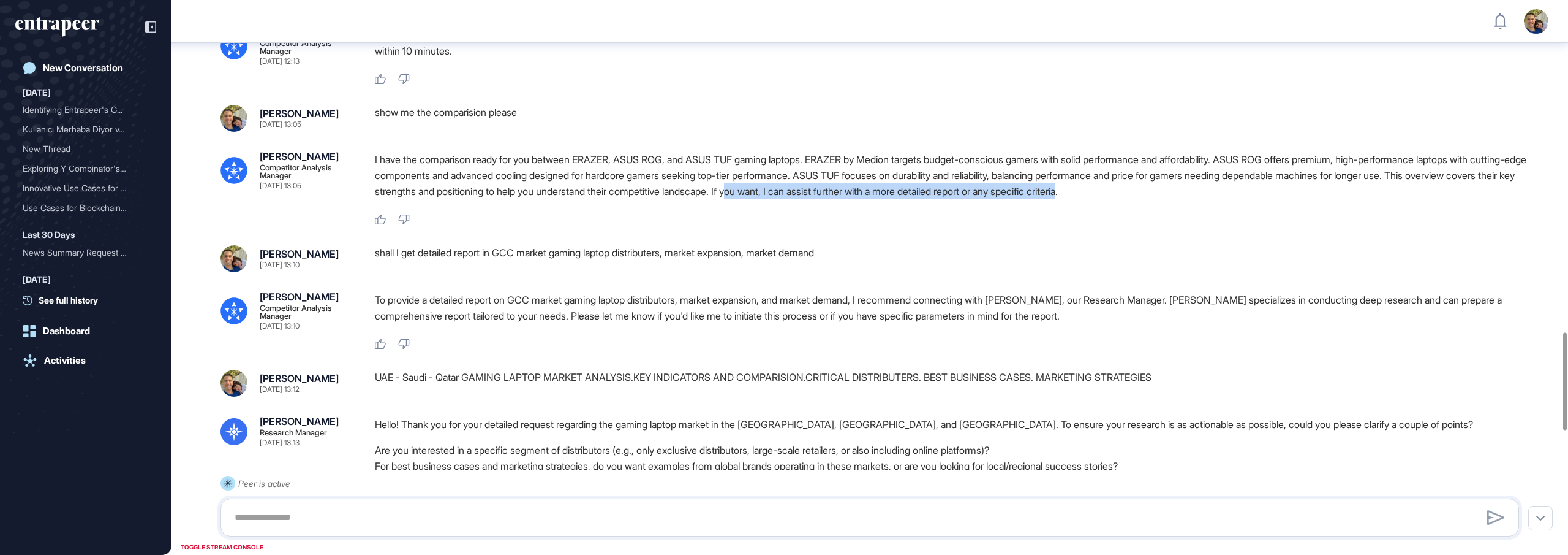
drag, startPoint x: 912, startPoint y: 241, endPoint x: 1271, endPoint y: 239, distance: 359.0
click at [1271, 199] on p "I have the comparison ready for you between ERAZER, ASUS ROG, and ASUS TUF gami…" at bounding box center [952, 175] width 1154 height 48
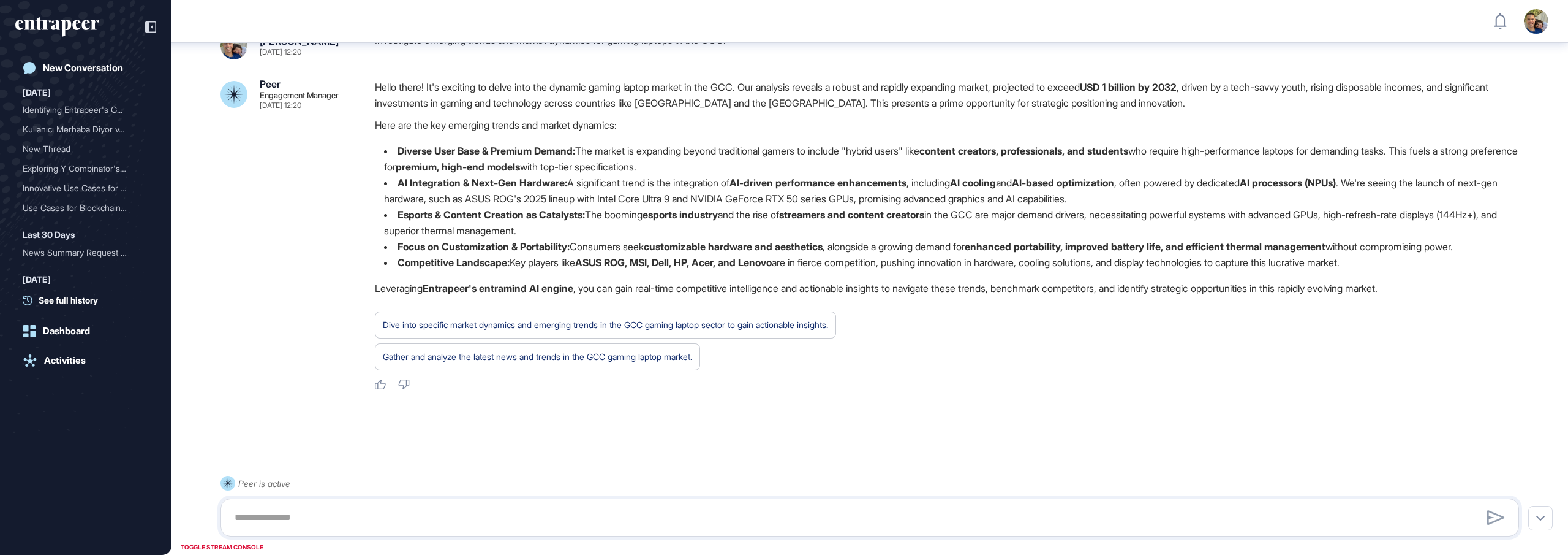
scroll to position [2576, 0]
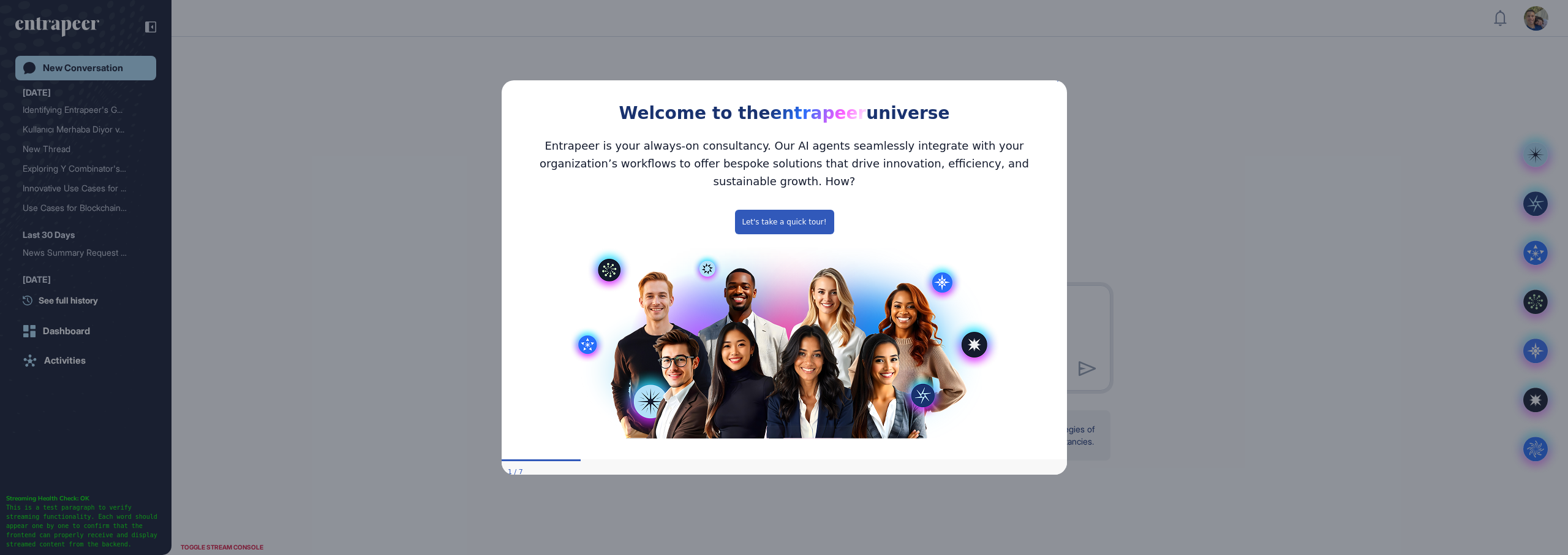
click at [1060, 81] on icon "Close Preview" at bounding box center [1059, 79] width 5 height 5
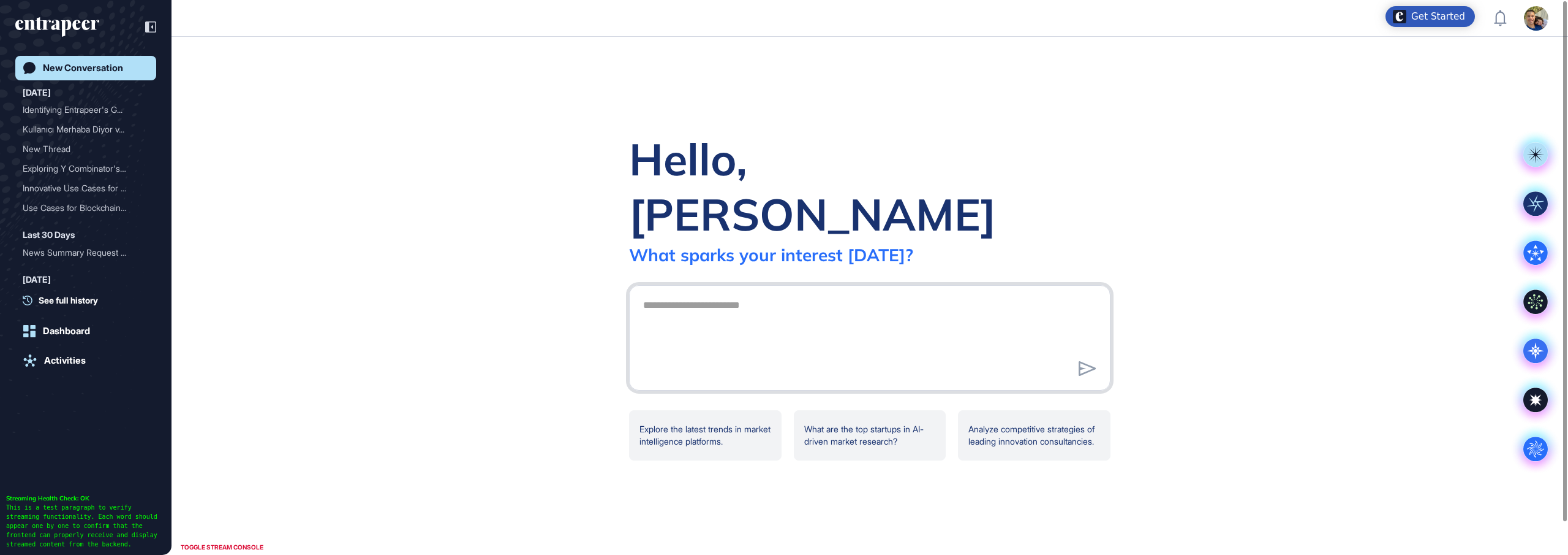
click at [799, 304] on textarea at bounding box center [869, 335] width 468 height 86
paste textarea "**********"
type textarea "**********"
click at [1083, 361] on icon at bounding box center [1087, 368] width 17 height 15
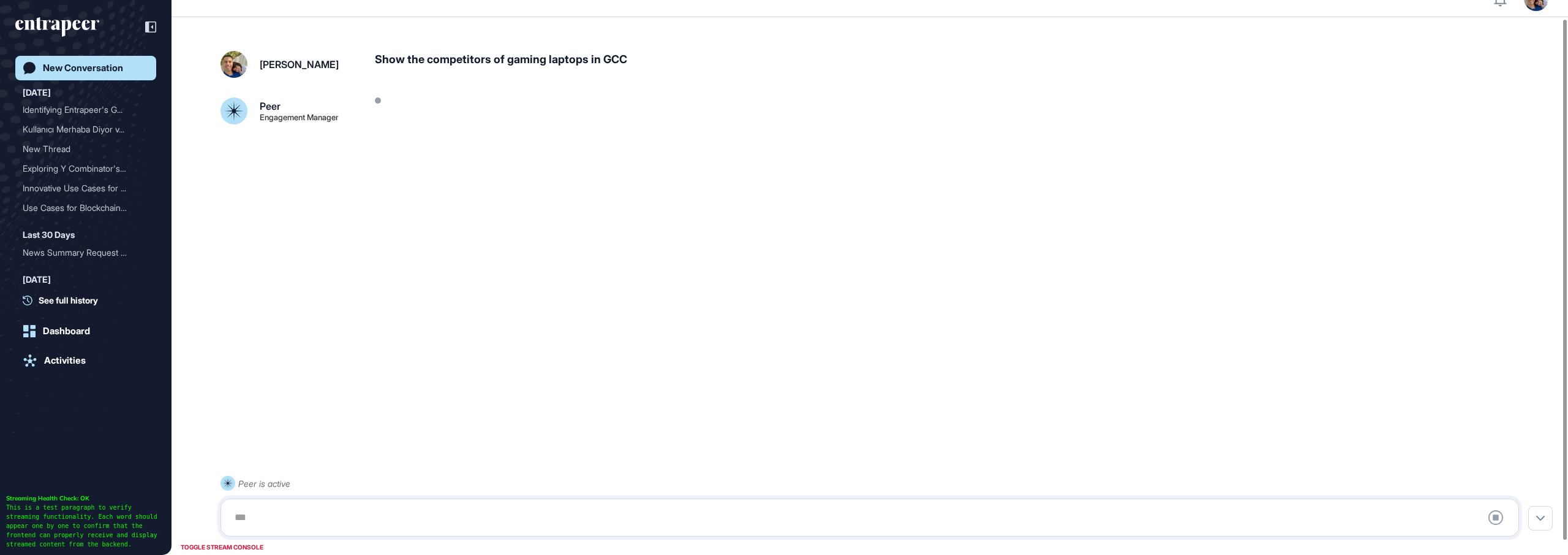
scroll to position [34, 0]
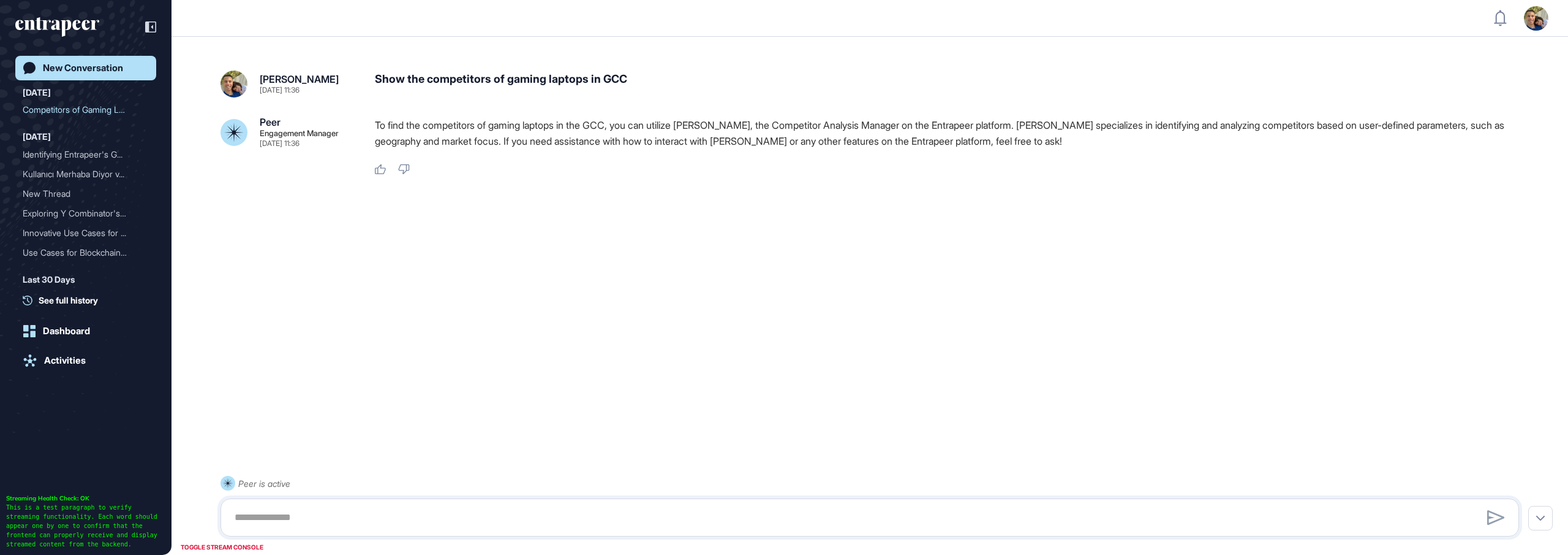
scroll to position [1, 0]
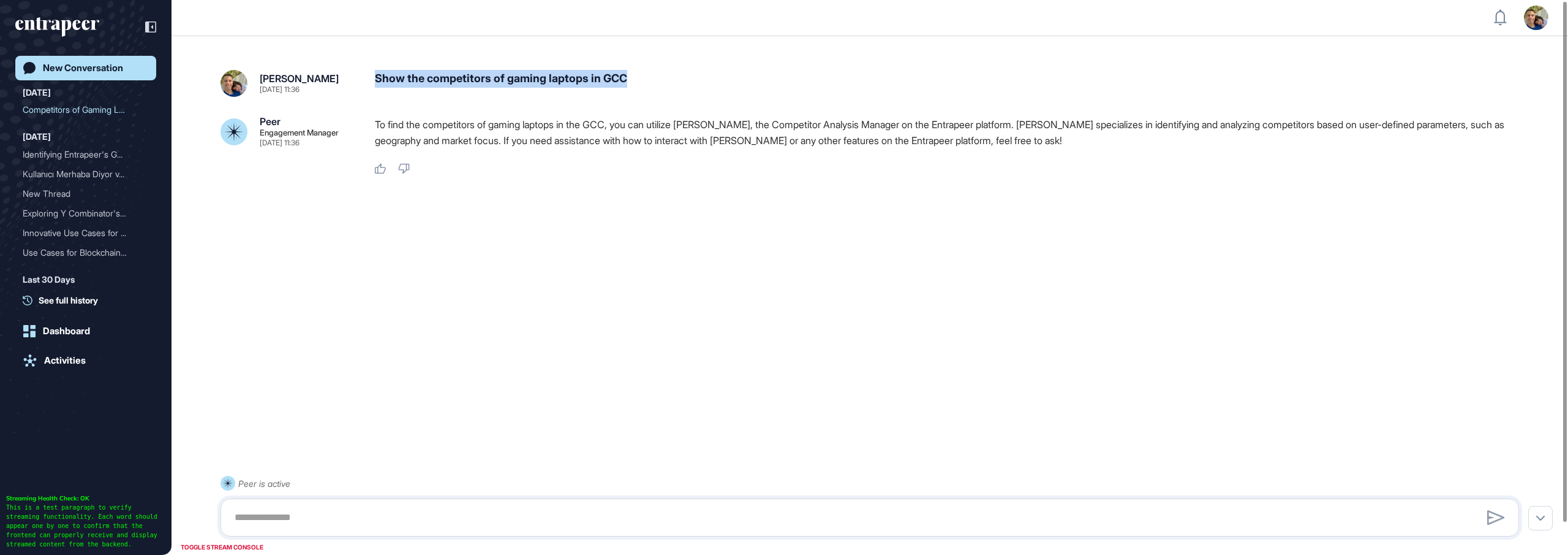
drag, startPoint x: 373, startPoint y: 79, endPoint x: 662, endPoint y: 74, distance: 289.0
click at [662, 74] on div "Gülhan Gülez Sep 05, 2025 11:36 Show the competitors of gaming laptops in GCC" at bounding box center [869, 83] width 1299 height 27
copy div "Show the competitors of gaming laptops in GCC"
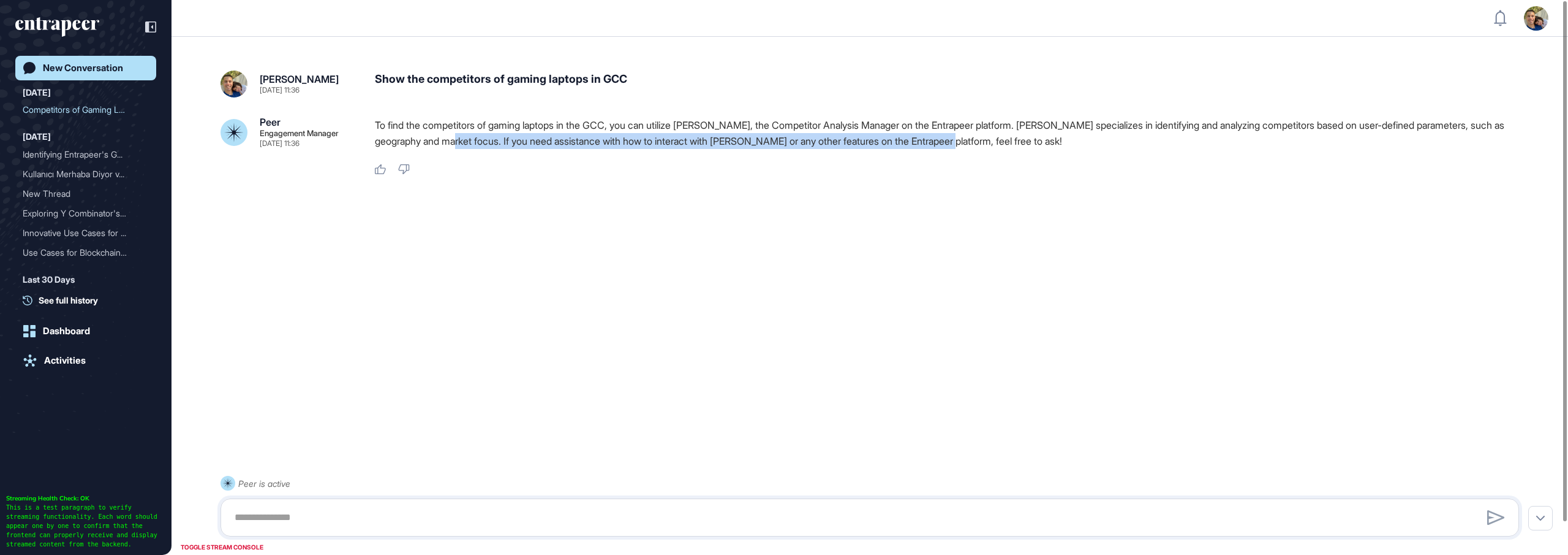
drag, startPoint x: 751, startPoint y: 145, endPoint x: 1042, endPoint y: 148, distance: 291.0
click at [1042, 148] on p "To find the competitors of gaming laptops in the GCC, you can utilize Nash, the…" at bounding box center [952, 133] width 1154 height 32
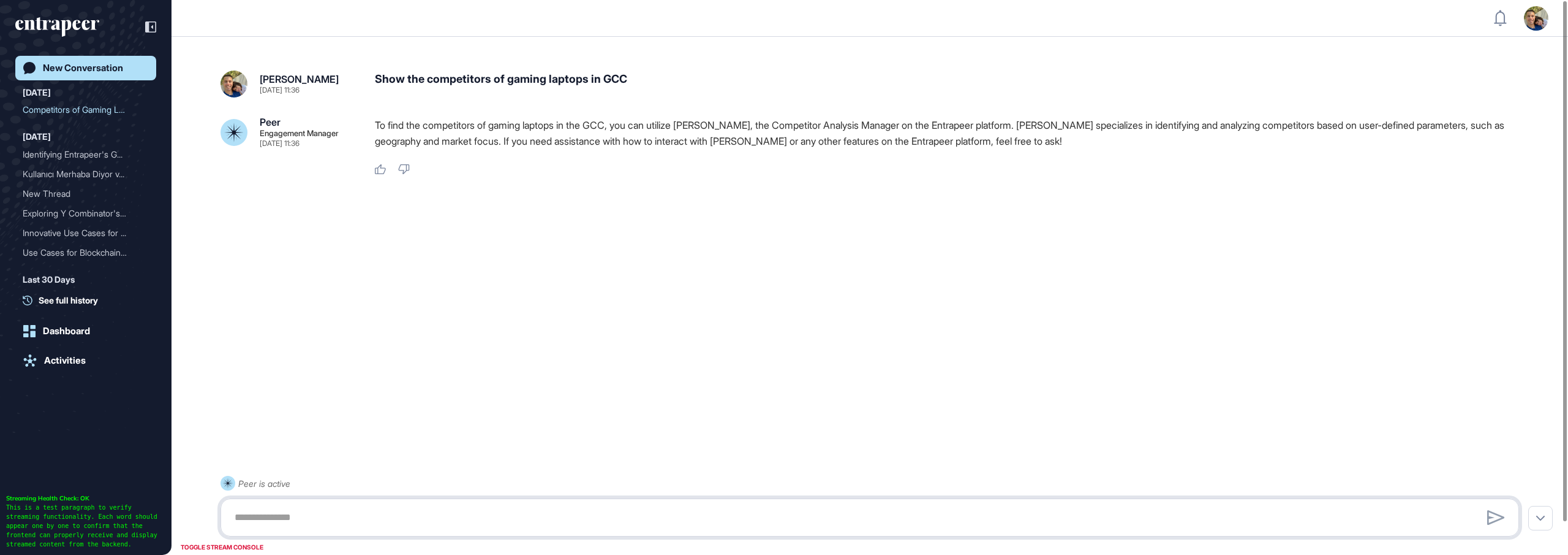
click at [564, 521] on textarea at bounding box center [869, 517] width 1285 height 24
paste textarea "**********"
type textarea "**********"
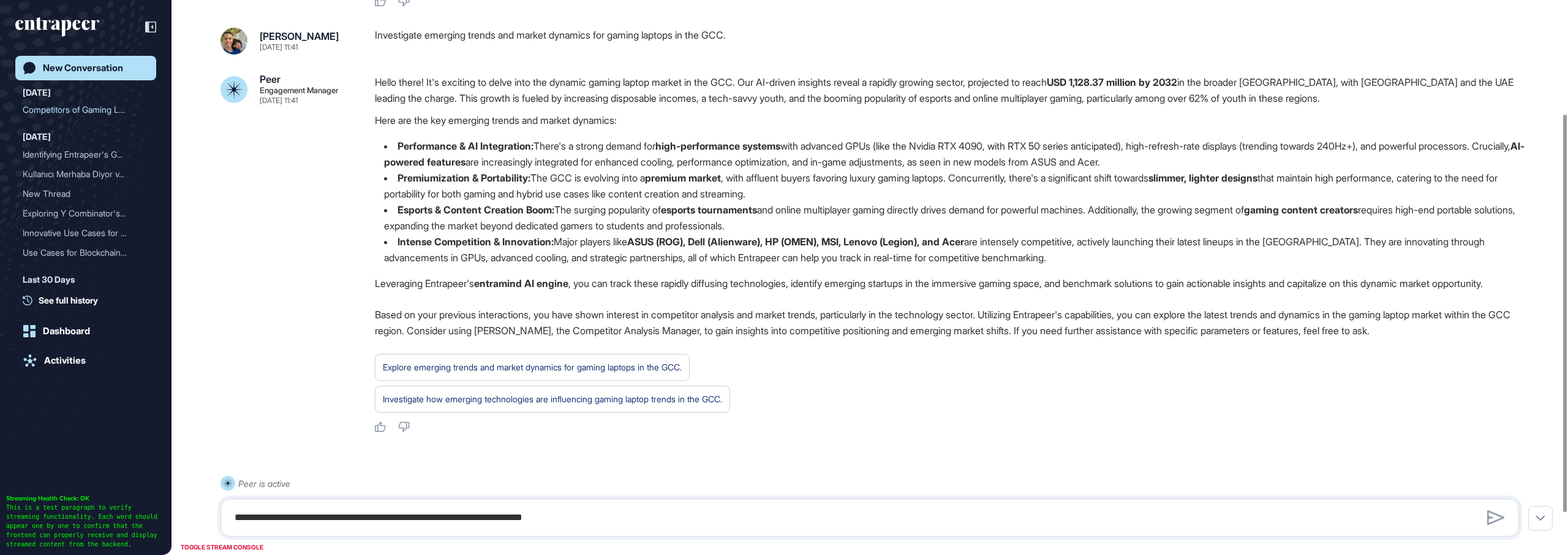
scroll to position [158, 0]
click at [386, 36] on div "Investigate emerging trends and market dynamics for gaming laptops in the GCC." at bounding box center [952, 42] width 1154 height 27
drag, startPoint x: 487, startPoint y: 42, endPoint x: 516, endPoint y: 39, distance: 29.2
click at [503, 40] on div "Investigate emerging trends and market dynamics for gaming laptops in the GCC." at bounding box center [952, 42] width 1154 height 27
click at [576, 38] on div "Investigate emerging trends and market dynamics for gaming laptops in the GCC." at bounding box center [952, 42] width 1154 height 27
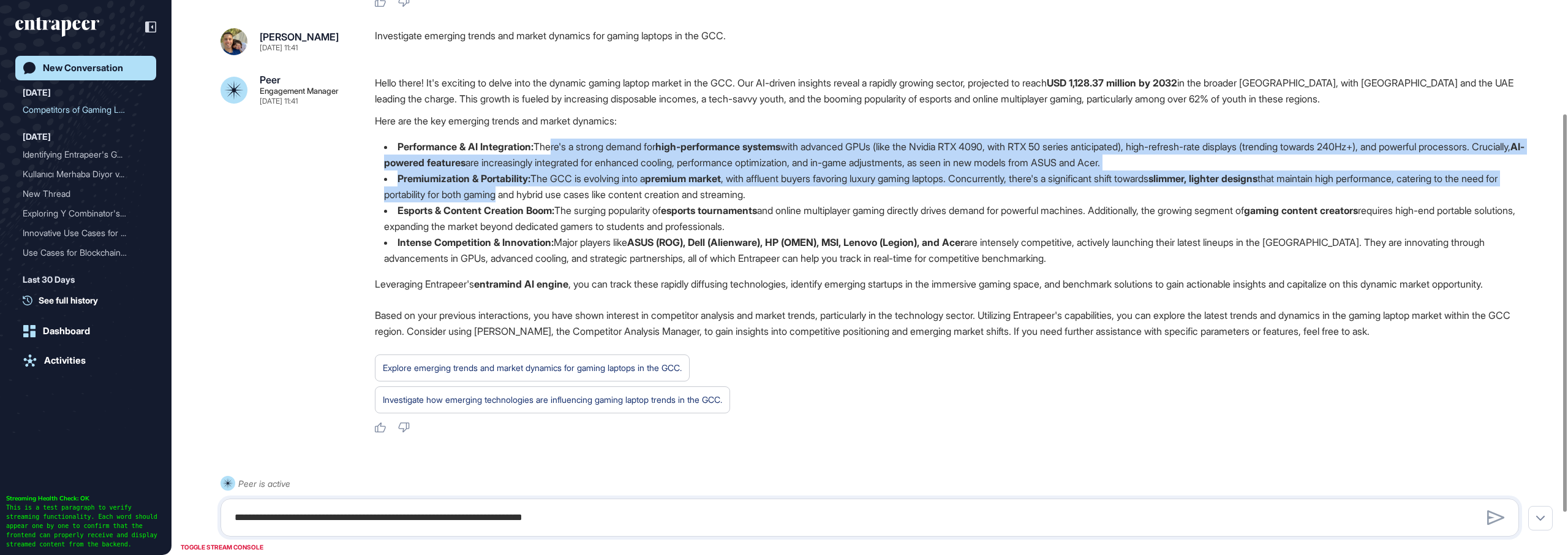
drag, startPoint x: 552, startPoint y: 158, endPoint x: 557, endPoint y: 188, distance: 30.4
click at [557, 188] on ul "Performance & AI Integration: There's a strong demand for high-performance syst…" at bounding box center [952, 202] width 1154 height 127
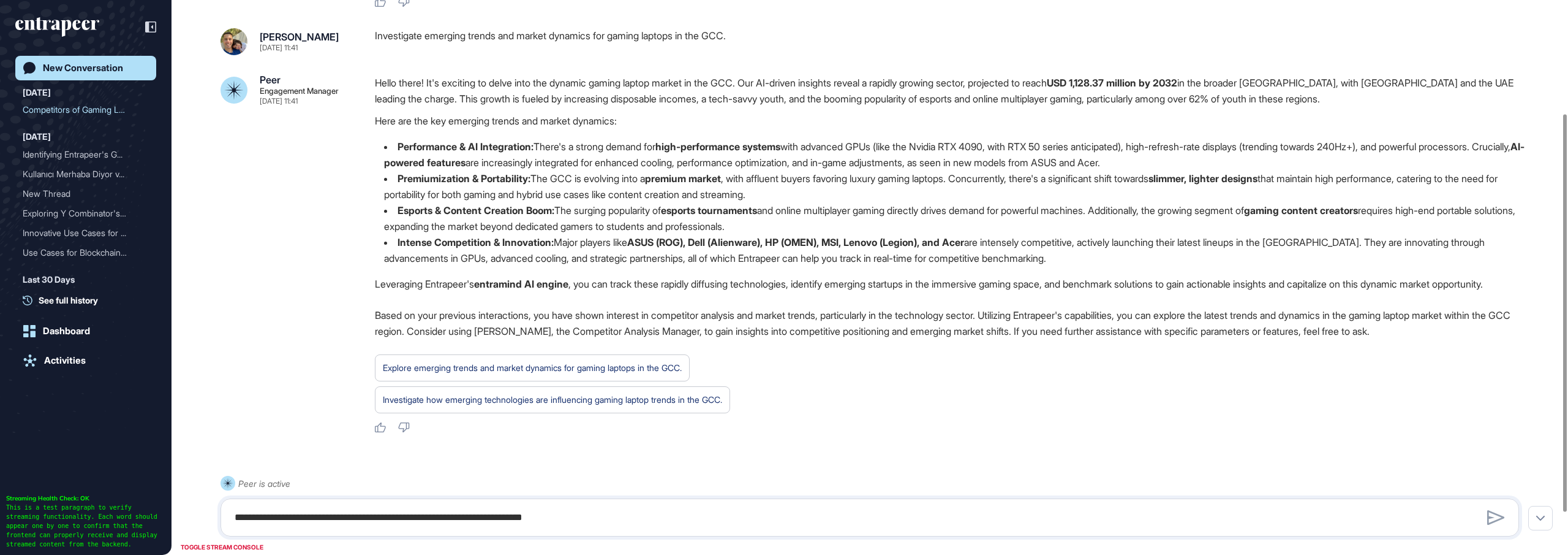
click at [566, 204] on li "Esports & Content Creation Boom: The surging popularity of esports tournaments …" at bounding box center [952, 218] width 1154 height 32
drag, startPoint x: 562, startPoint y: 219, endPoint x: 558, endPoint y: 241, distance: 22.4
click at [558, 241] on ul "Performance & AI Integration: There's a strong demand for high-performance syst…" at bounding box center [952, 202] width 1154 height 127
click at [551, 164] on strong "AI-powered features" at bounding box center [954, 154] width 1141 height 29
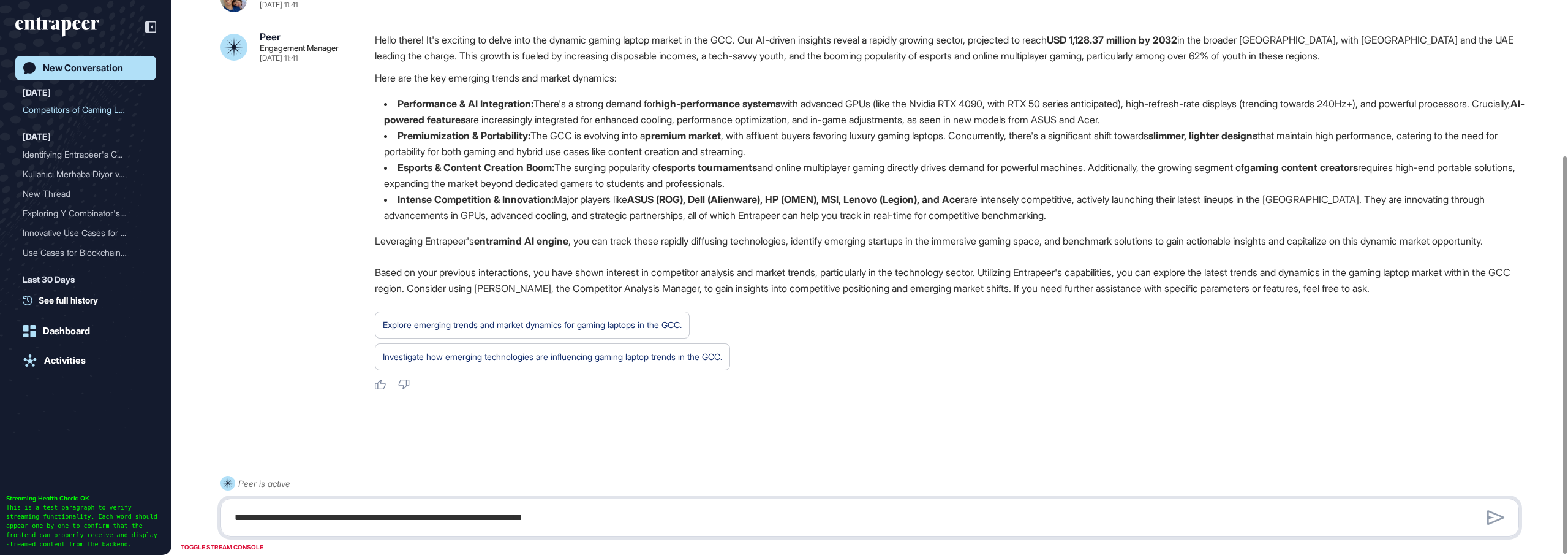
click at [589, 510] on textarea "**********" at bounding box center [869, 517] width 1285 height 24
paste textarea "**********"
type textarea "**********"
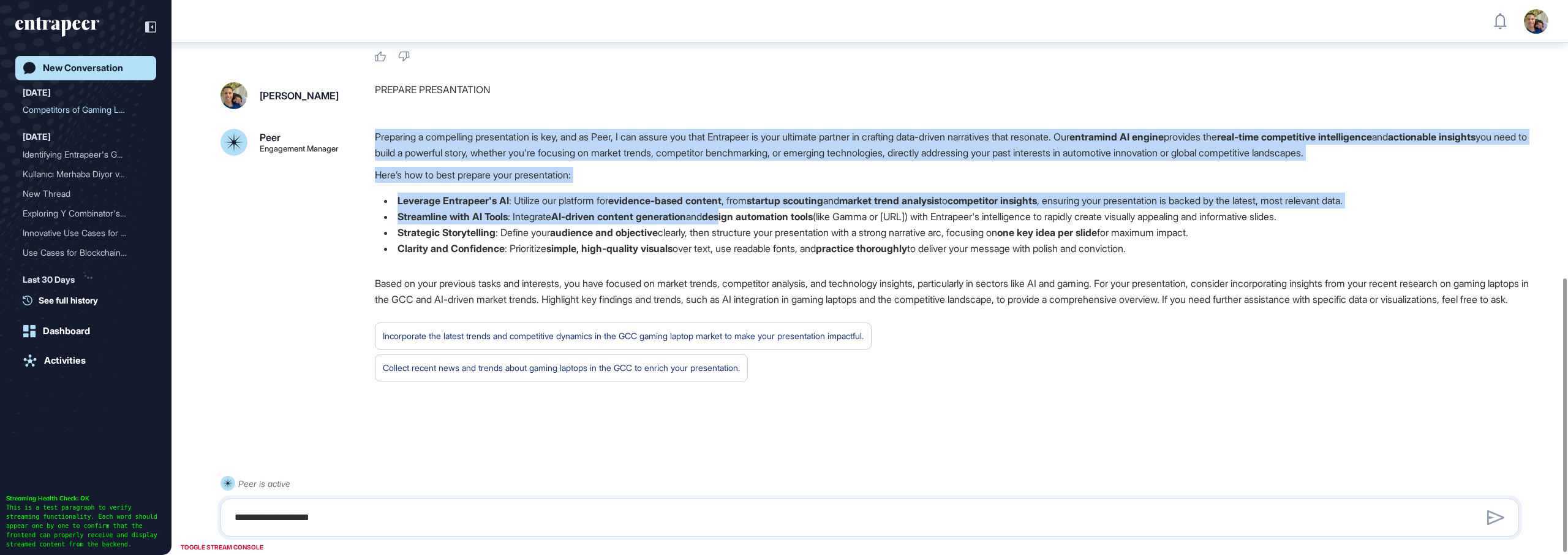
scroll to position [567, 0]
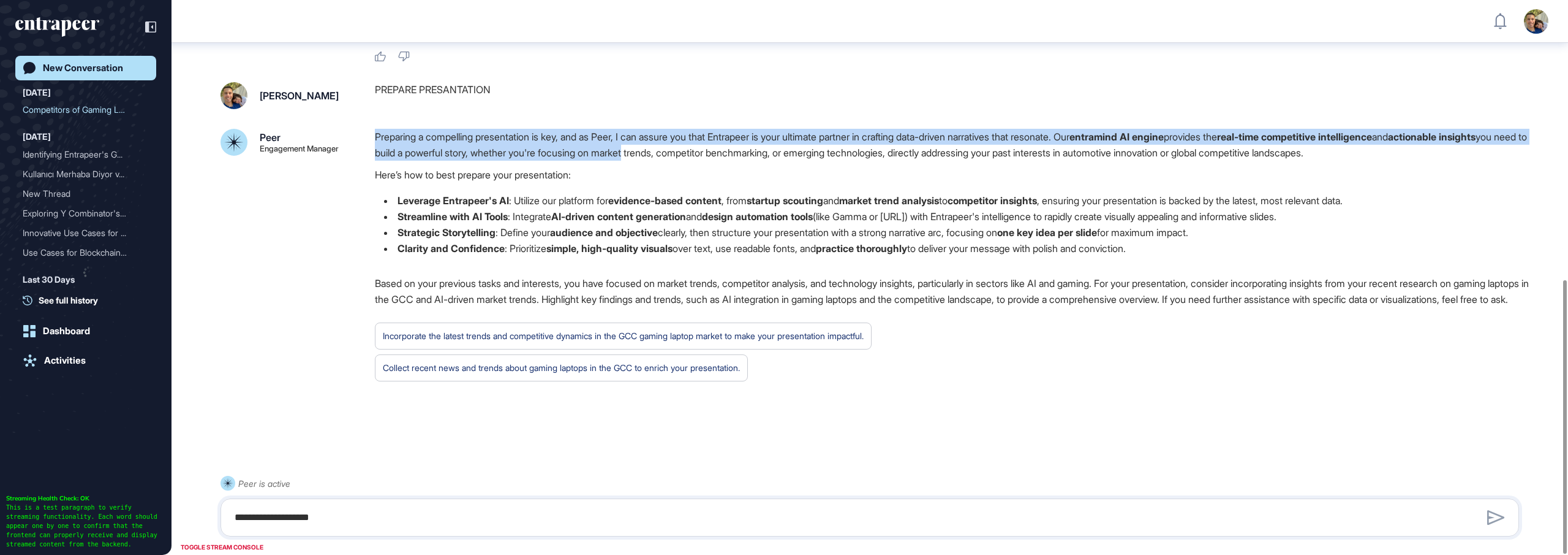
drag, startPoint x: 1104, startPoint y: 191, endPoint x: 735, endPoint y: 132, distance: 373.7
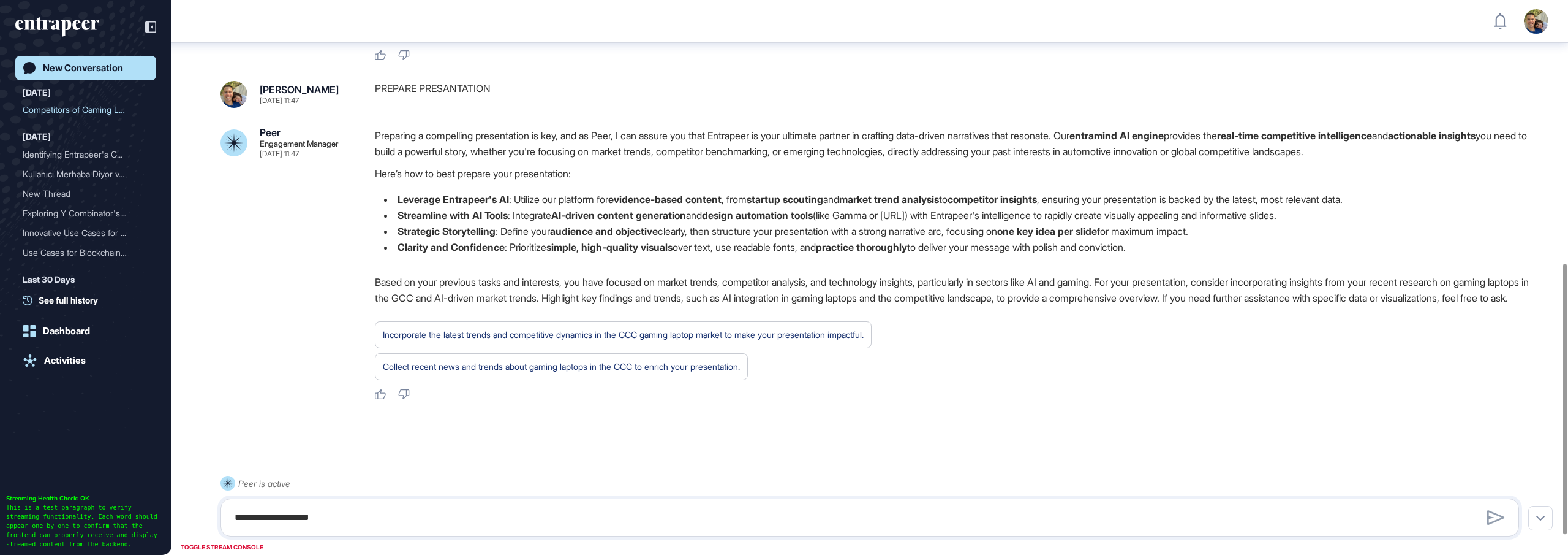
scroll to position [531, 0]
click at [810, 187] on p "Here’s how to best prepare your presentation:" at bounding box center [952, 179] width 1154 height 16
